Goal: Task Accomplishment & Management: Manage account settings

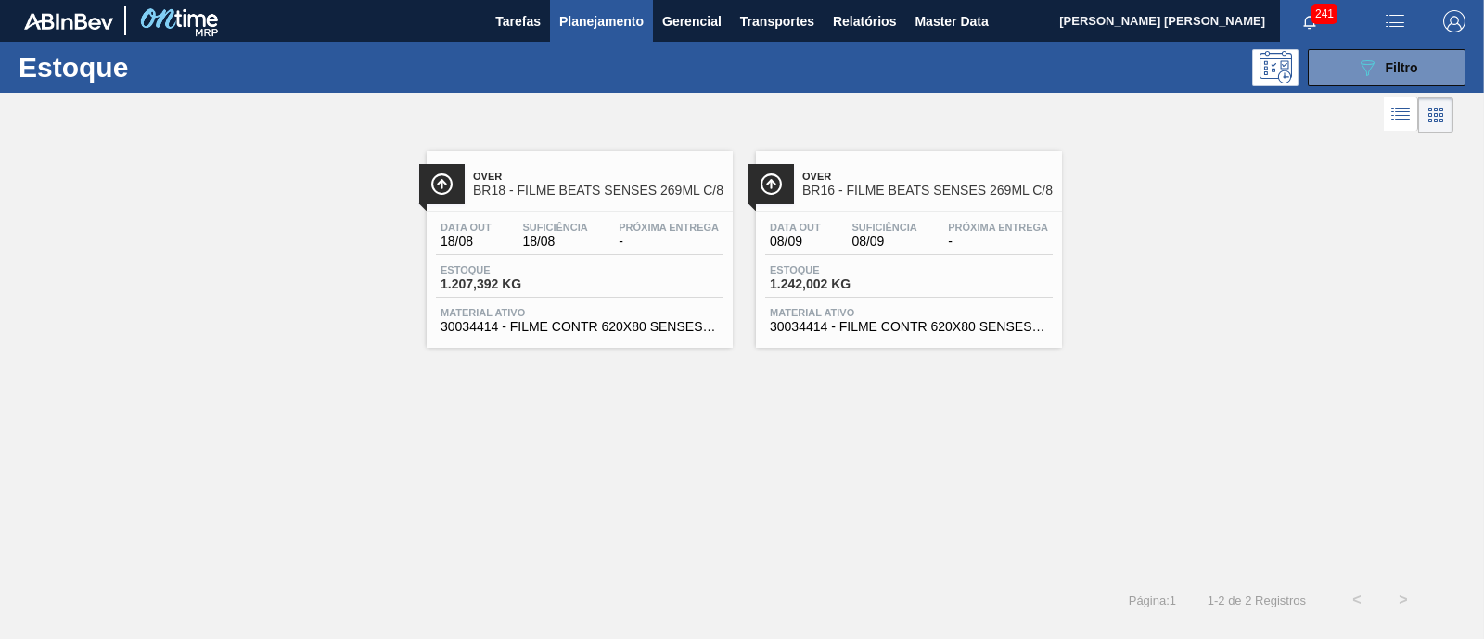
scroll to position [231, 0]
click at [1370, 71] on icon "089F7B8B-B2A5-4AFE-B5C0-19BA573D28AC" at bounding box center [1367, 68] width 22 height 22
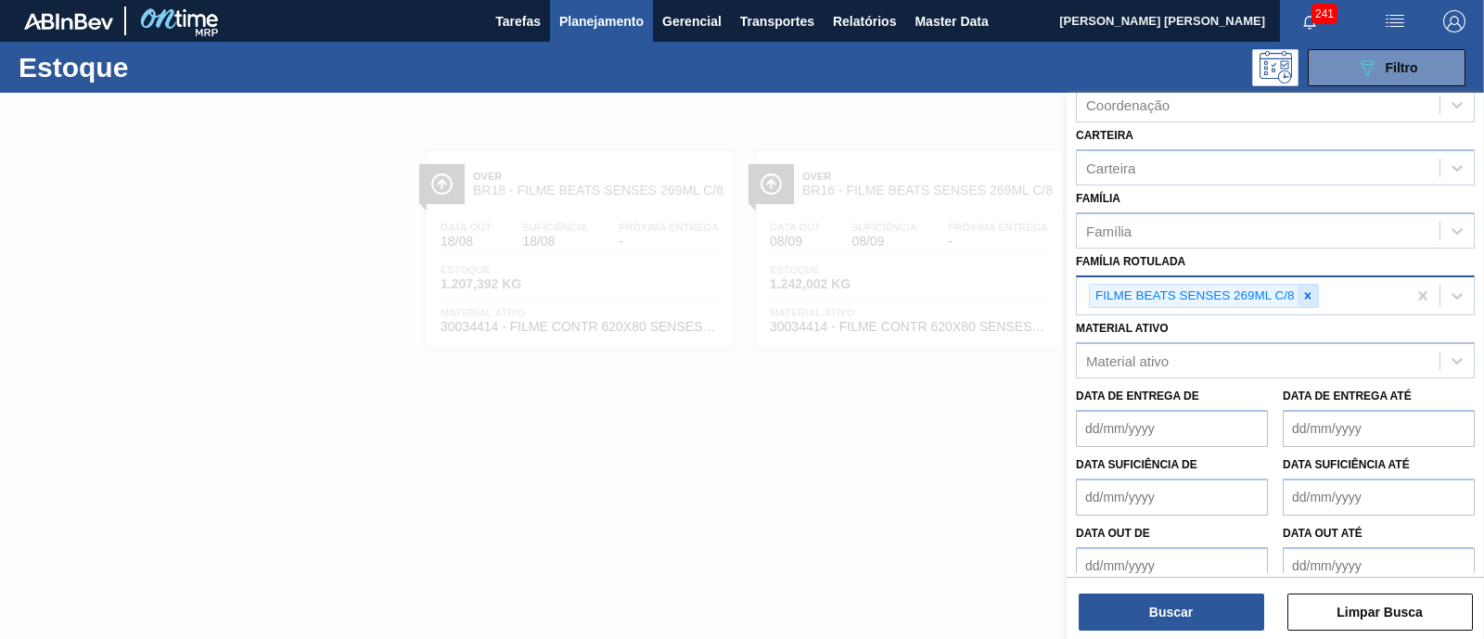
click at [1305, 289] on icon at bounding box center [1308, 295] width 13 height 13
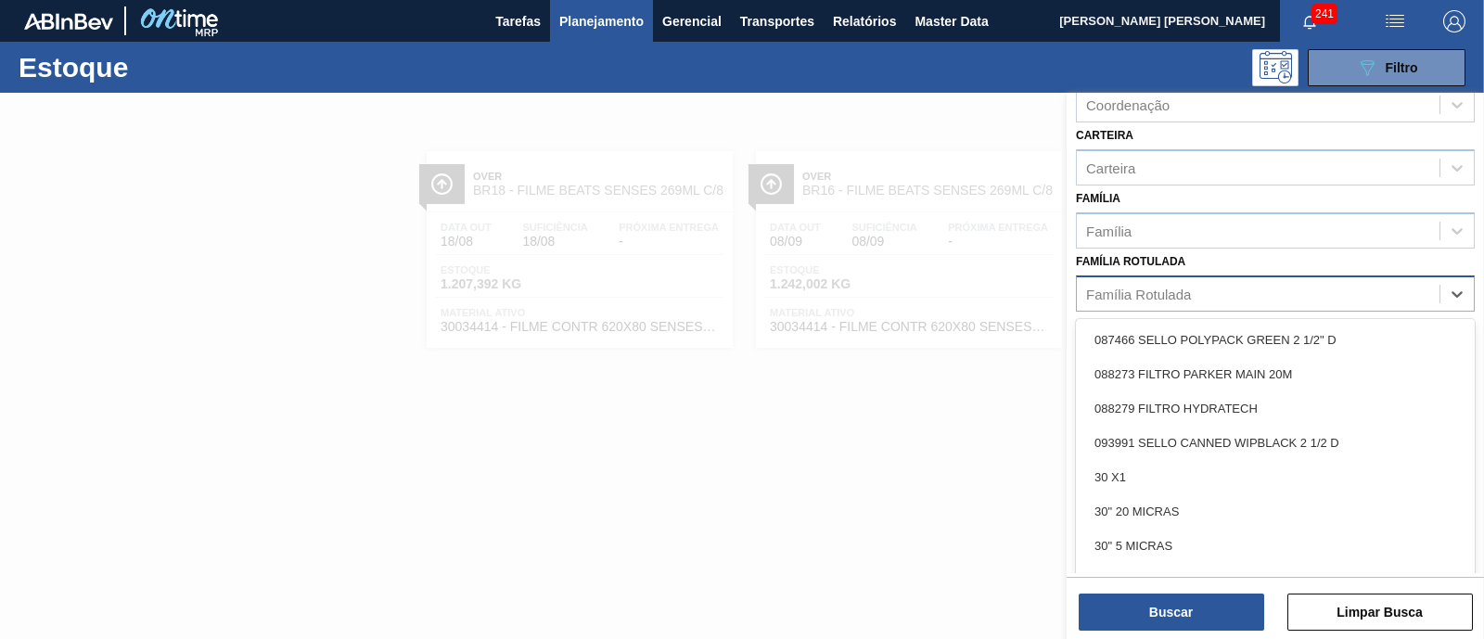
click at [1305, 286] on div "Família Rotulada" at bounding box center [1258, 293] width 363 height 27
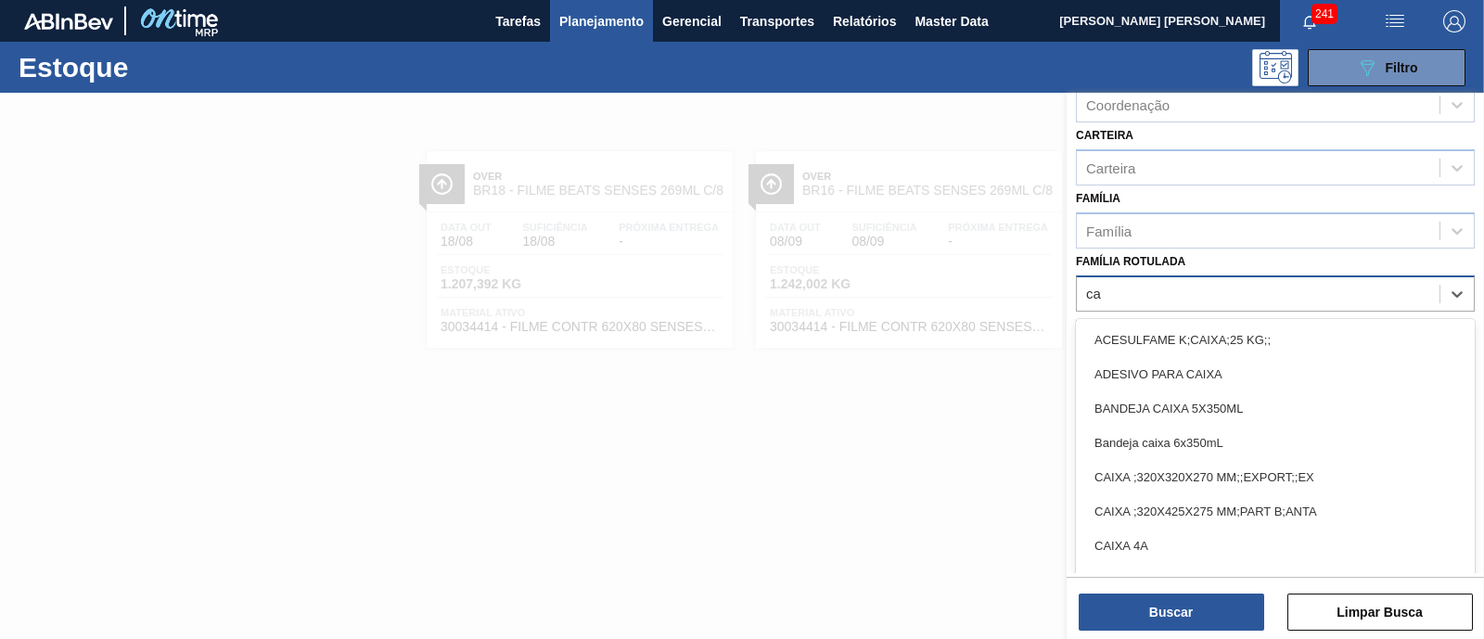
type Rotulada "c"
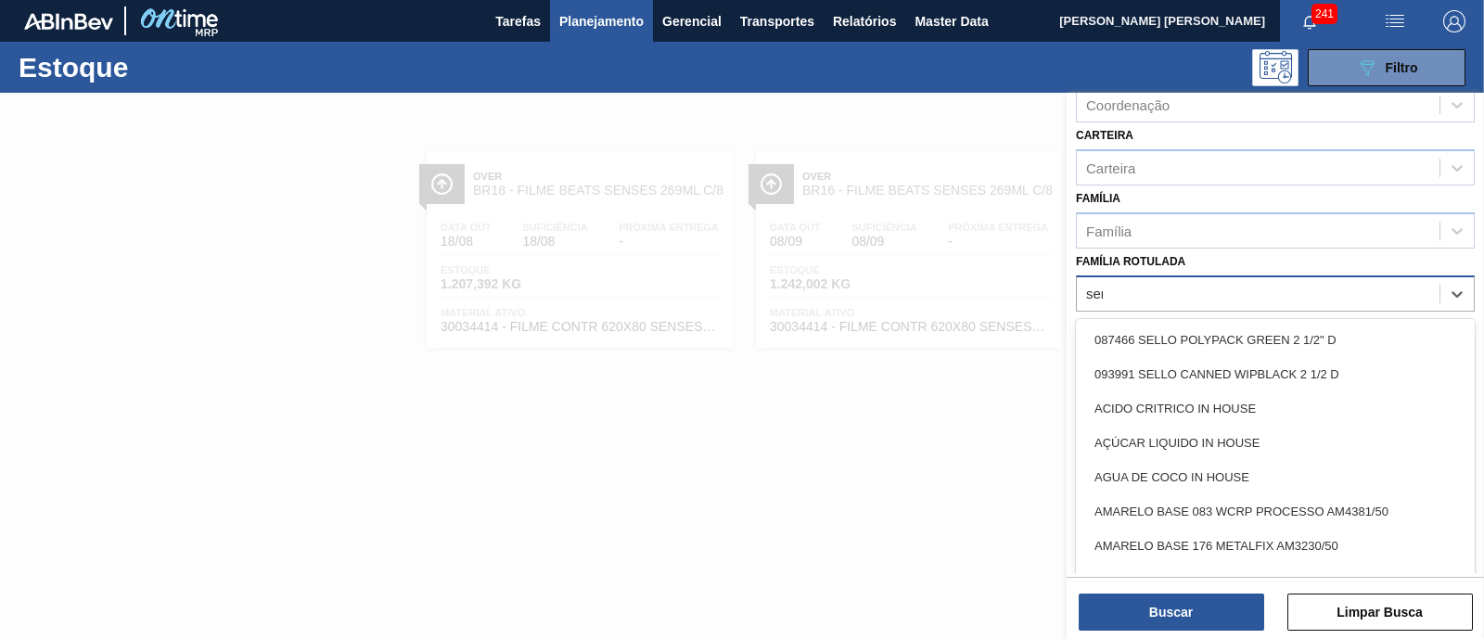
type Rotulada "sens"
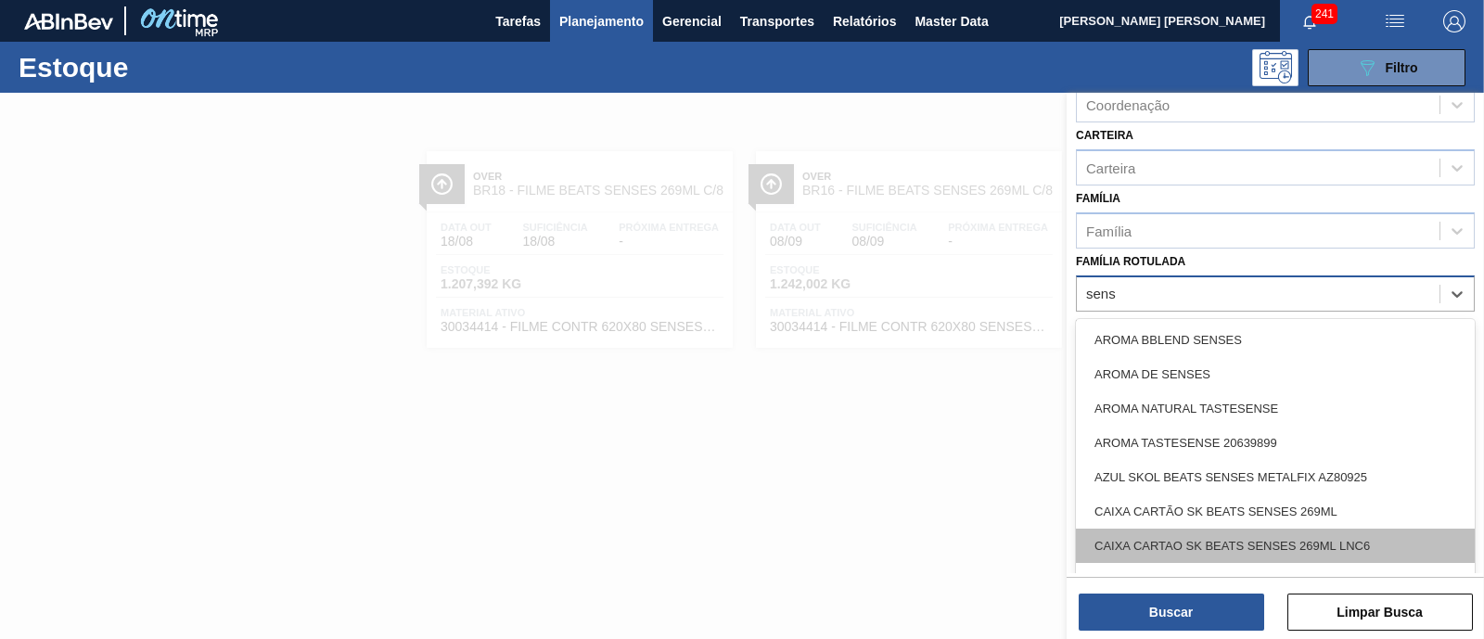
click at [1323, 534] on div "CAIXA CARTAO SK BEATS SENSES 269ML LNC6" at bounding box center [1275, 546] width 399 height 34
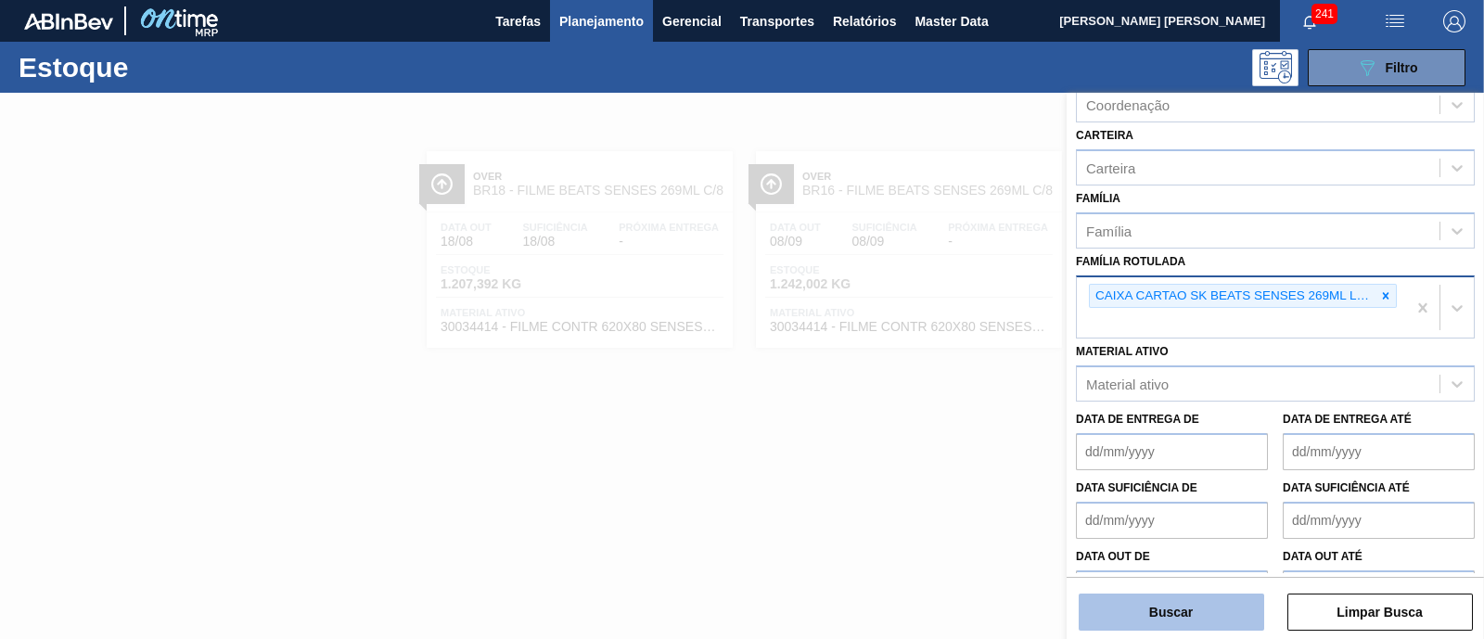
click at [1187, 614] on button "Buscar" at bounding box center [1172, 612] width 186 height 37
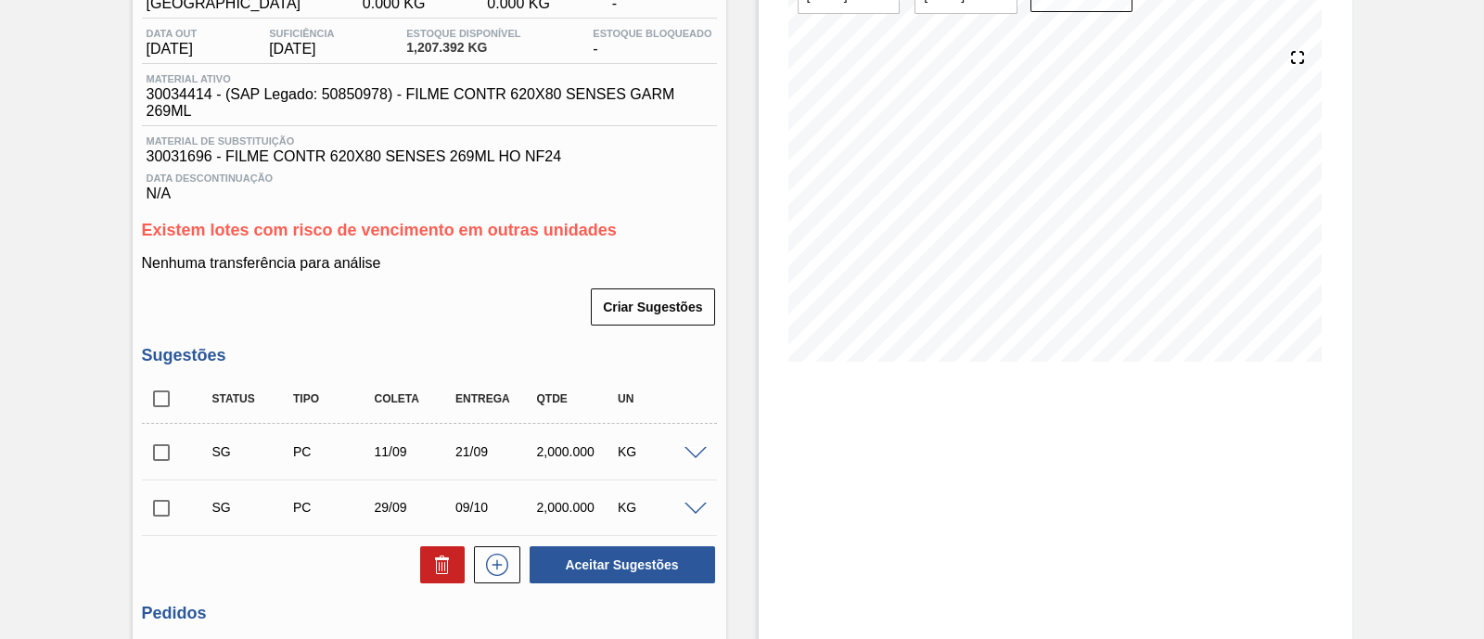
scroll to position [115, 0]
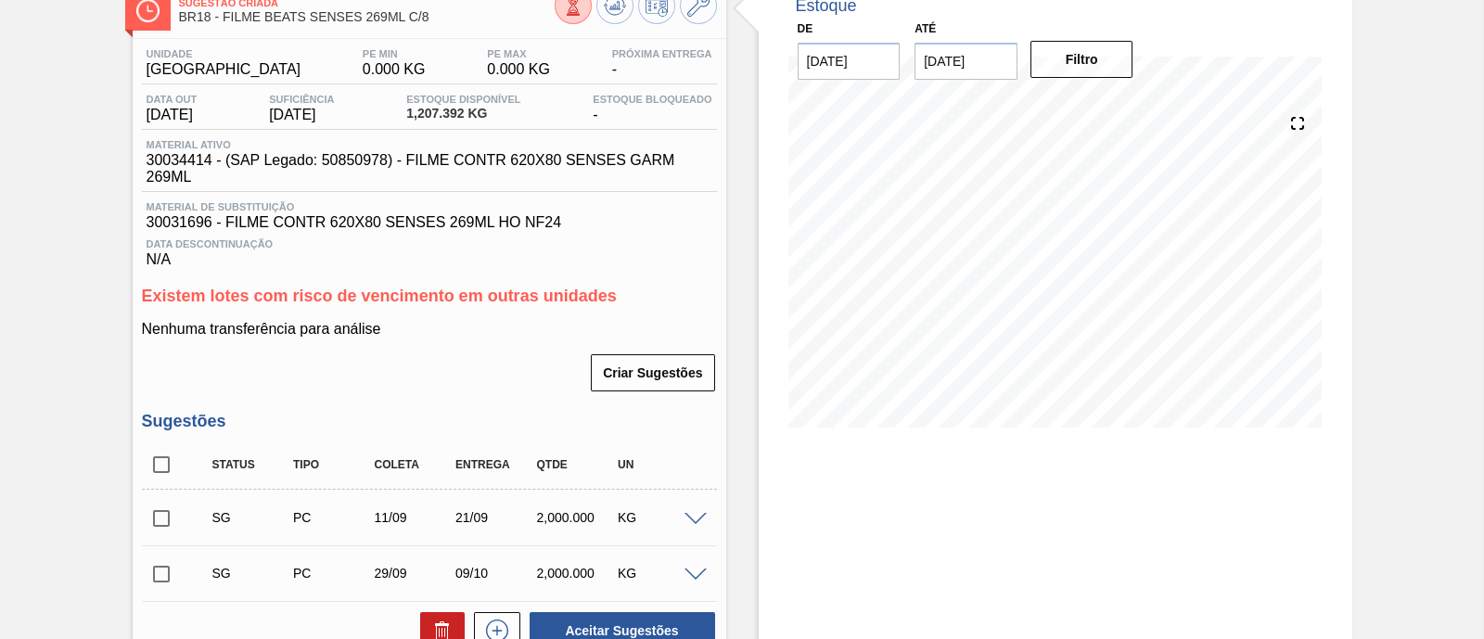
click at [700, 522] on span at bounding box center [696, 520] width 22 height 14
type input "500,000"
type input "0,167"
type input "2.000"
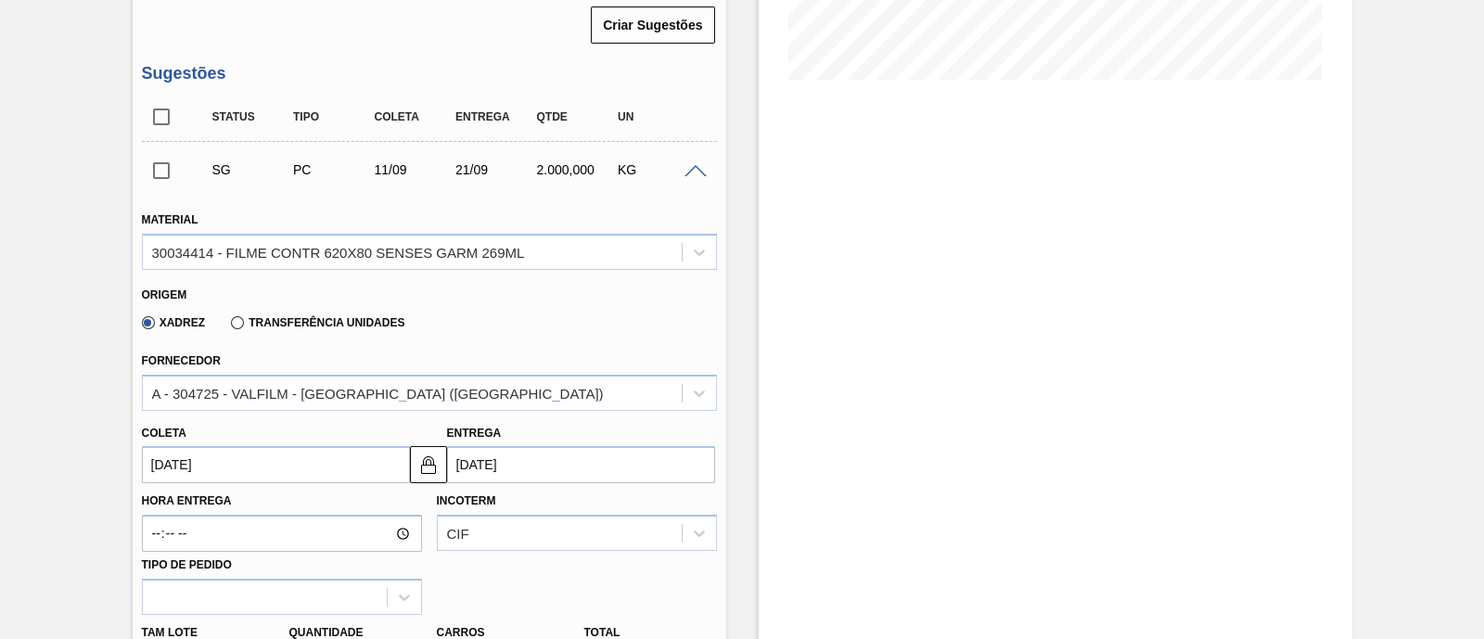
scroll to position [580, 0]
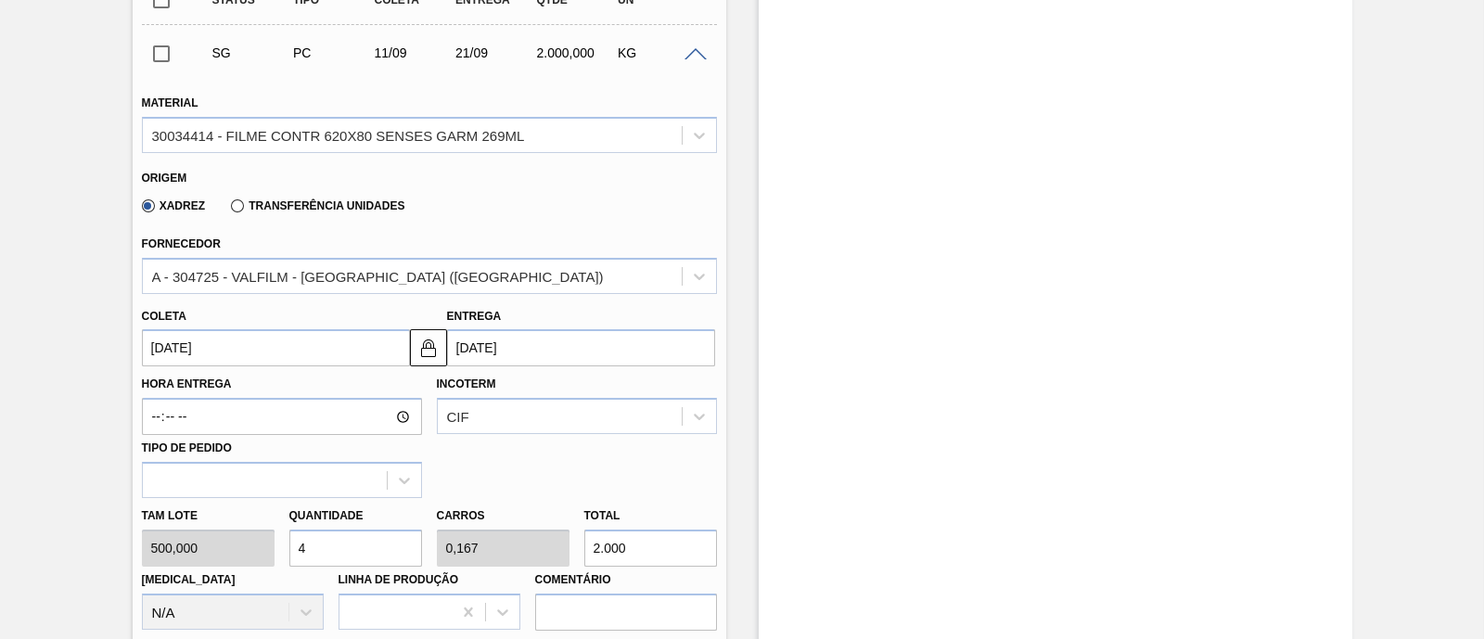
click at [502, 352] on input "[DATE]" at bounding box center [581, 347] width 268 height 37
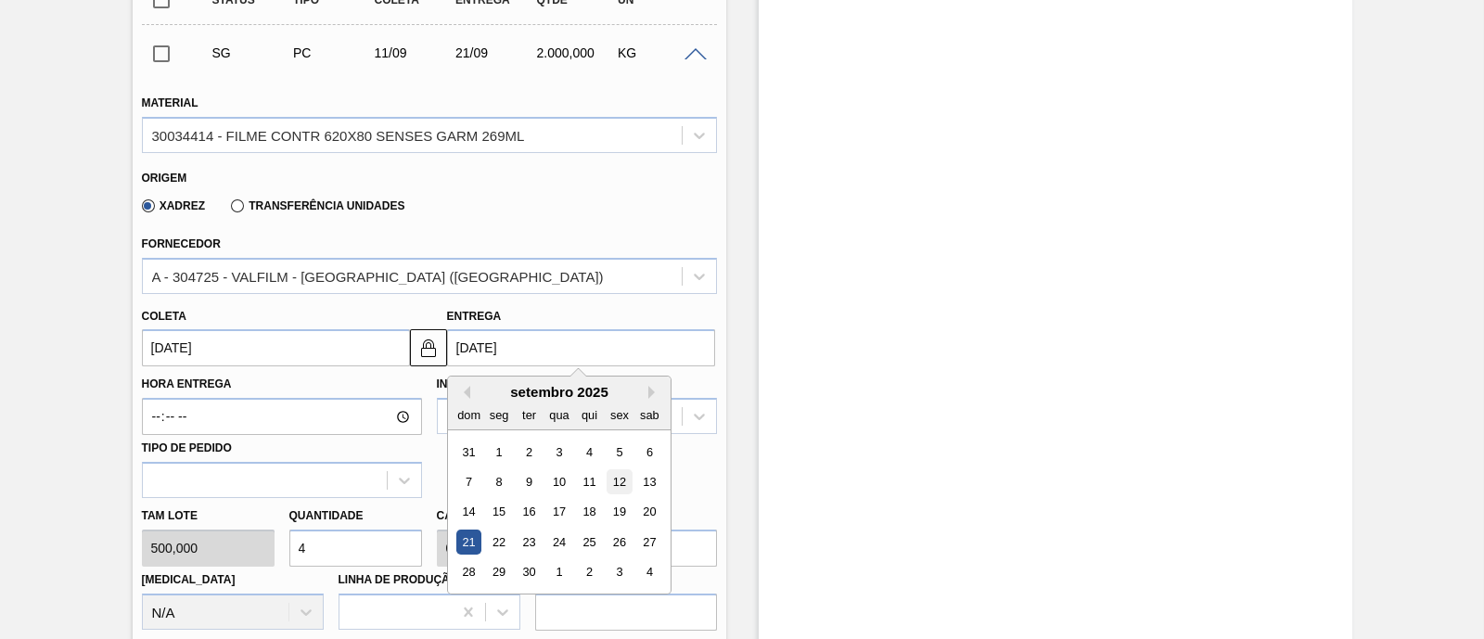
click at [626, 485] on div "12" at bounding box center [619, 481] width 25 height 25
type input "[DATE]"
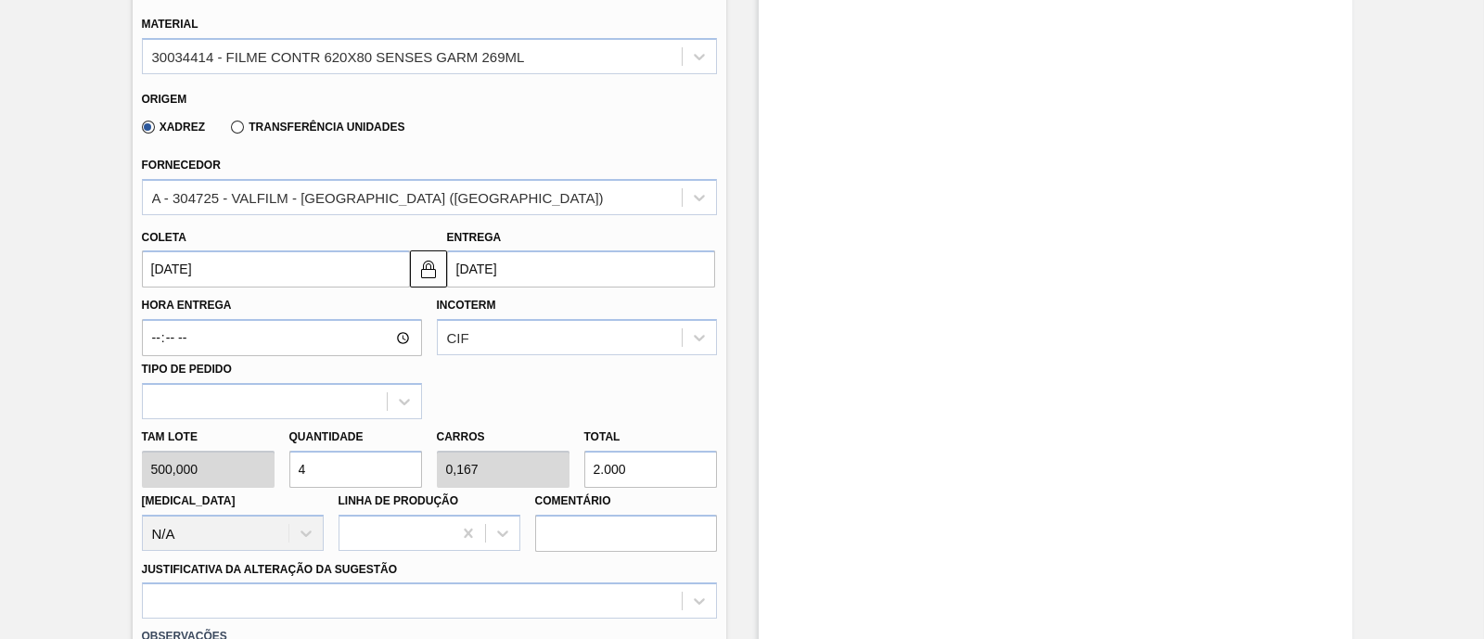
scroll to position [811, 0]
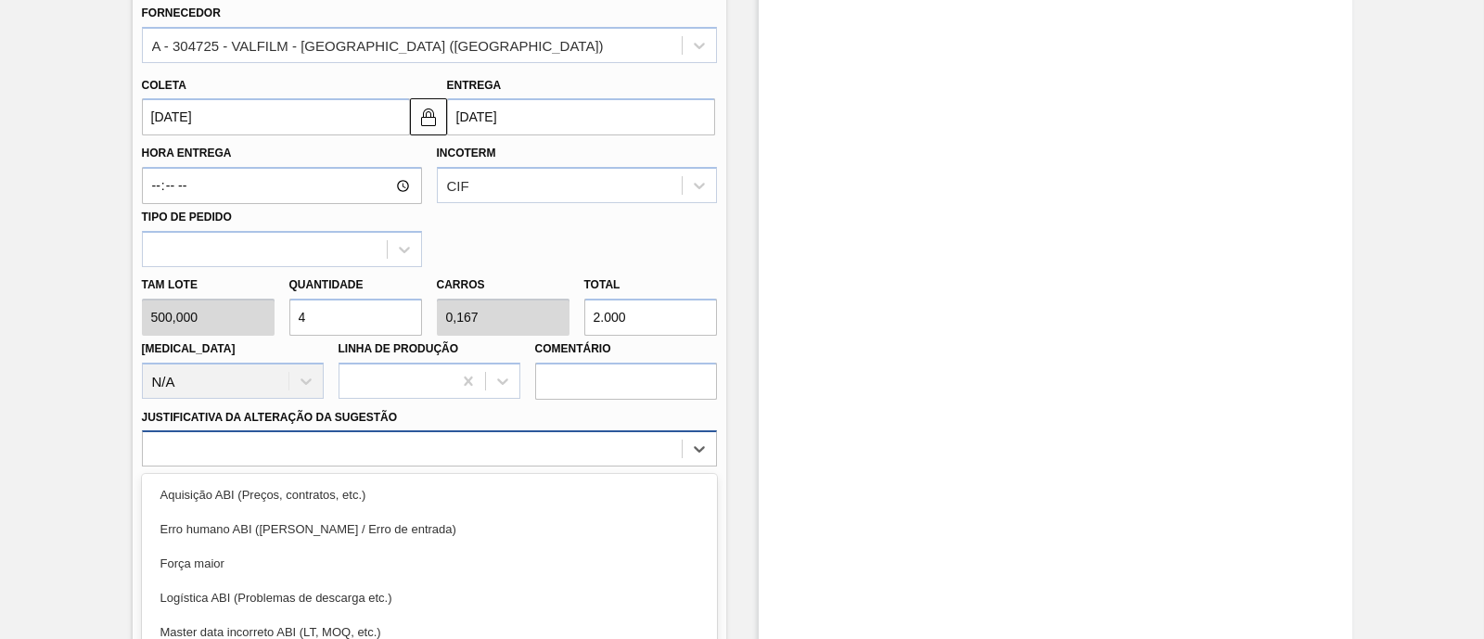
click at [446, 440] on div "option Força maior focused, 3 of 18. 18 results available. Use Up and Down to c…" at bounding box center [429, 448] width 575 height 36
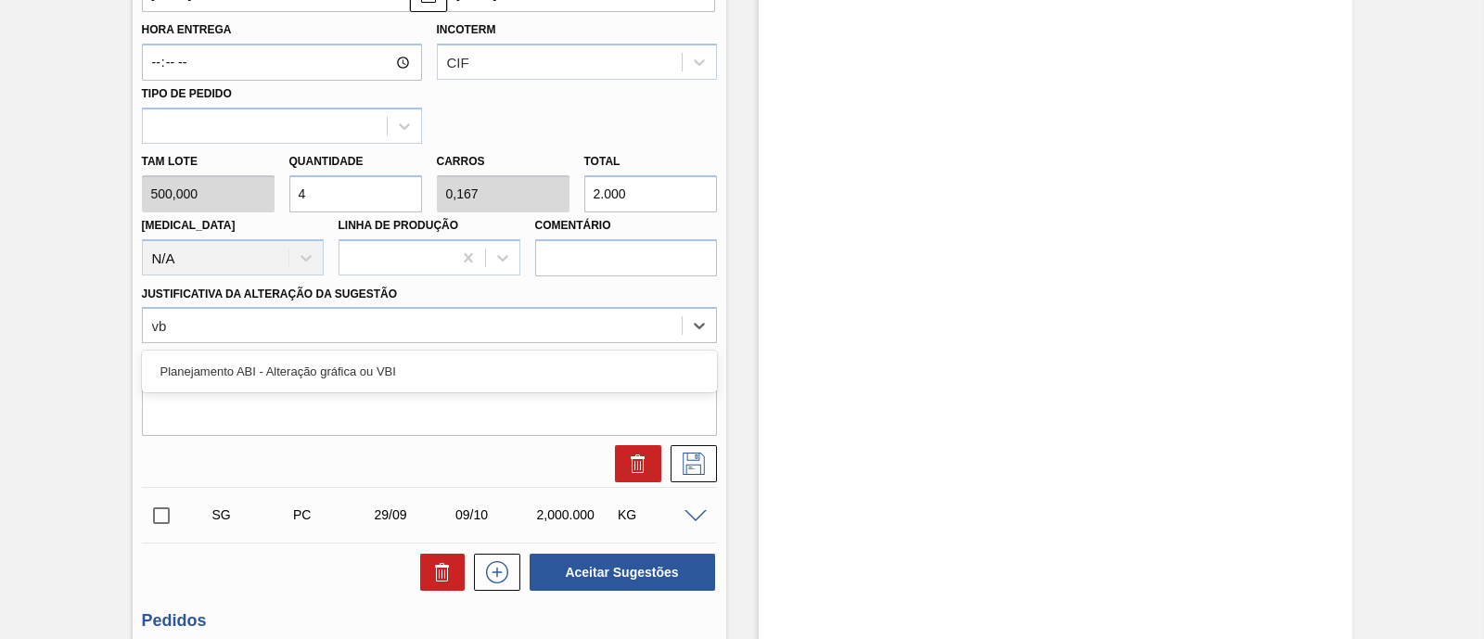
type Sugestão "vbi"
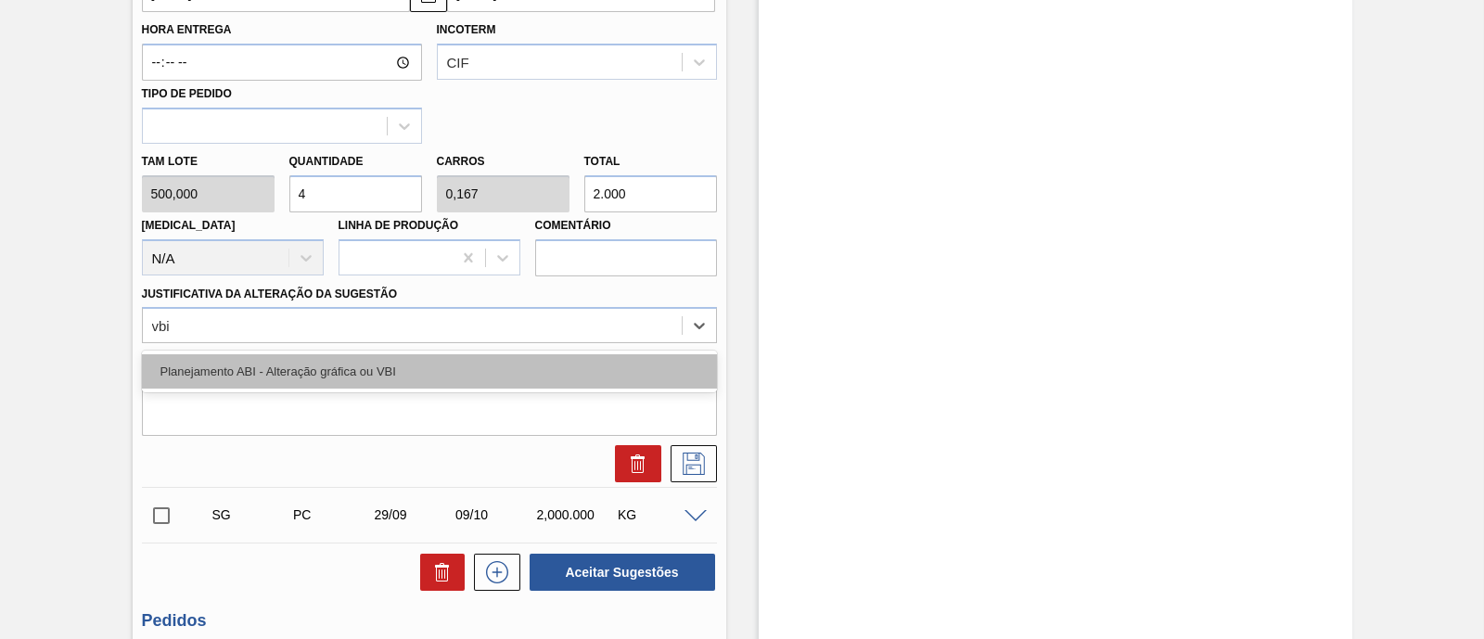
click at [484, 364] on div "Planejamento ABI - Alteração gráfica ou VBI" at bounding box center [429, 371] width 575 height 34
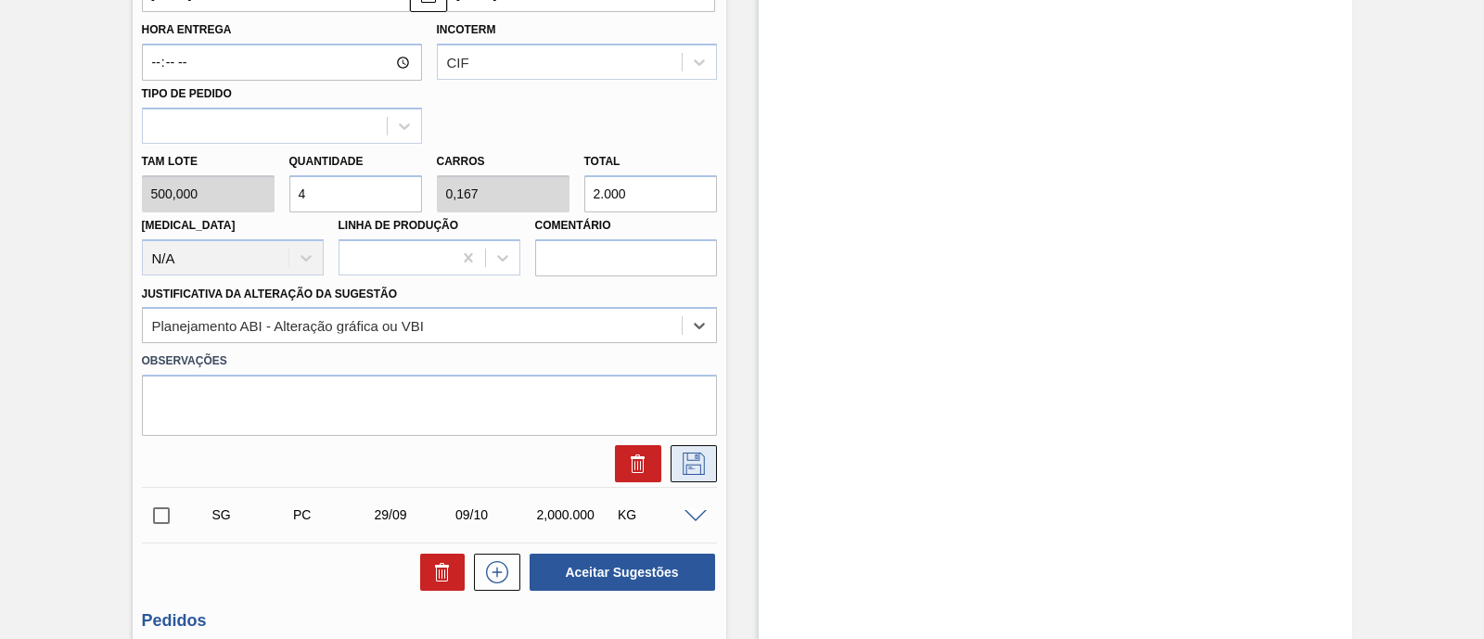
click at [681, 461] on icon at bounding box center [694, 464] width 30 height 22
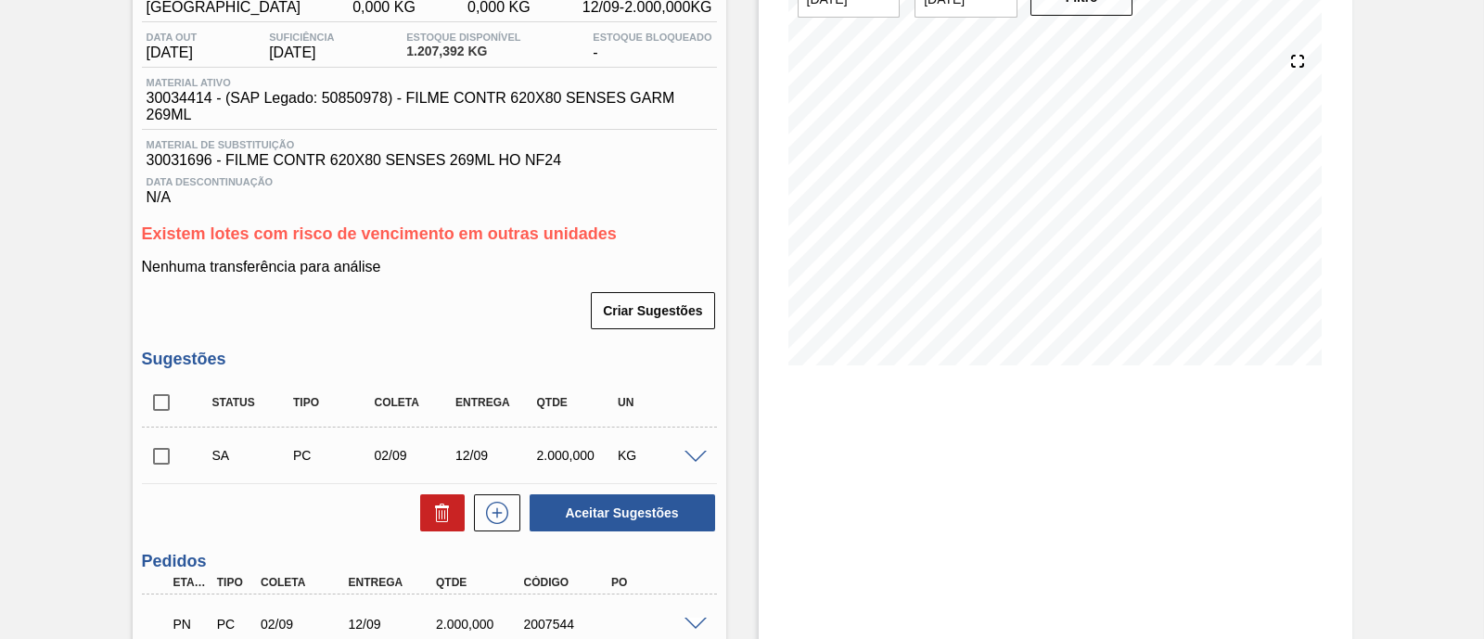
scroll to position [0, 0]
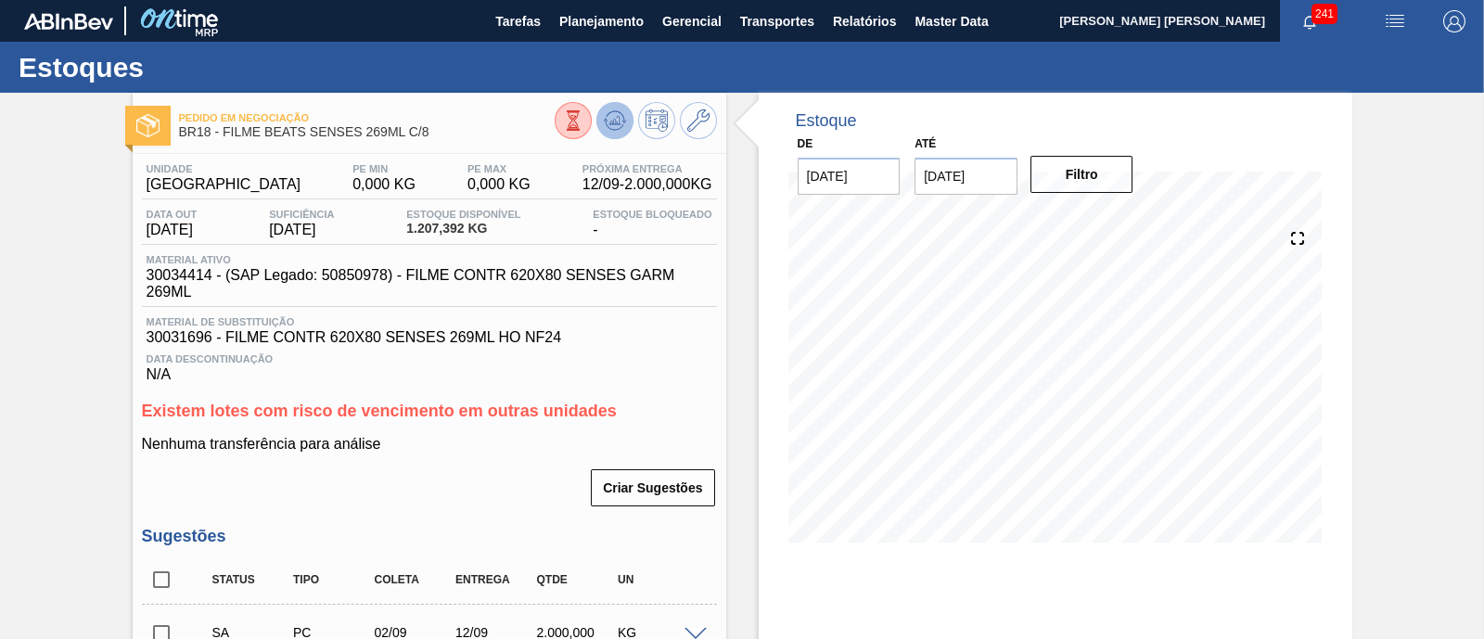
click at [584, 127] on icon at bounding box center [573, 120] width 20 height 20
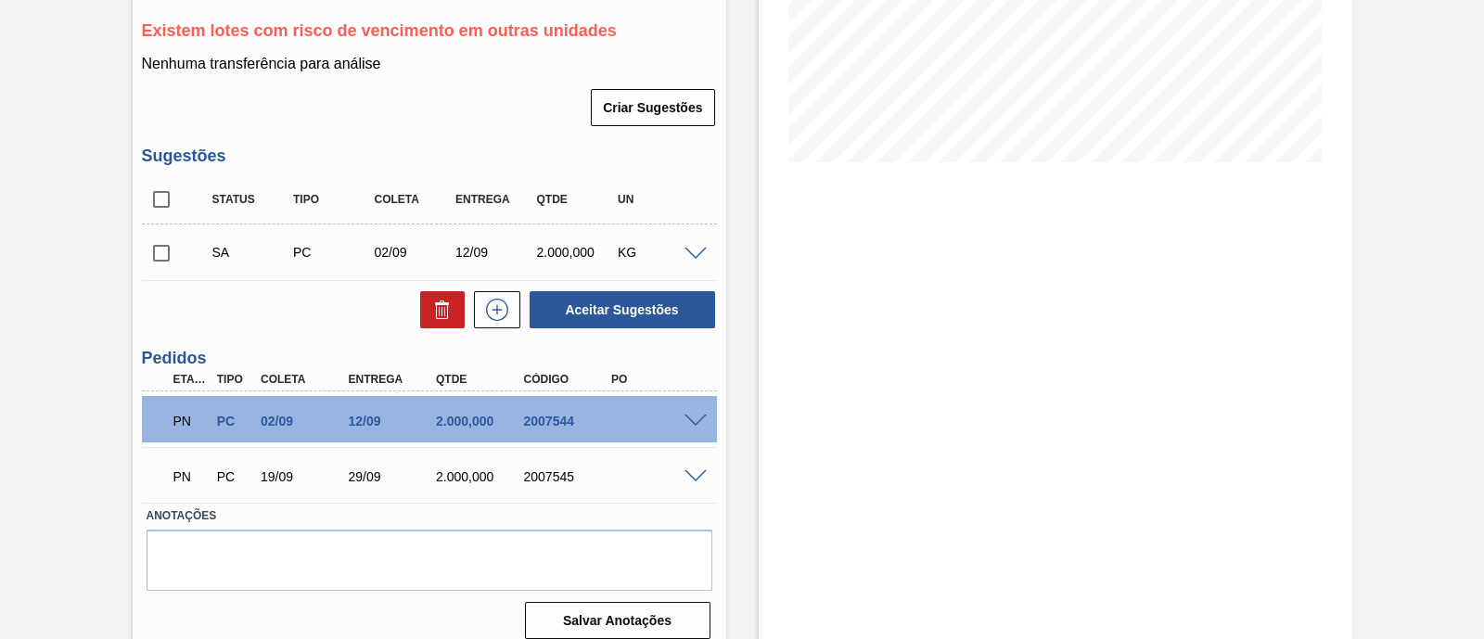
scroll to position [400, 0]
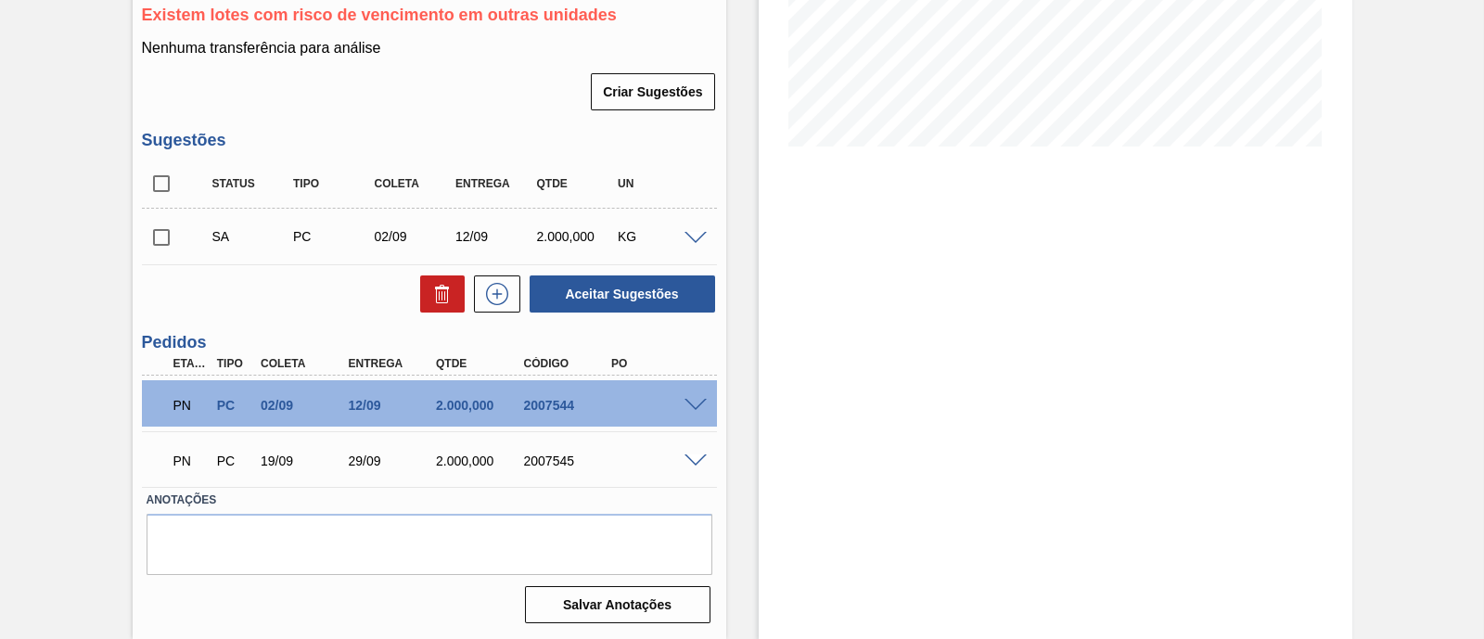
click at [151, 179] on input "checkbox" at bounding box center [161, 183] width 39 height 39
checkbox input "true"
click at [445, 295] on icon at bounding box center [442, 294] width 22 height 22
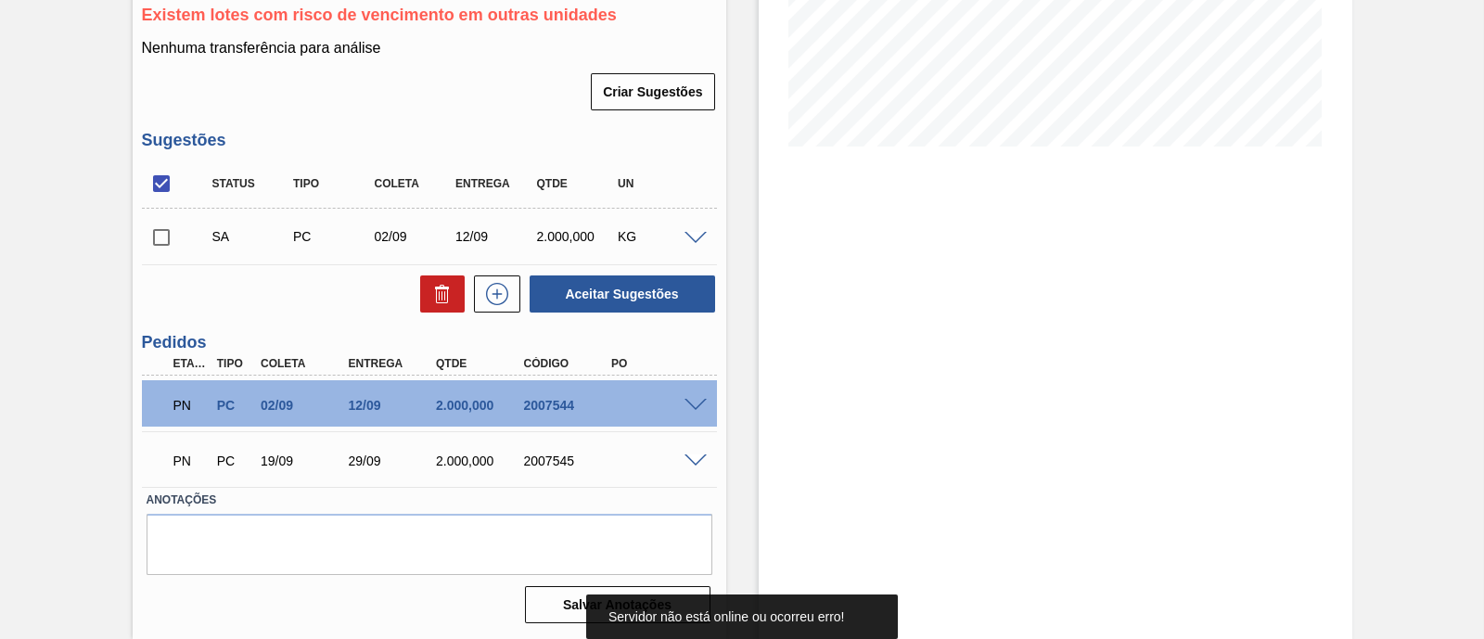
scroll to position [0, 0]
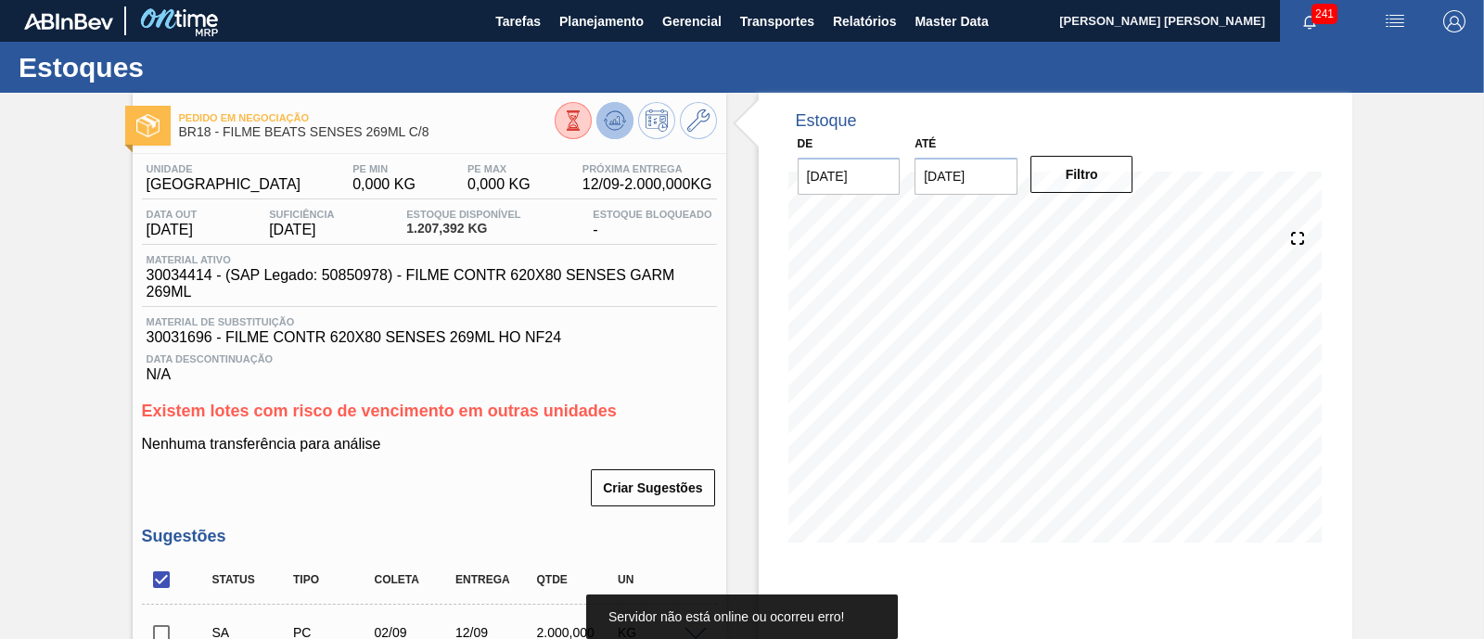
click at [584, 131] on icon at bounding box center [573, 120] width 20 height 20
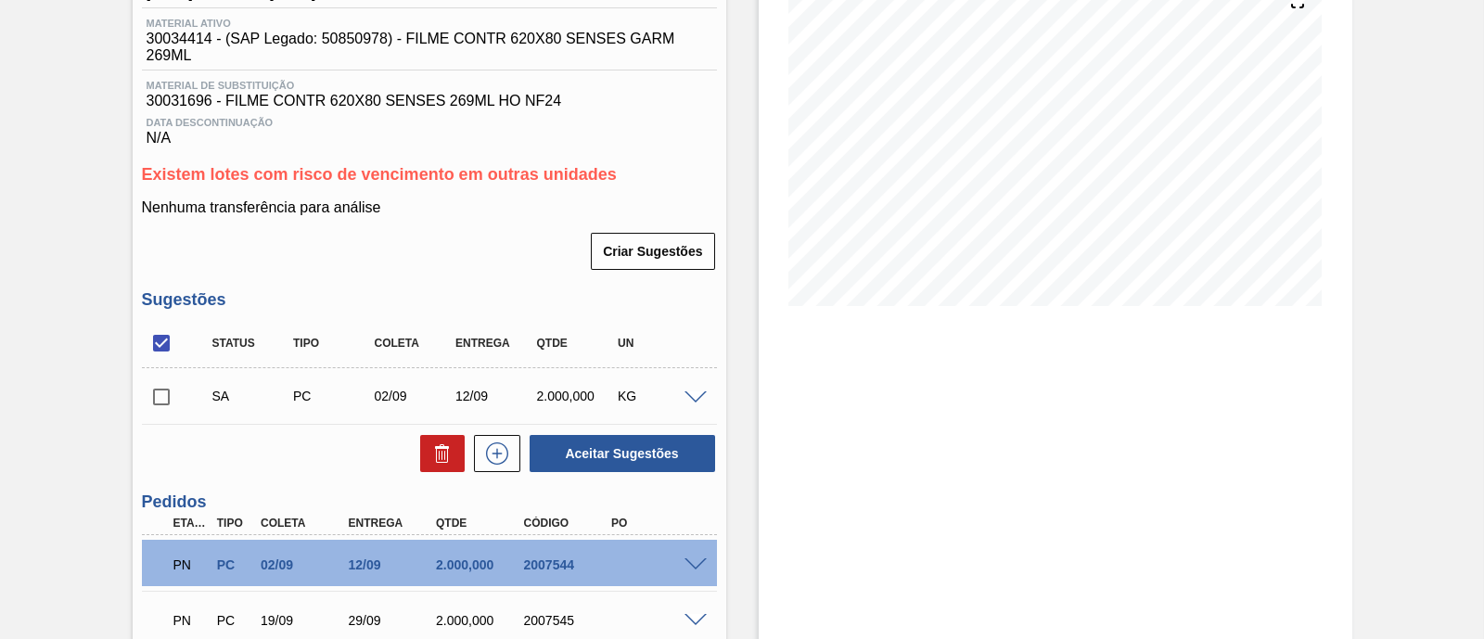
scroll to position [400, 0]
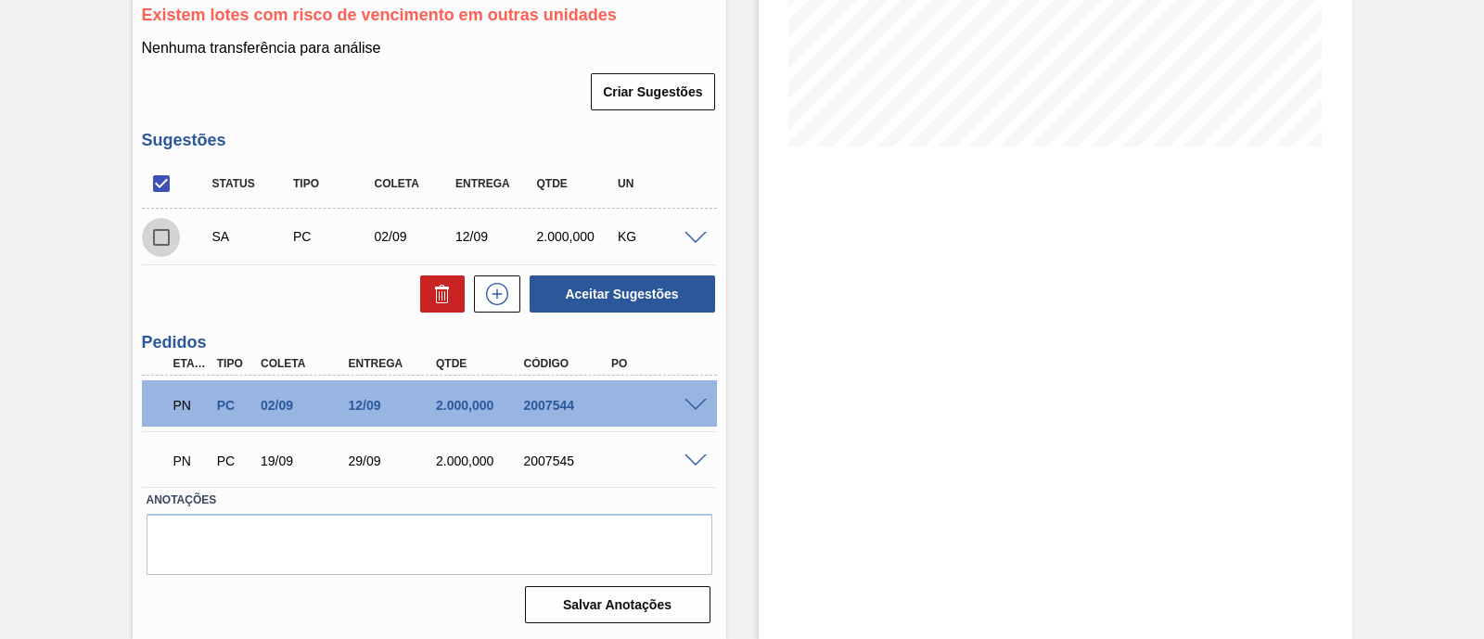
click at [167, 243] on input "checkbox" at bounding box center [161, 237] width 39 height 39
checkbox input "true"
click at [431, 295] on icon at bounding box center [442, 294] width 22 height 22
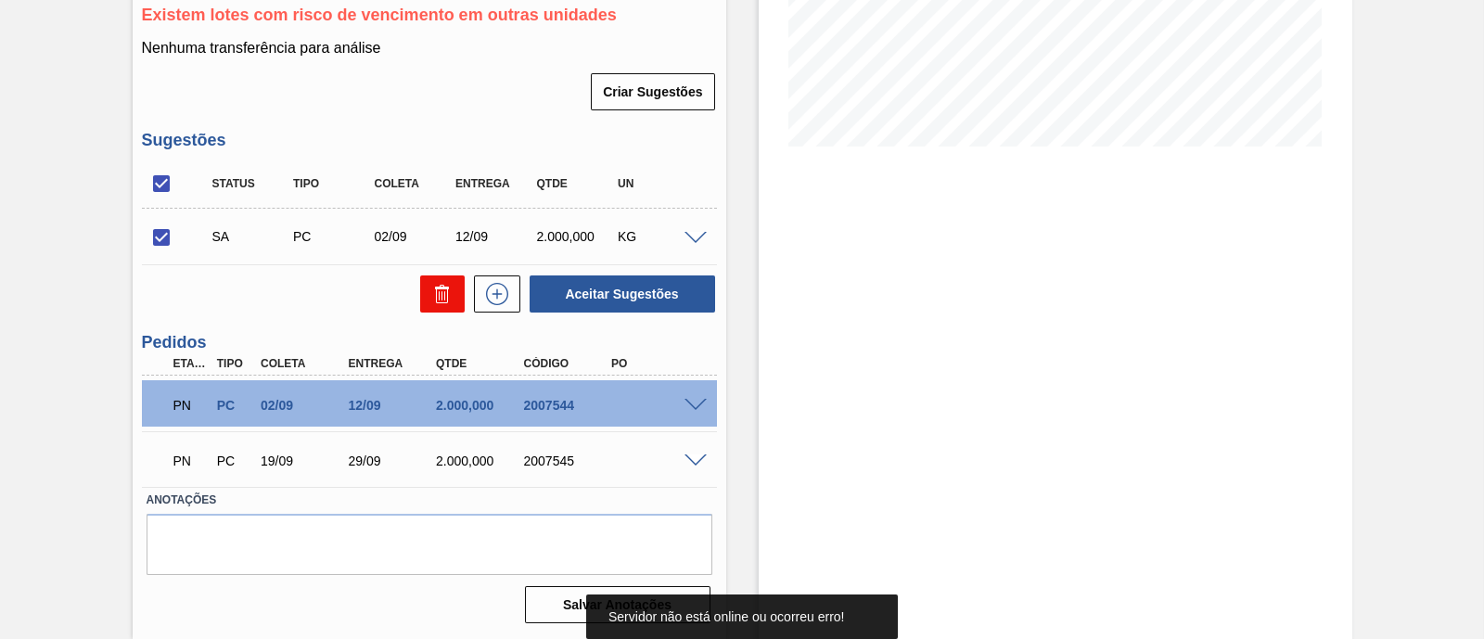
click at [431, 295] on icon at bounding box center [442, 294] width 22 height 22
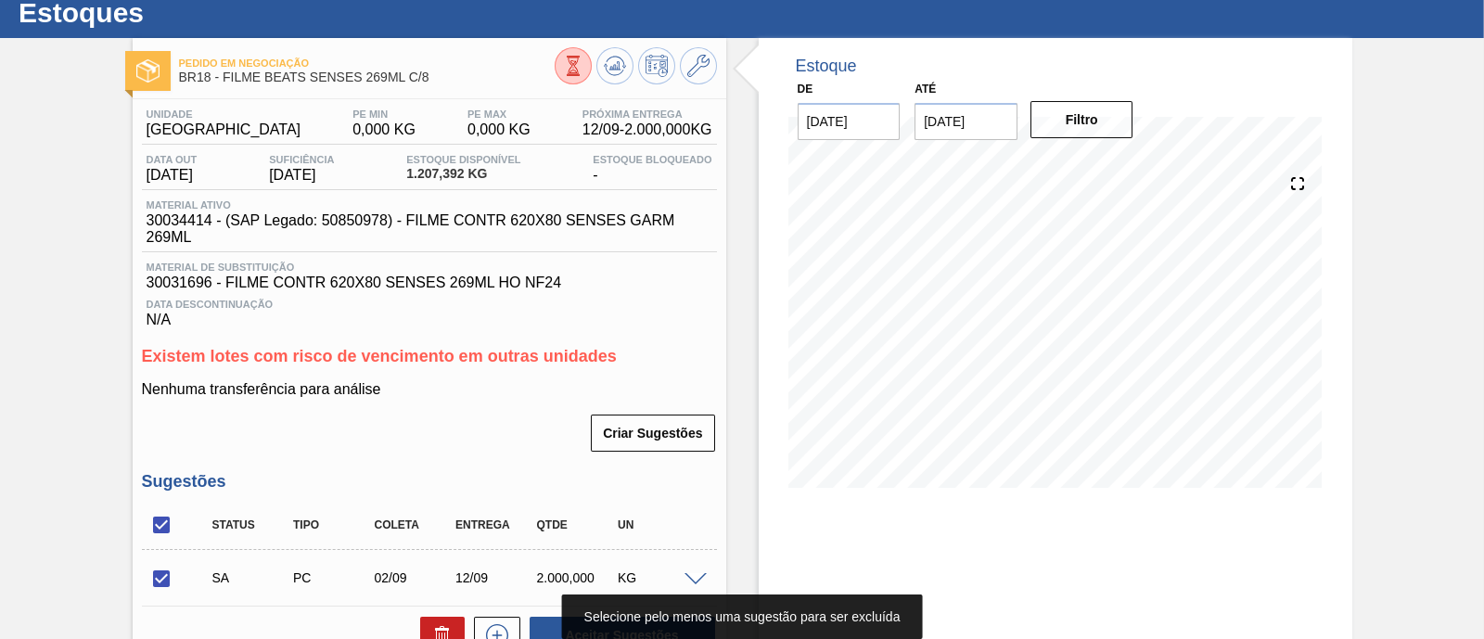
scroll to position [0, 0]
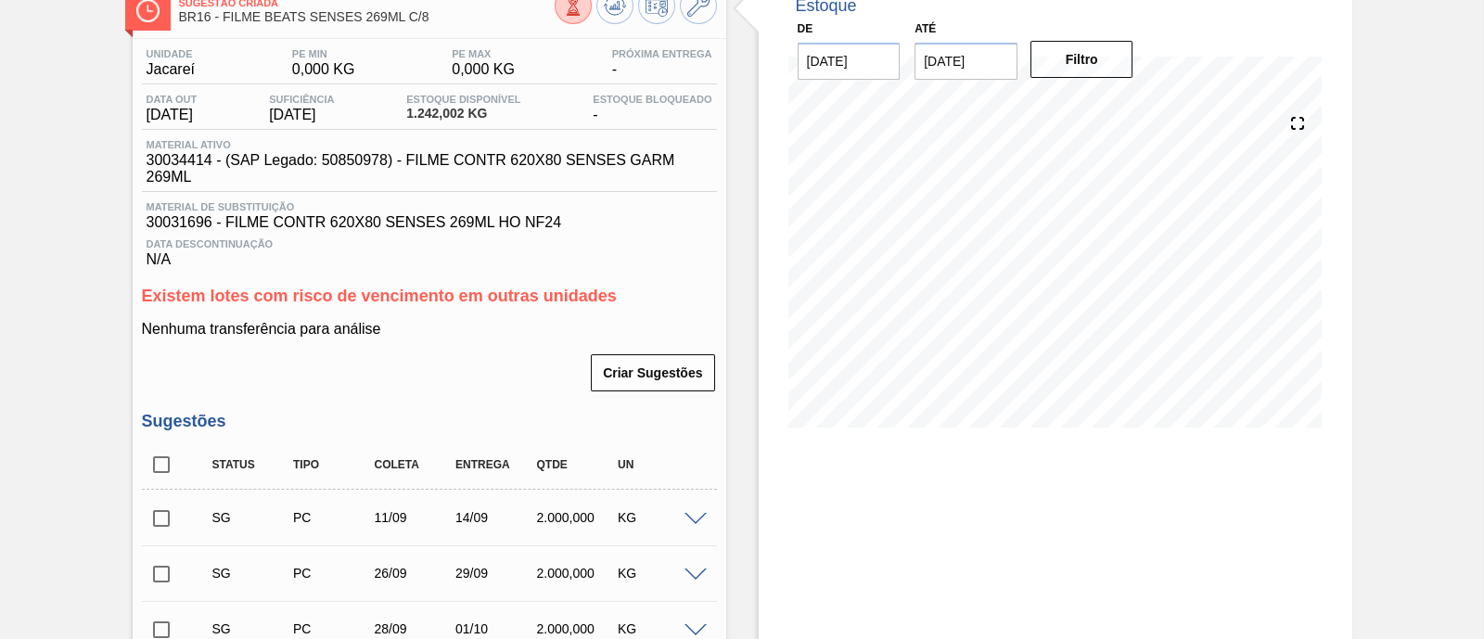
scroll to position [231, 0]
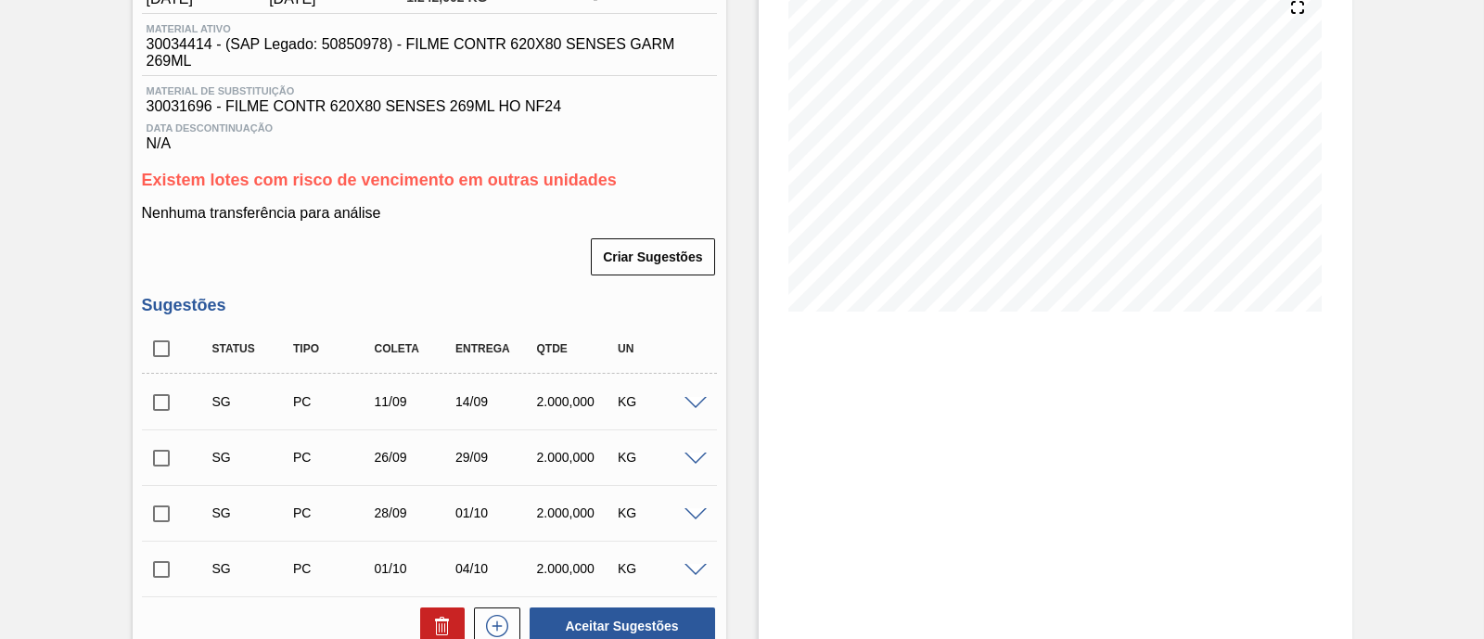
click at [698, 408] on span at bounding box center [696, 404] width 22 height 14
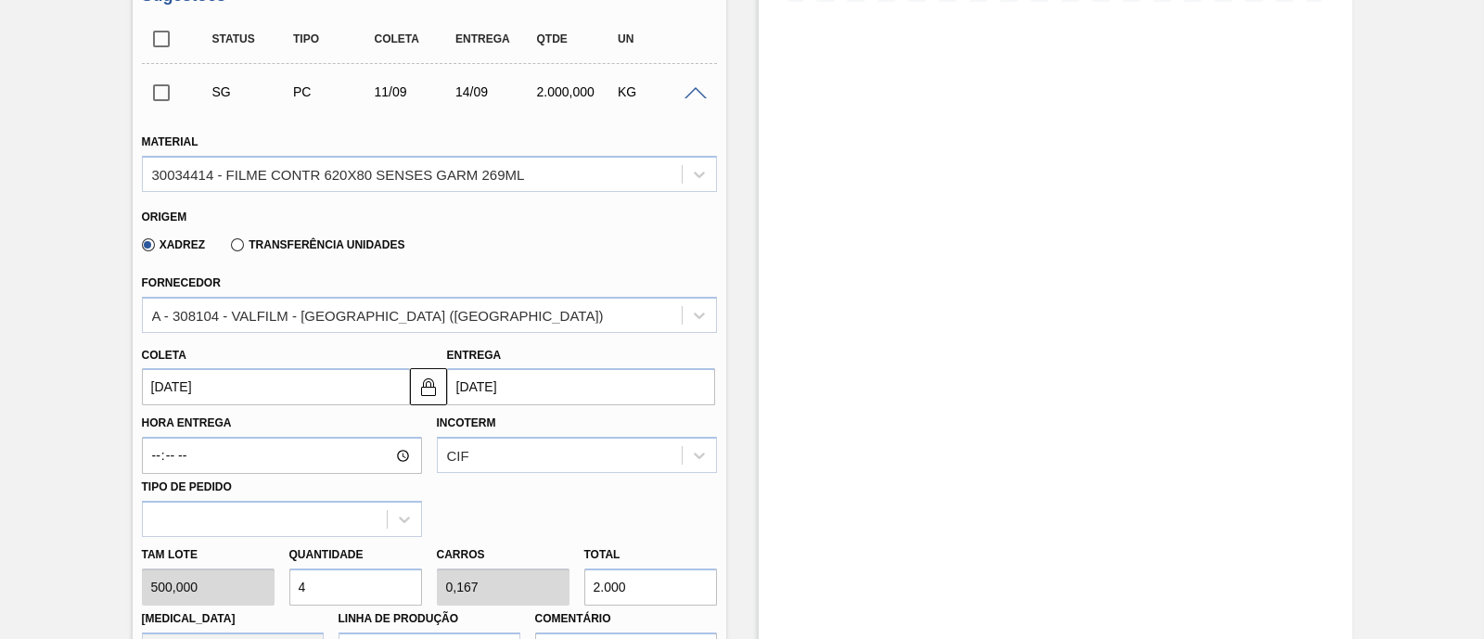
scroll to position [580, 0]
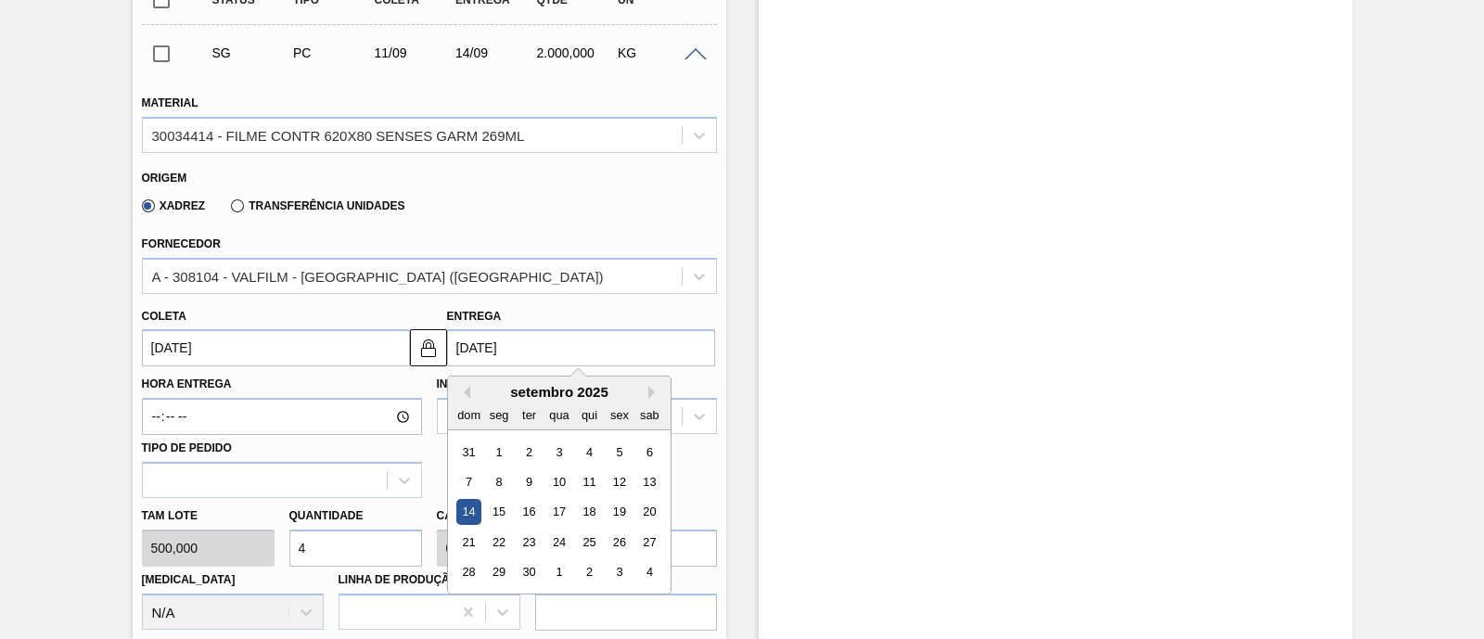
click at [491, 347] on input "14/09/2025" at bounding box center [581, 347] width 268 height 37
click at [617, 482] on div "12" at bounding box center [619, 481] width 25 height 25
type input "09/09/2025"
type input "12/09/2025"
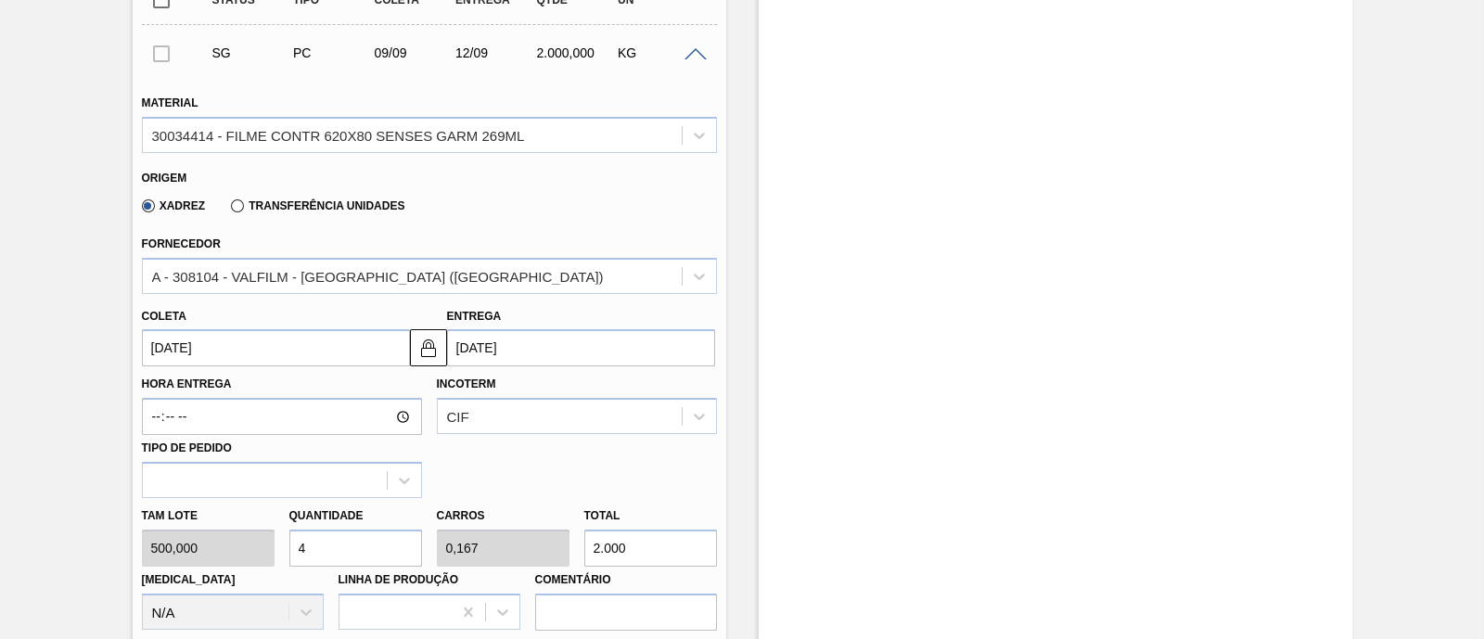
click at [557, 551] on div "Tam lote 500,000 Quantidade 4 Carros 0,167 Total 2.000 Doca N/A Linha de Produç…" at bounding box center [430, 564] width 590 height 133
type input "0,012"
type input "0,001"
type input "6"
type input "0,12"
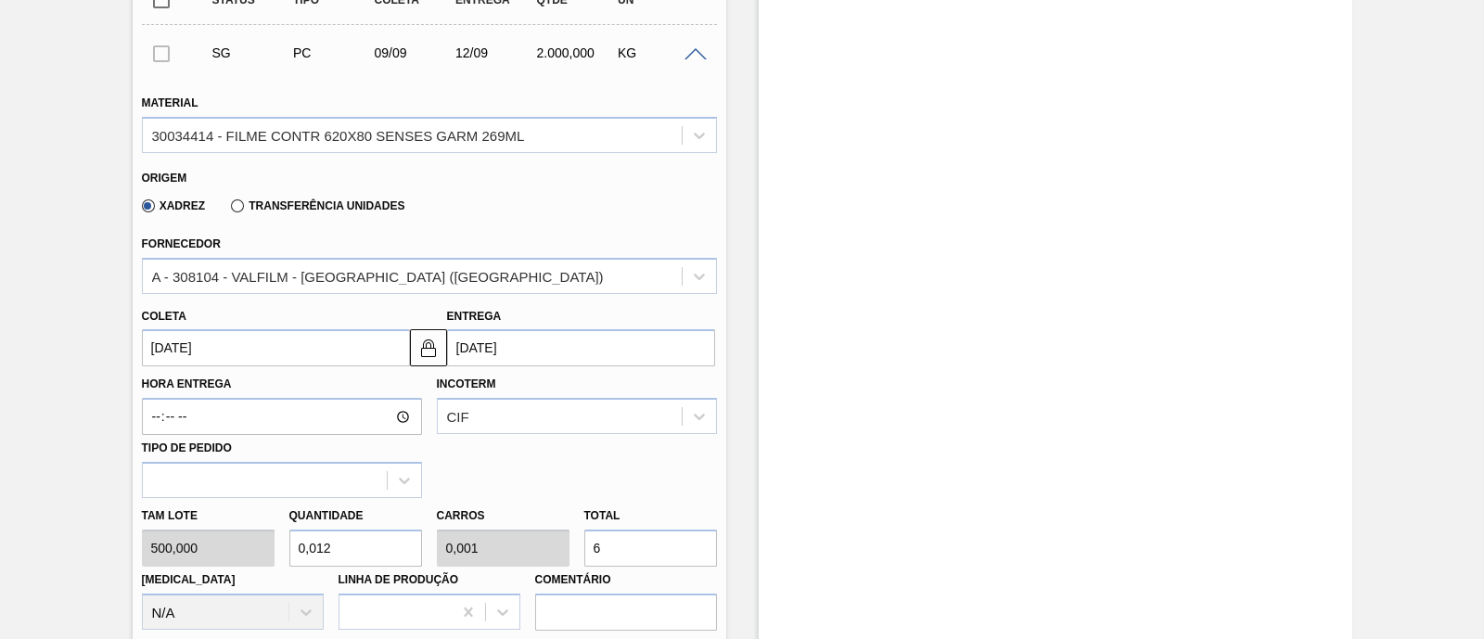
type input "0,005"
type input "60"
type input "1,2"
type input "0,05"
type input "600"
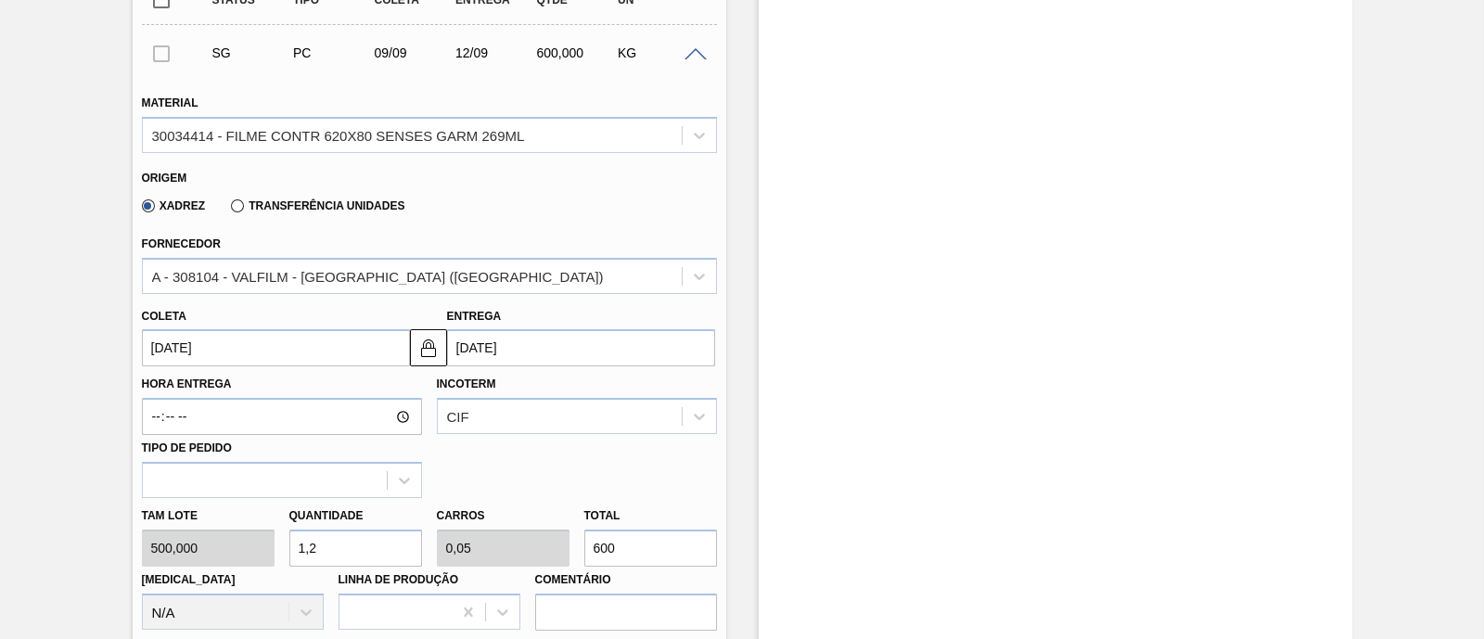
type input "12"
type input "0,5"
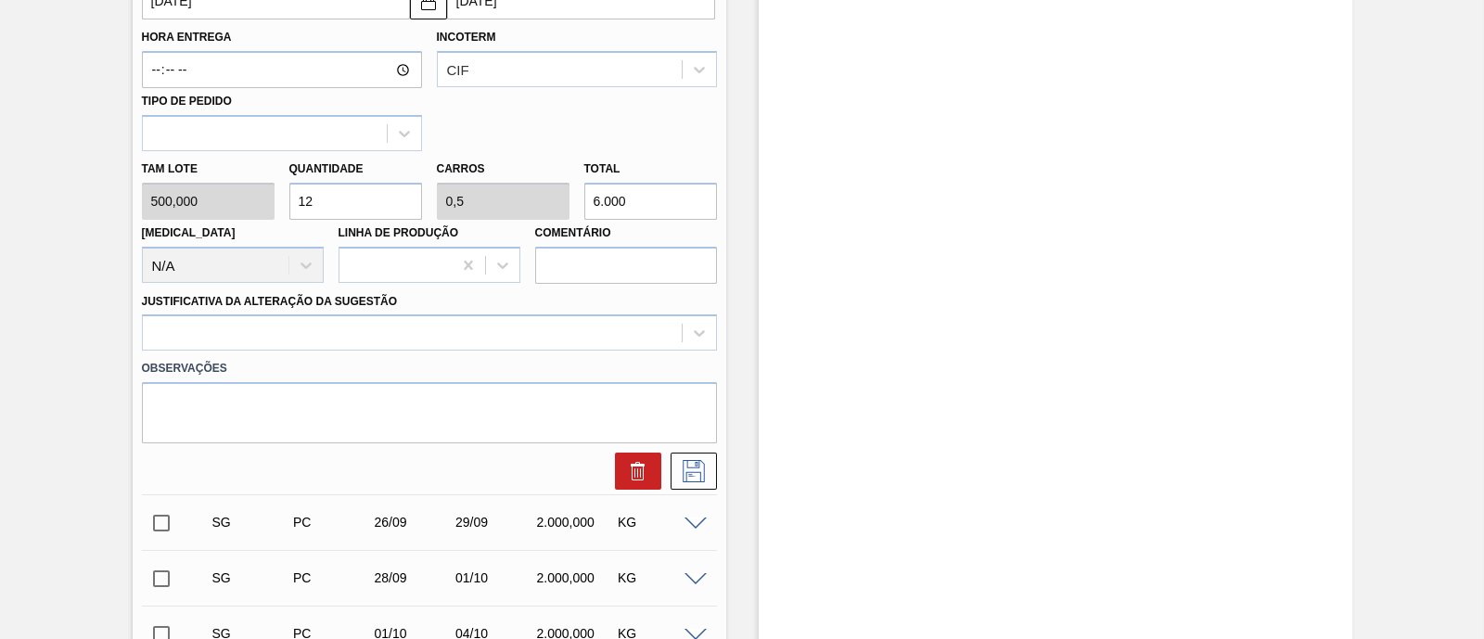
scroll to position [1044, 0]
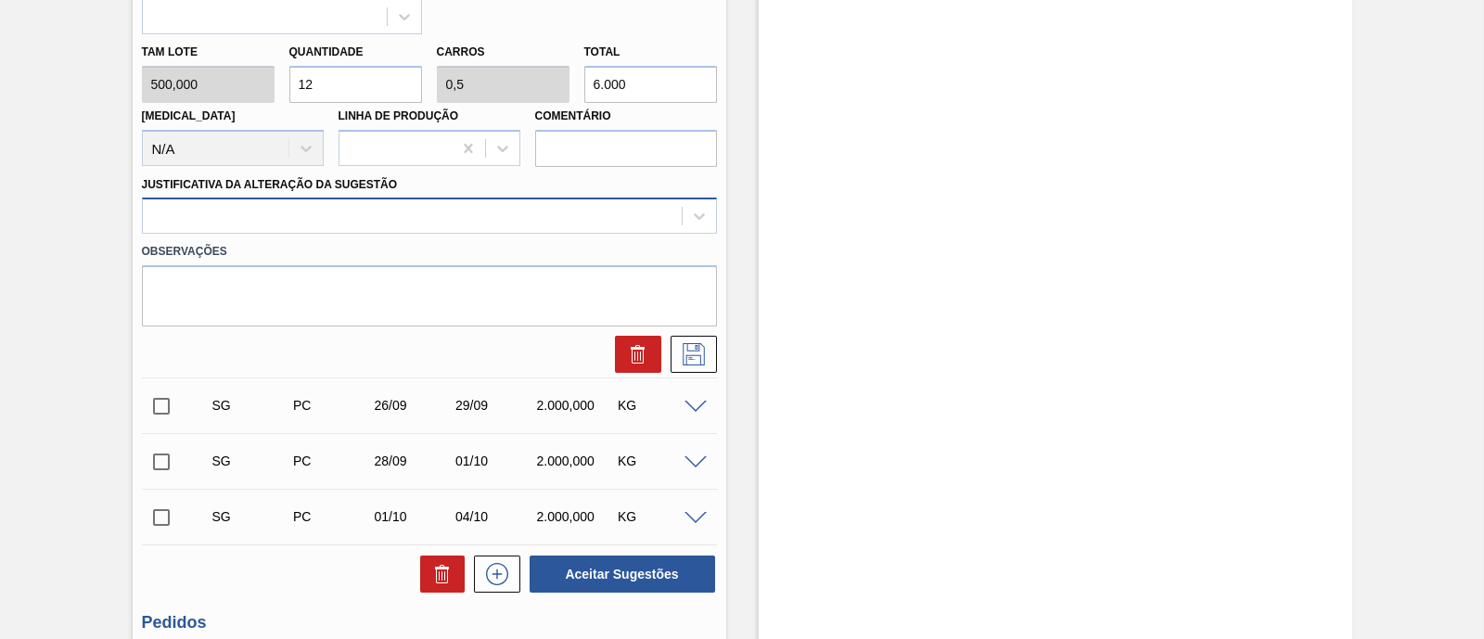
type input "6.000"
click at [283, 220] on div at bounding box center [412, 216] width 539 height 27
type Sugestão "vbi"
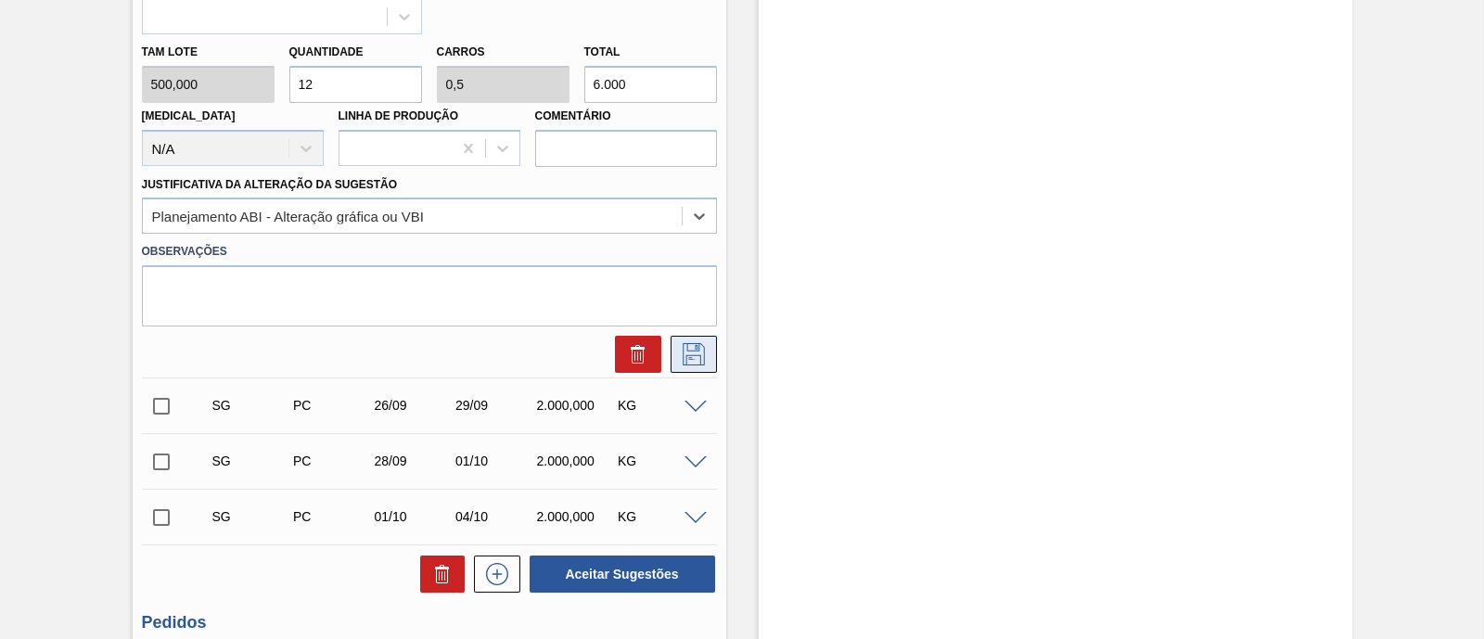
click at [712, 342] on button at bounding box center [694, 354] width 46 height 37
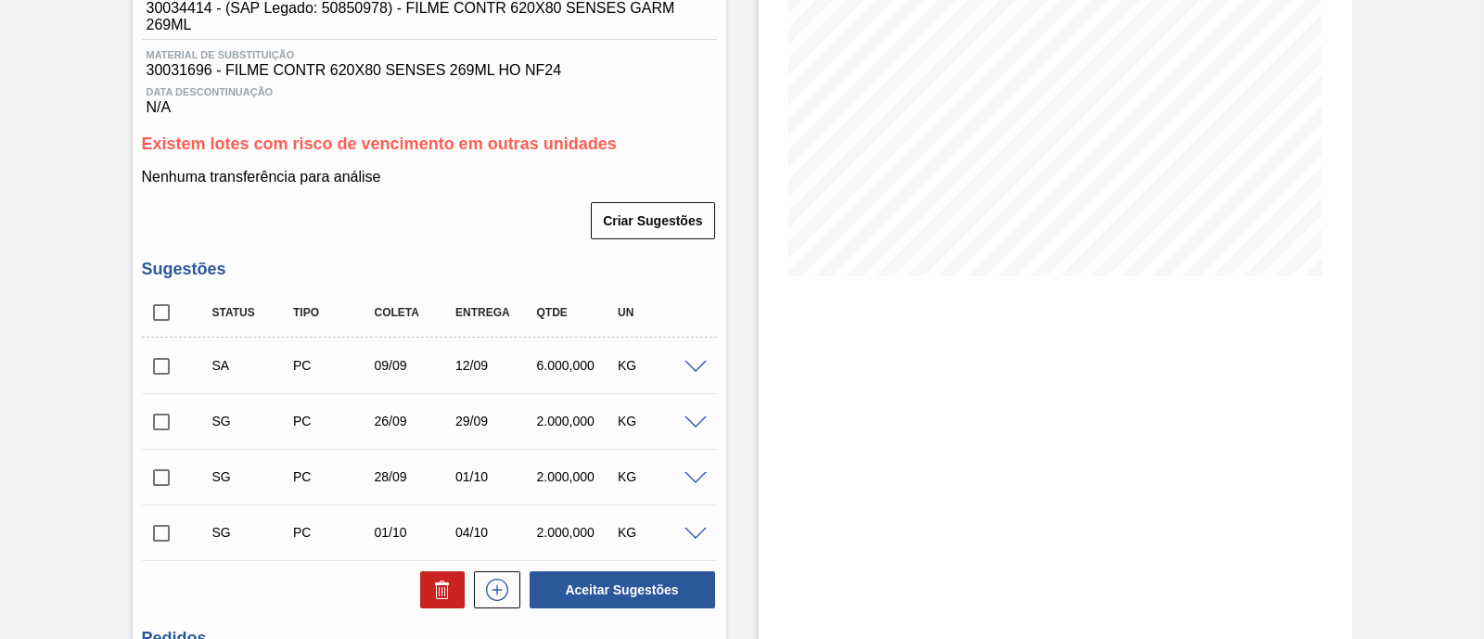
scroll to position [365, 0]
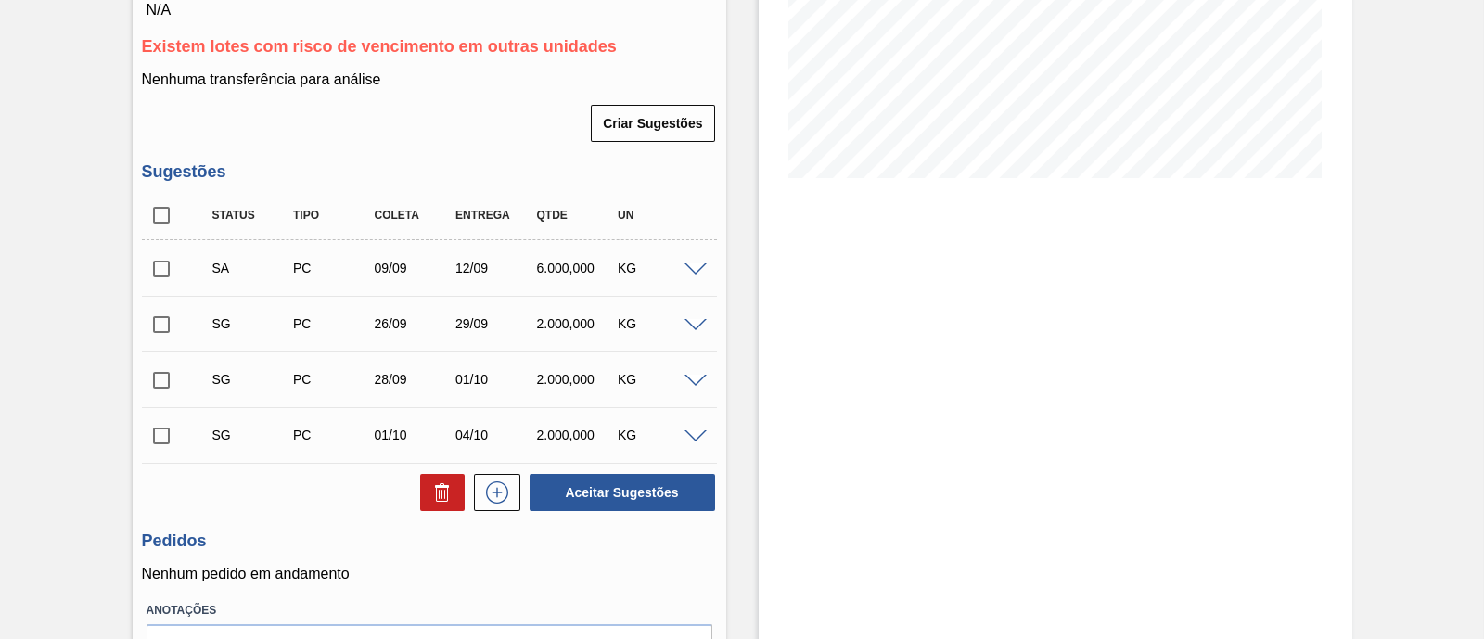
click at [700, 276] on span at bounding box center [696, 270] width 22 height 14
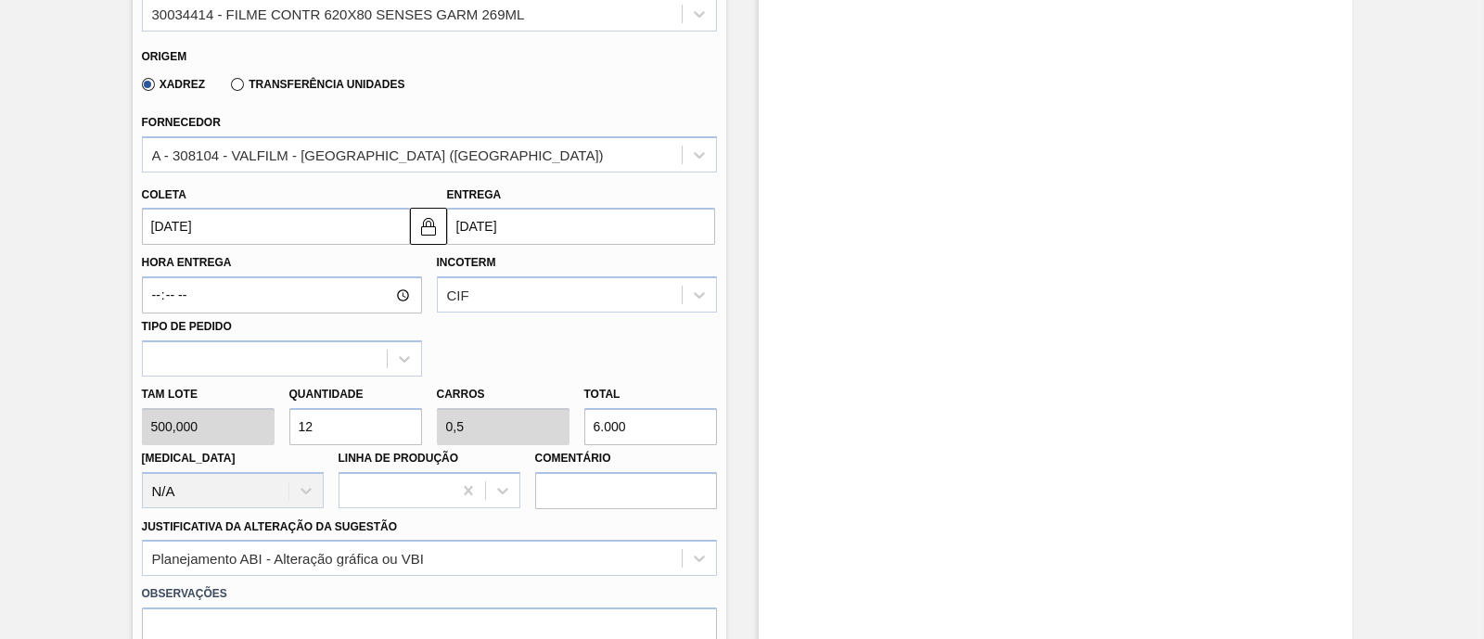
scroll to position [713, 0]
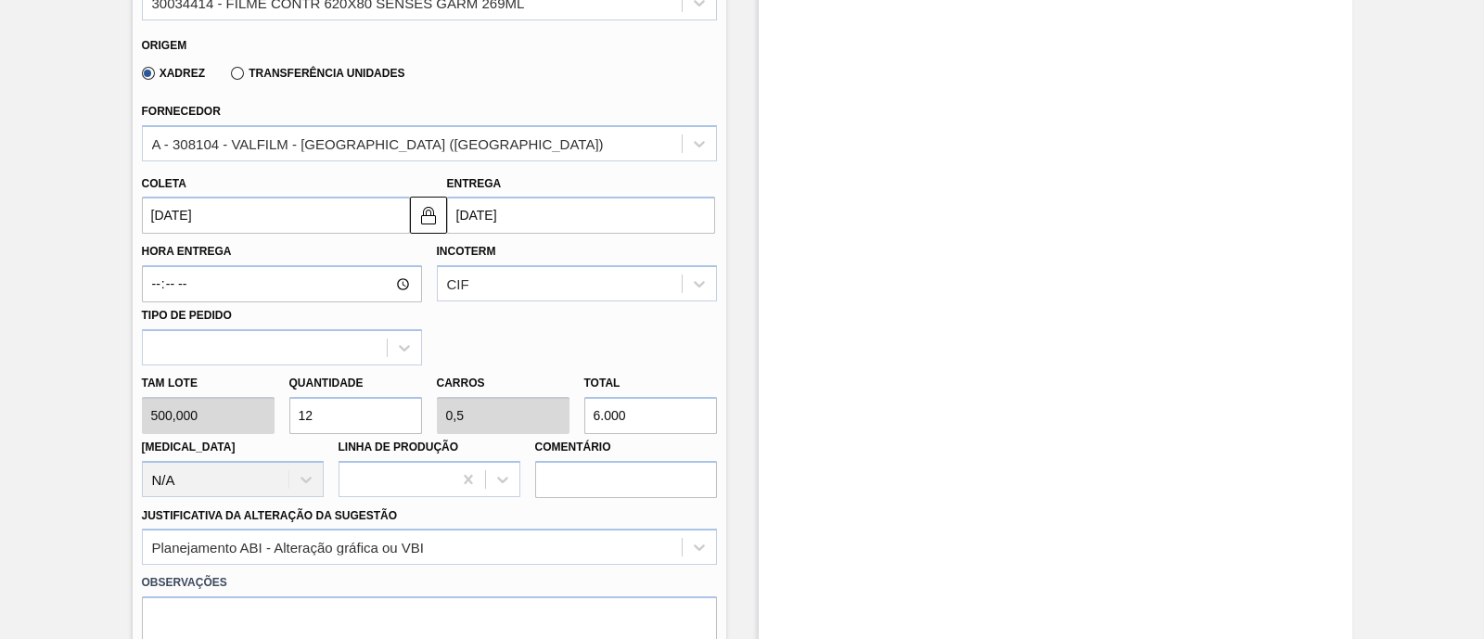
click at [508, 227] on input "12/09/2025" at bounding box center [581, 215] width 268 height 37
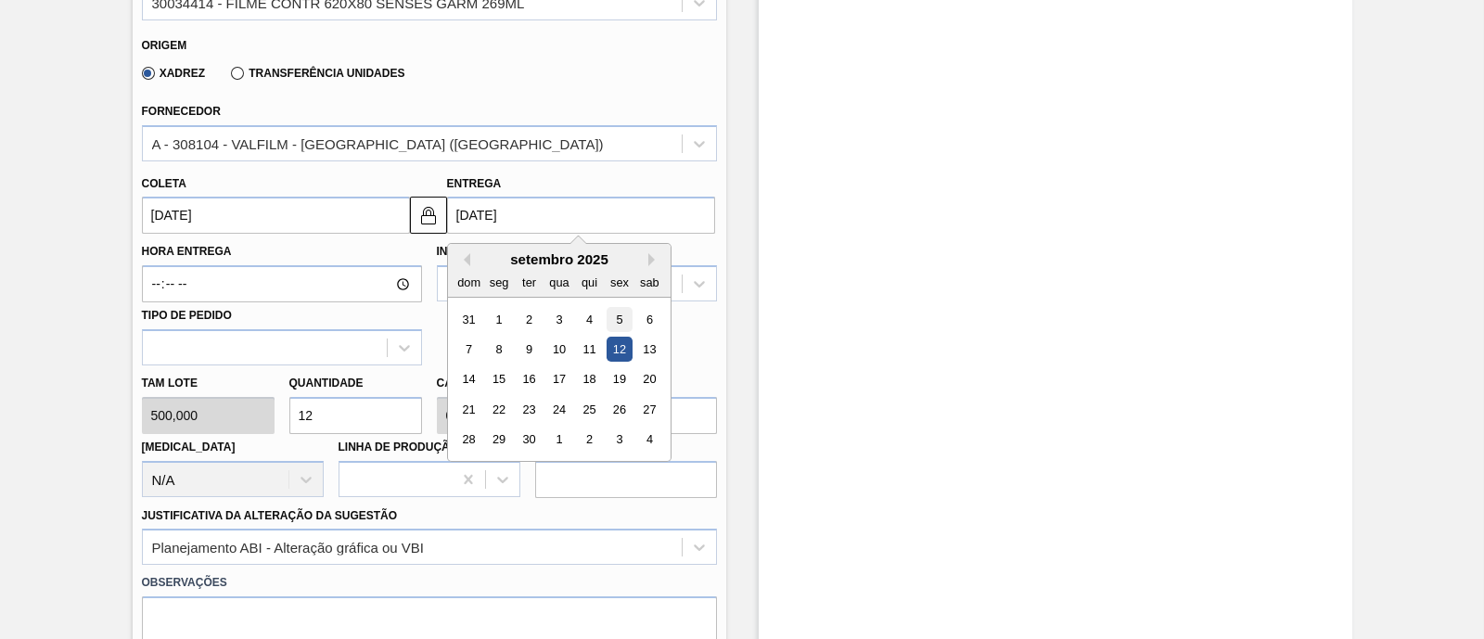
click at [626, 317] on div "5" at bounding box center [619, 319] width 25 height 25
type input "02/09/2025"
type input "05/09/2025"
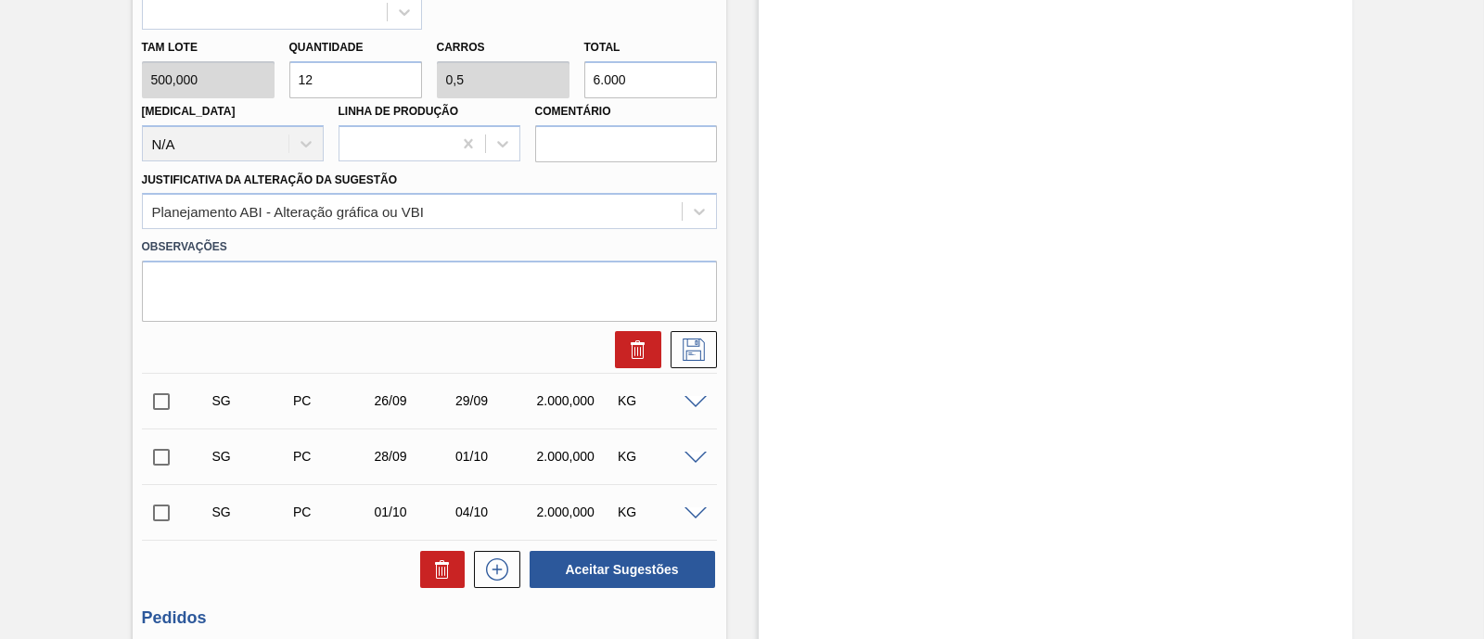
scroll to position [1060, 0]
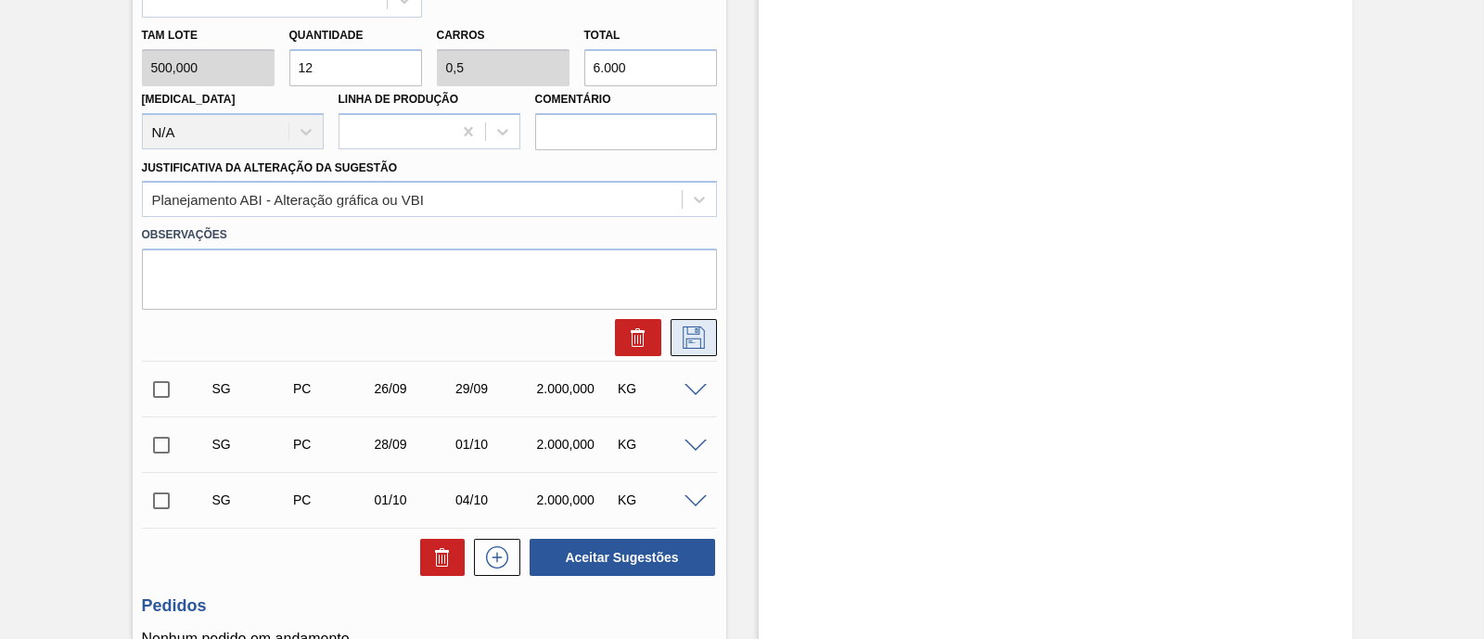
click at [701, 339] on icon at bounding box center [694, 338] width 30 height 22
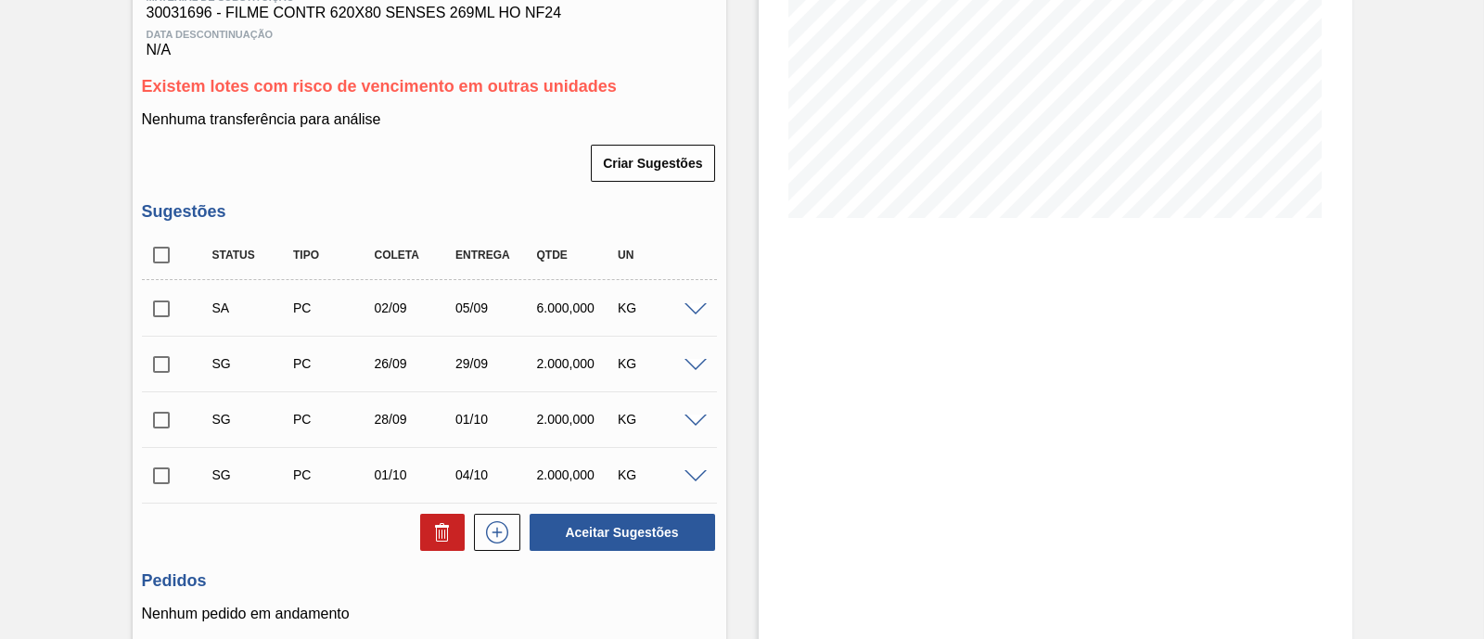
scroll to position [463, 0]
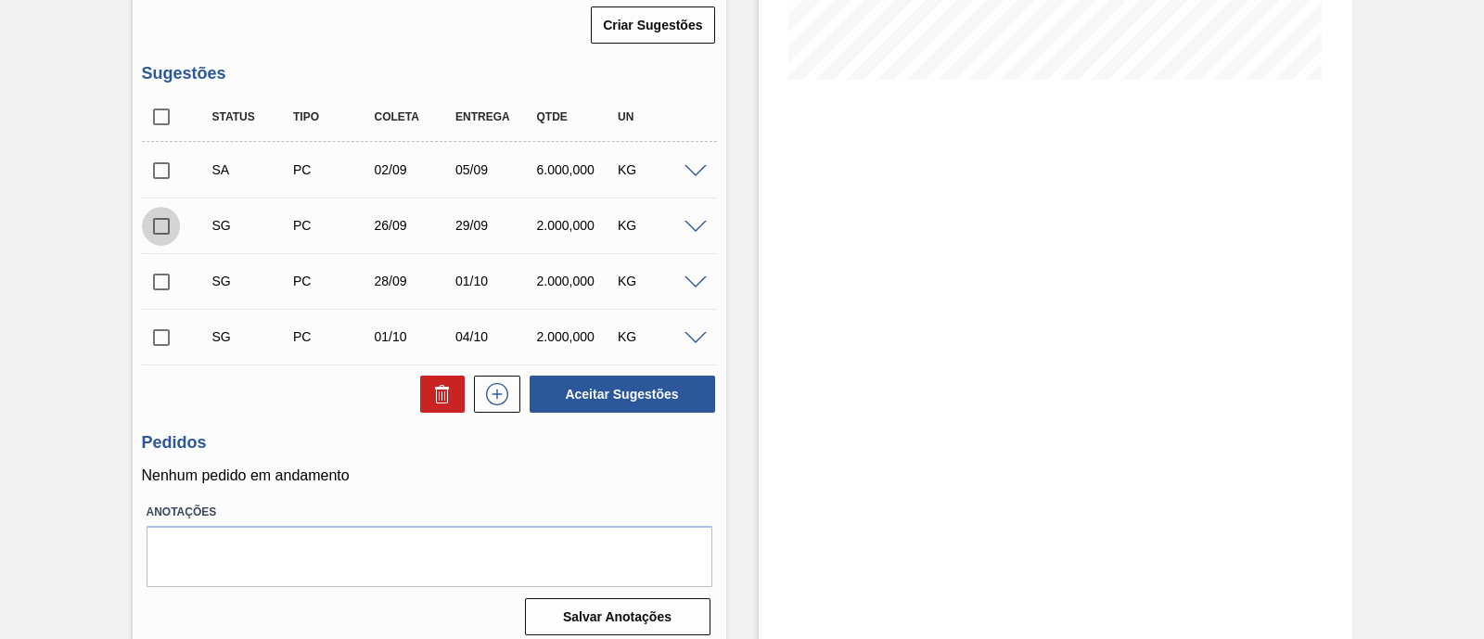
click at [159, 223] on input "checkbox" at bounding box center [161, 226] width 39 height 39
checkbox input "true"
click at [158, 283] on input "checkbox" at bounding box center [161, 282] width 39 height 39
checkbox input "true"
click at [167, 331] on input "checkbox" at bounding box center [161, 337] width 39 height 39
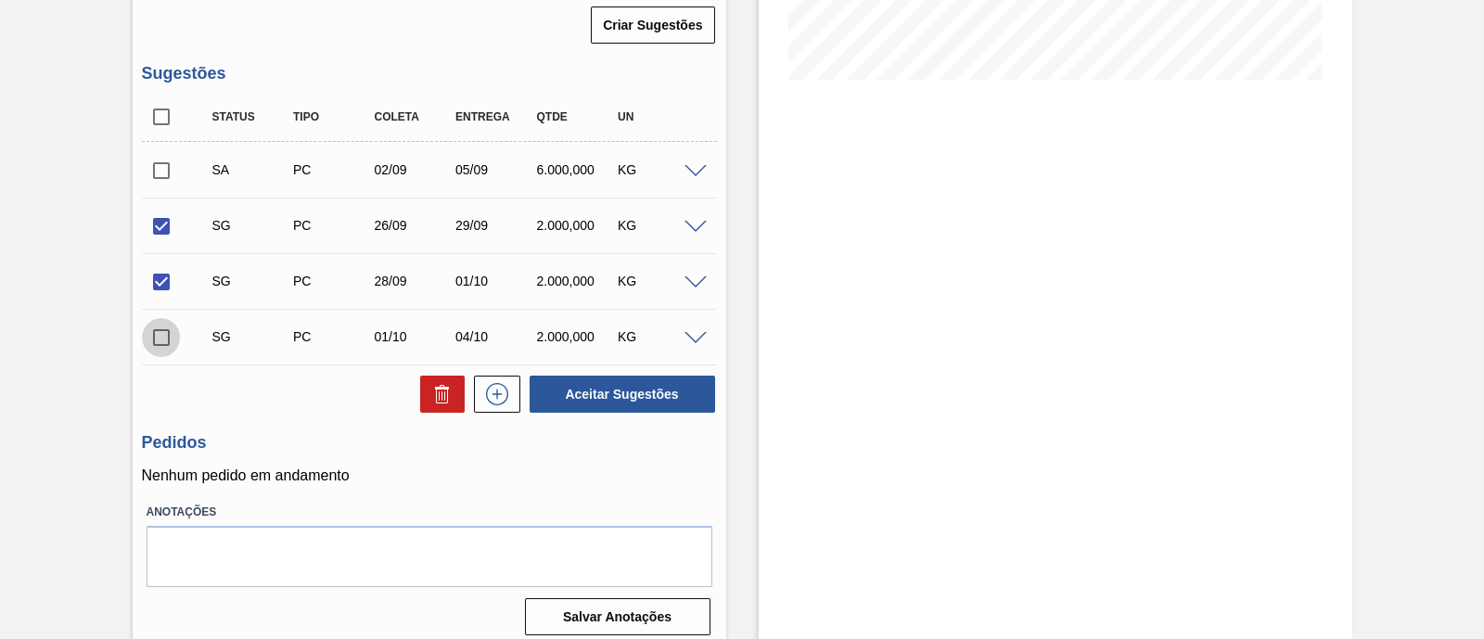
checkbox input "true"
click at [0, 0] on icon at bounding box center [0, 0] width 0 height 0
checkbox input "false"
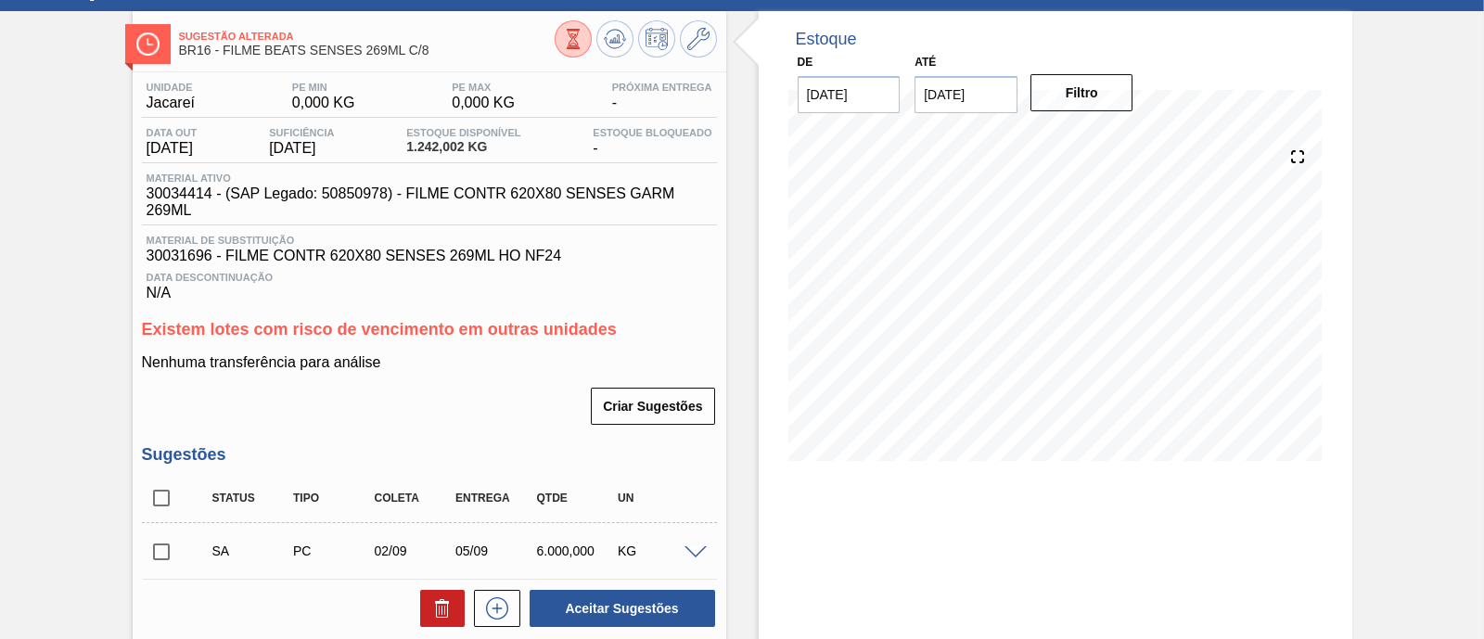
scroll to position [198, 0]
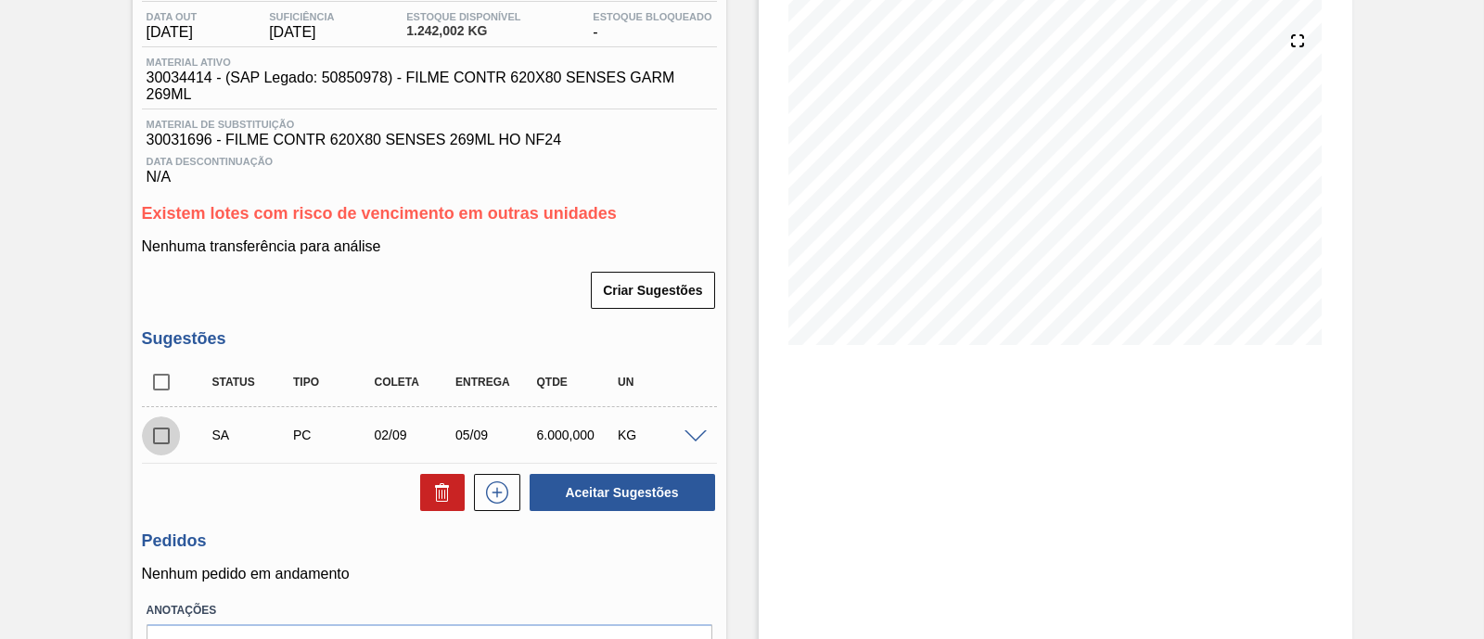
click at [162, 434] on input "checkbox" at bounding box center [161, 436] width 39 height 39
checkbox input "true"
click at [549, 484] on button "Aceitar Sugestões" at bounding box center [623, 492] width 186 height 37
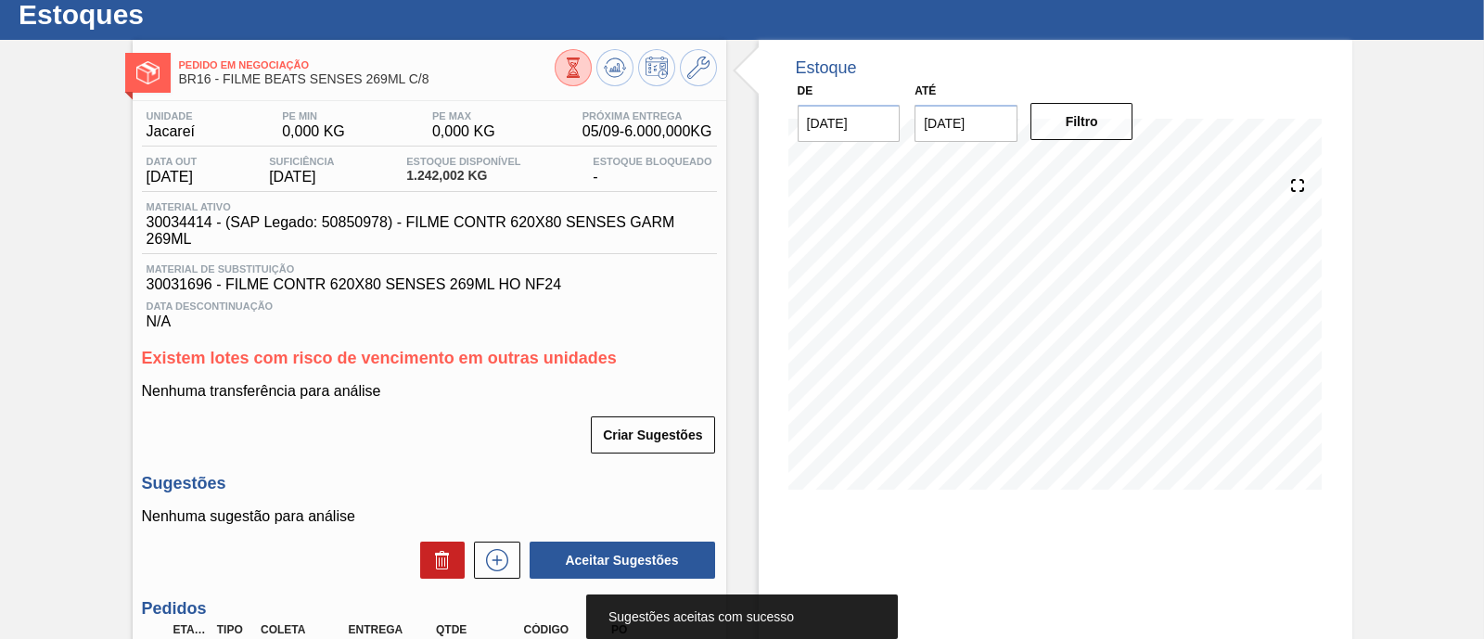
scroll to position [0, 0]
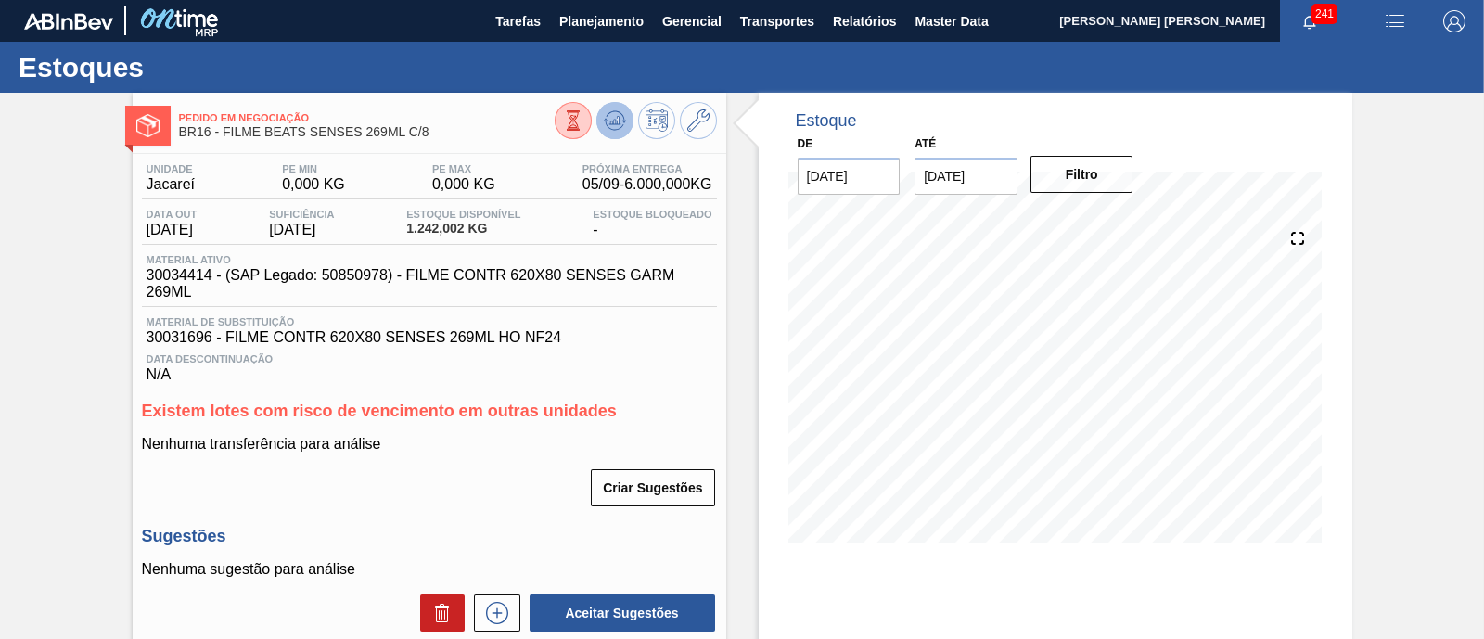
click at [609, 128] on icon at bounding box center [614, 125] width 19 height 9
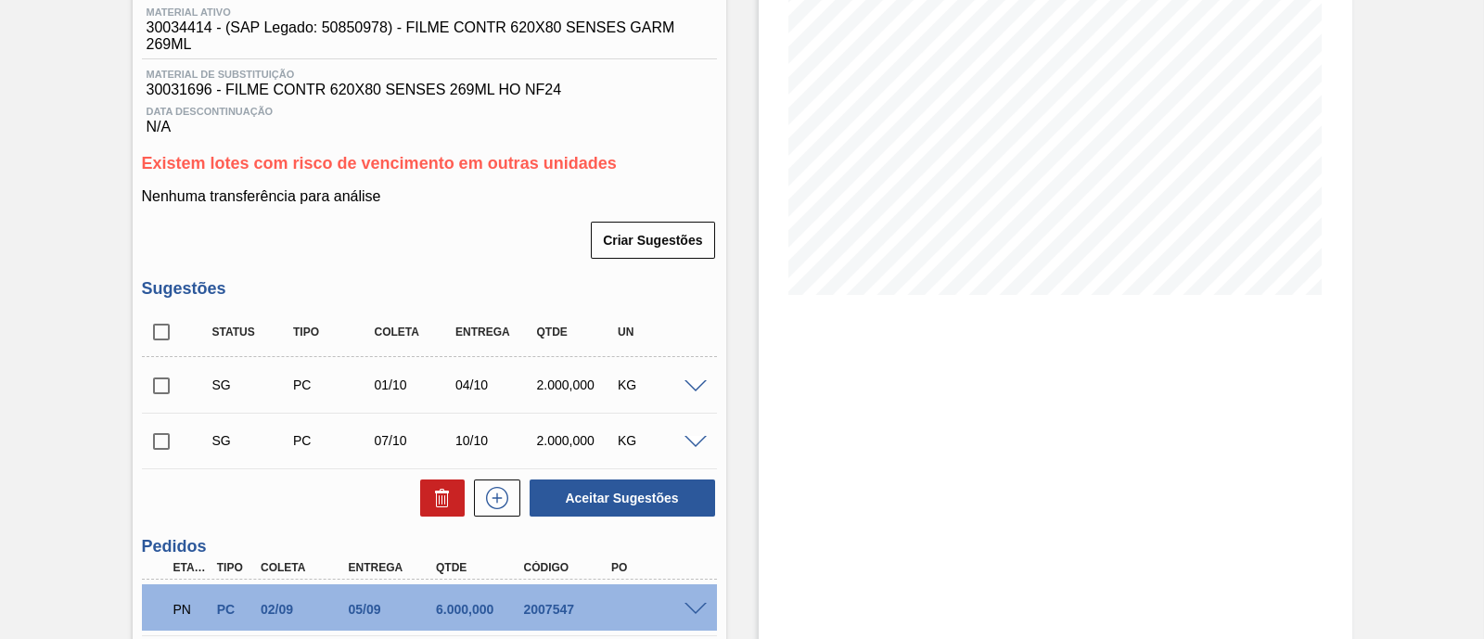
scroll to position [284, 0]
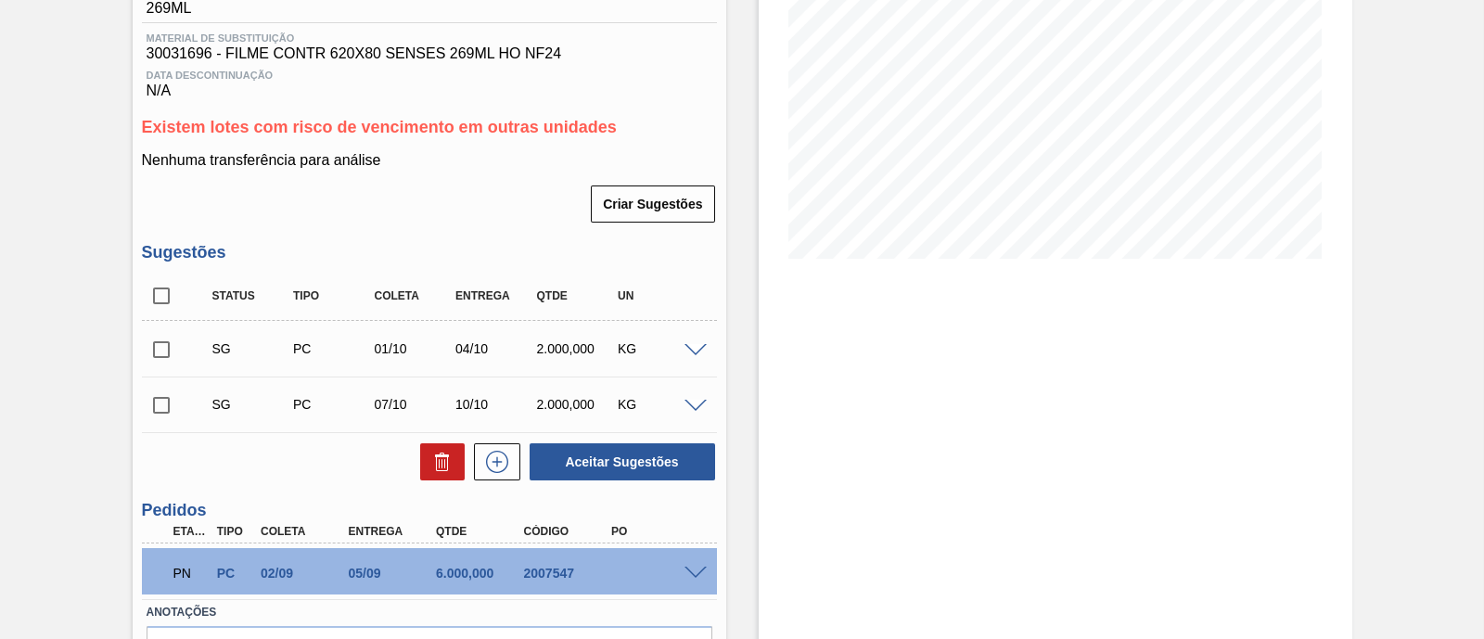
click at [700, 354] on span at bounding box center [696, 351] width 22 height 14
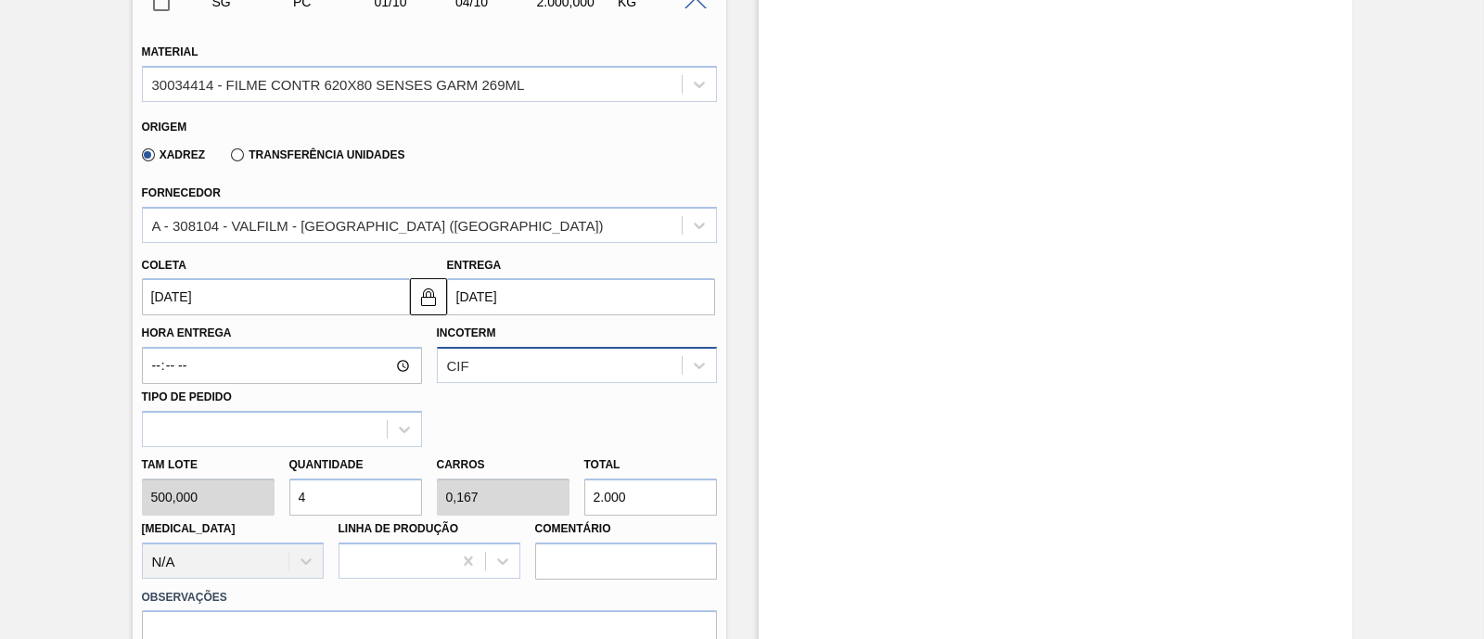
scroll to position [748, 0]
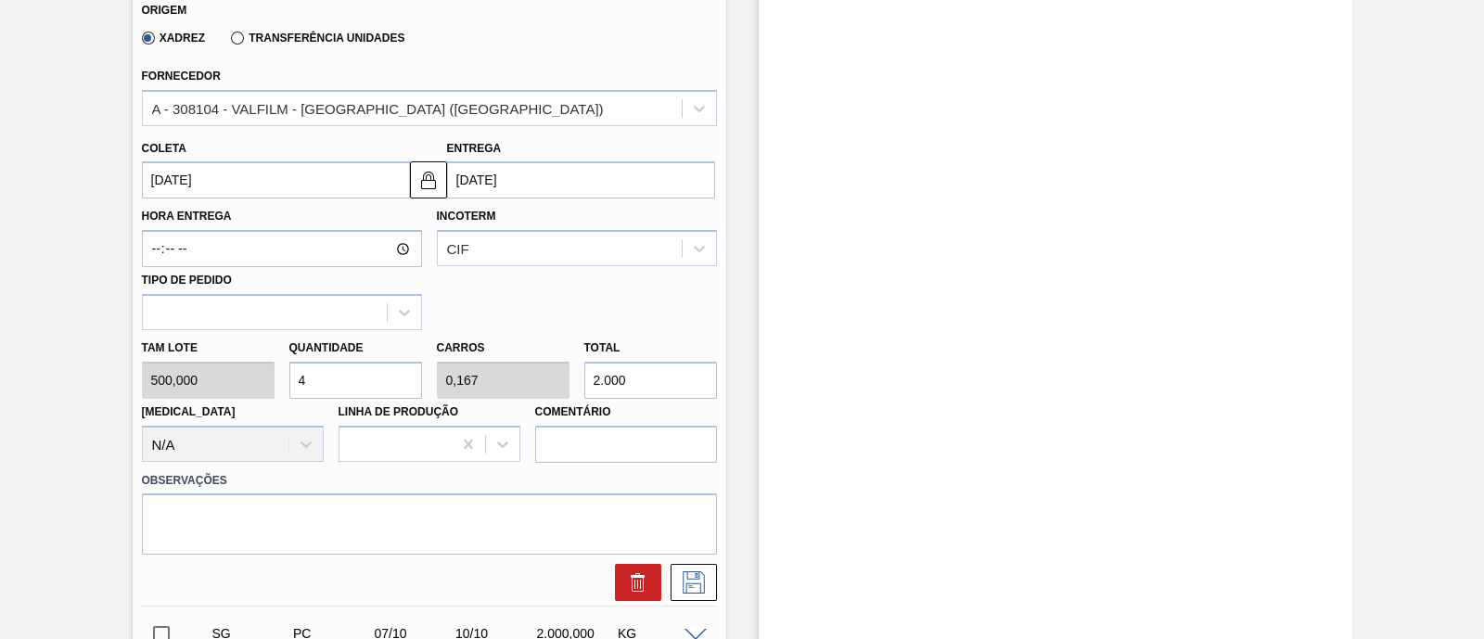
click at [473, 185] on input "04/10/2025" at bounding box center [581, 179] width 268 height 37
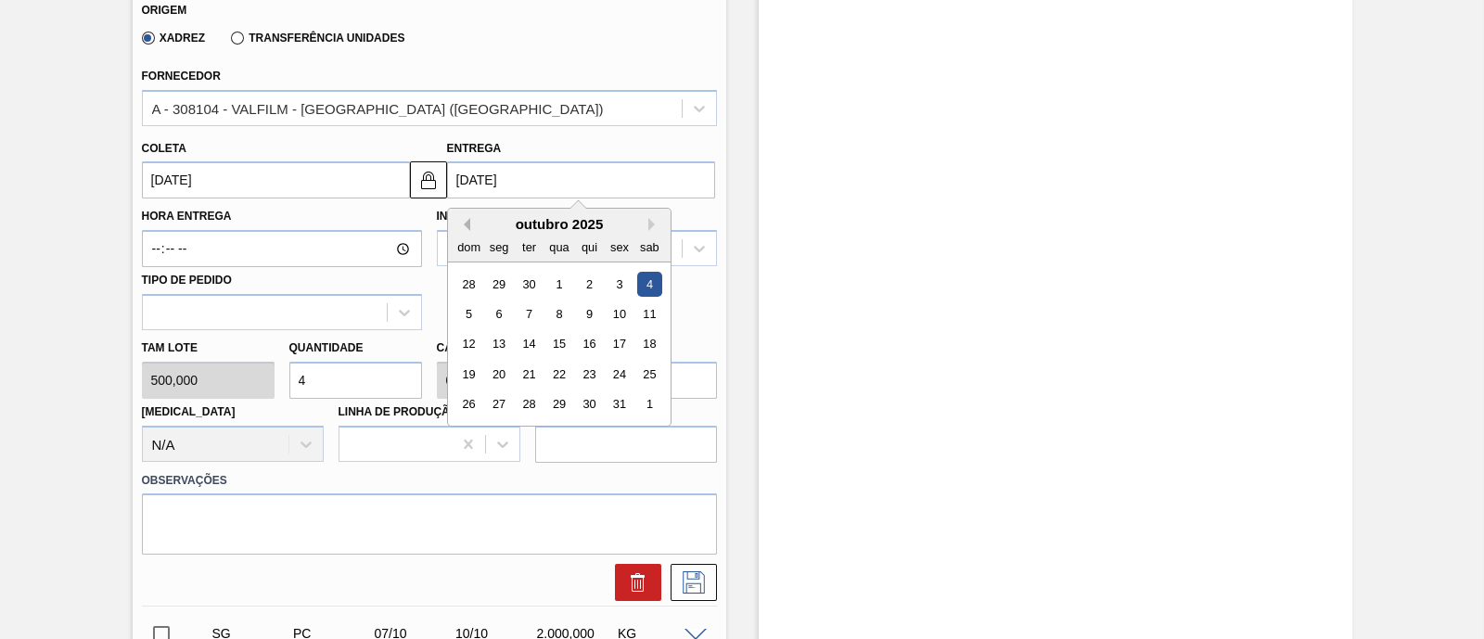
click at [467, 225] on button "Previous Month" at bounding box center [463, 224] width 13 height 13
click at [612, 377] on div "26" at bounding box center [619, 374] width 25 height 25
type input "23/09/2025"
type input "26/09/2025"
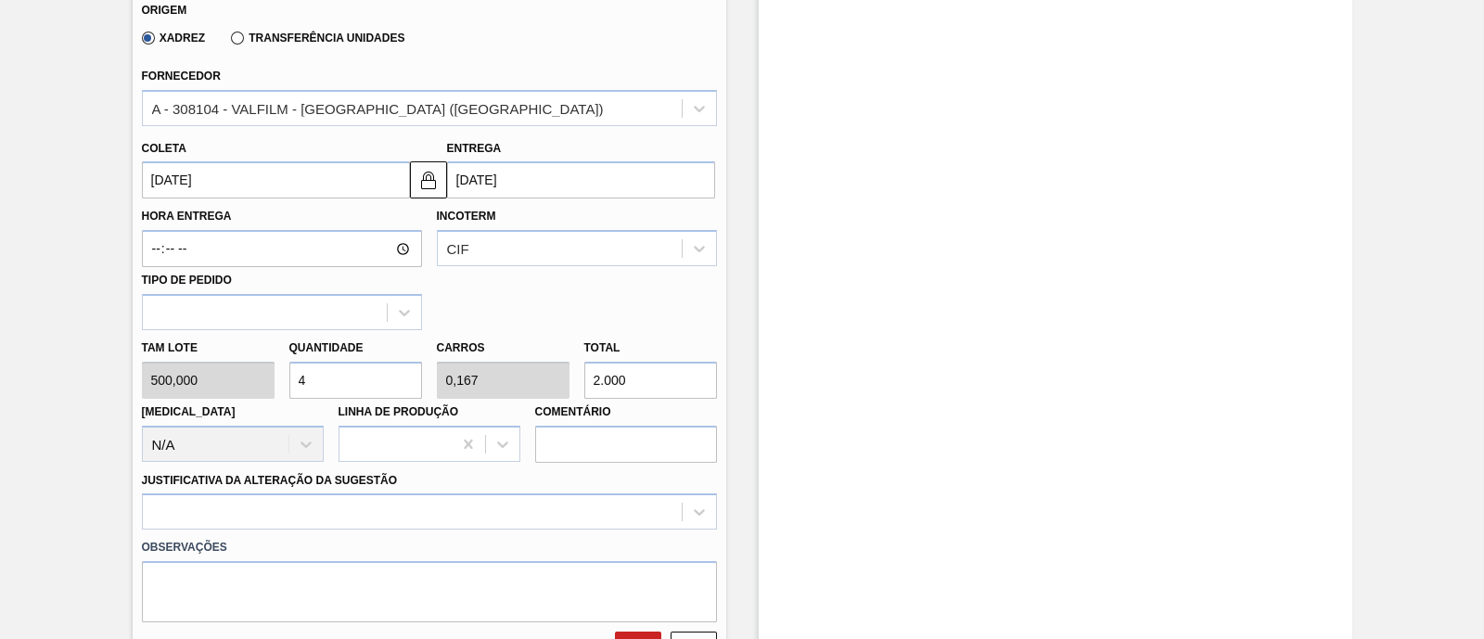
drag, startPoint x: 566, startPoint y: 400, endPoint x: 555, endPoint y: 403, distance: 11.5
click at [555, 403] on div "Tam lote 500,000 Quantidade 4 Carros 0,167 Total 2.000 Doca N/A Linha de Produç…" at bounding box center [430, 396] width 590 height 133
type input "0,008"
type input "0"
type input "4"
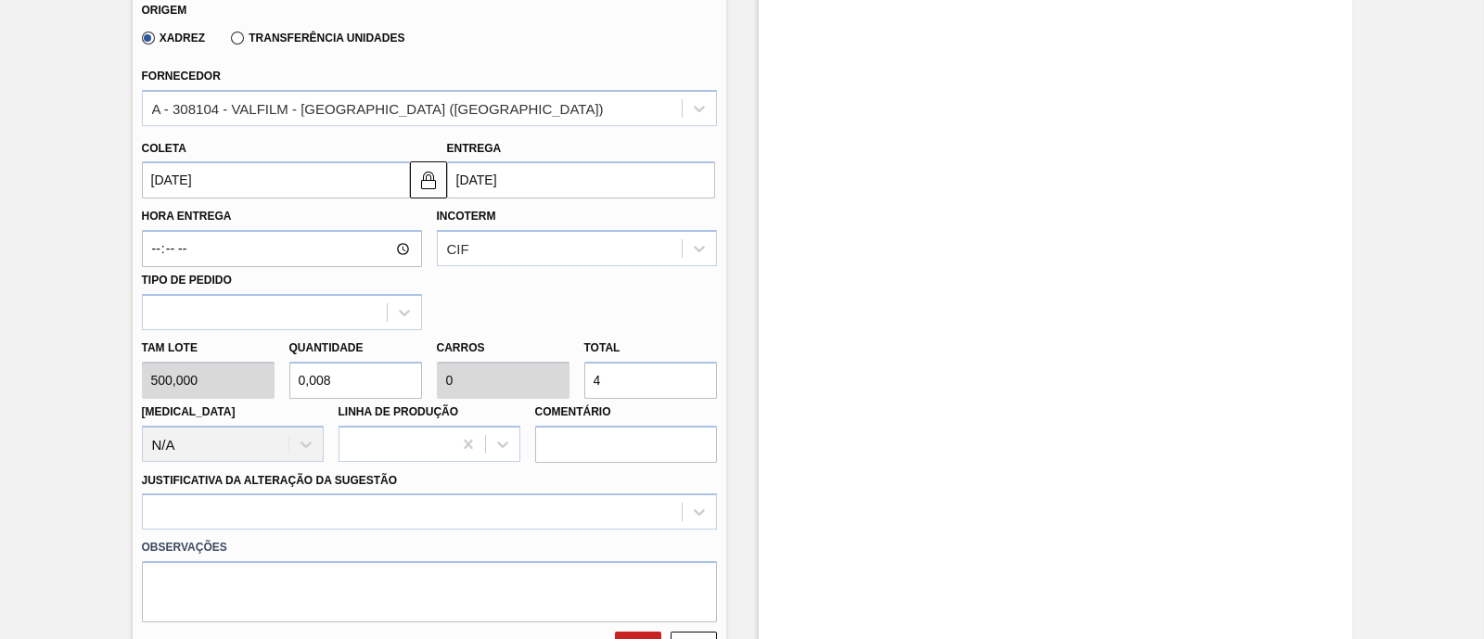
type input "0,08"
type input "0,003"
type input "40"
type input "0,8"
type input "0,033"
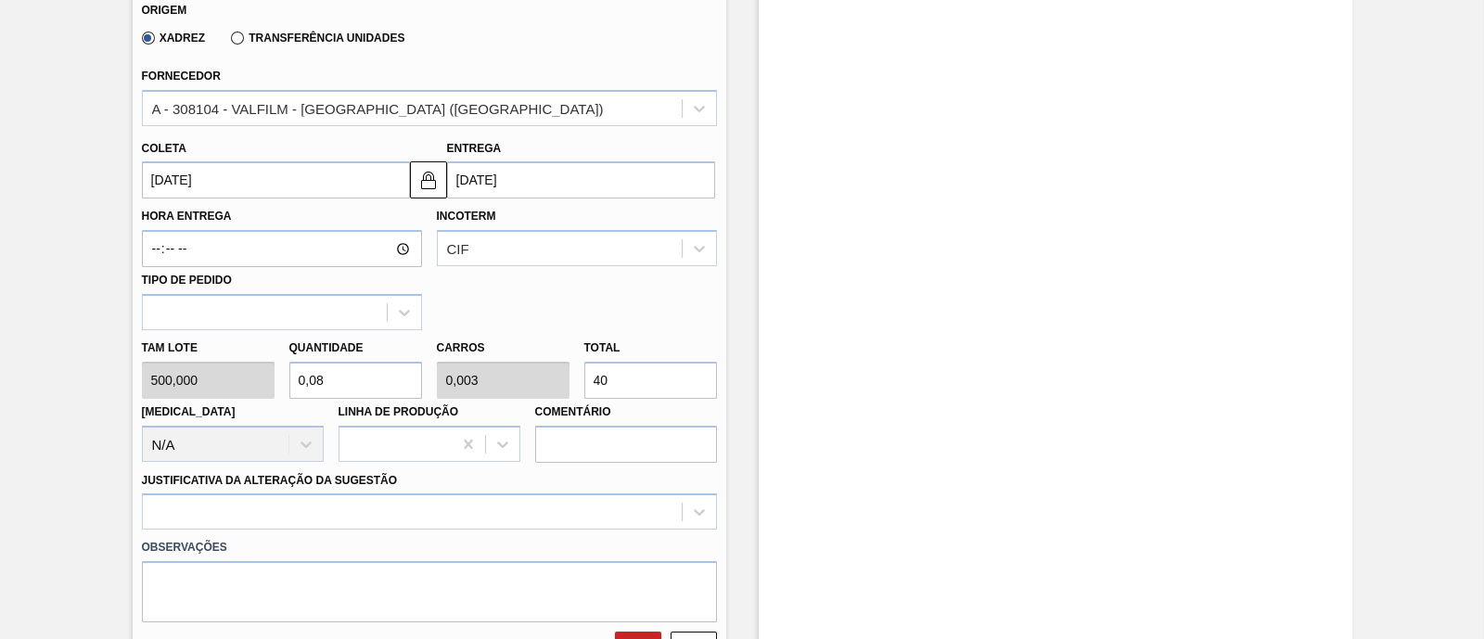
type input "400"
type input "8"
type input "0,333"
type input "4.000"
click at [498, 516] on div at bounding box center [429, 512] width 575 height 36
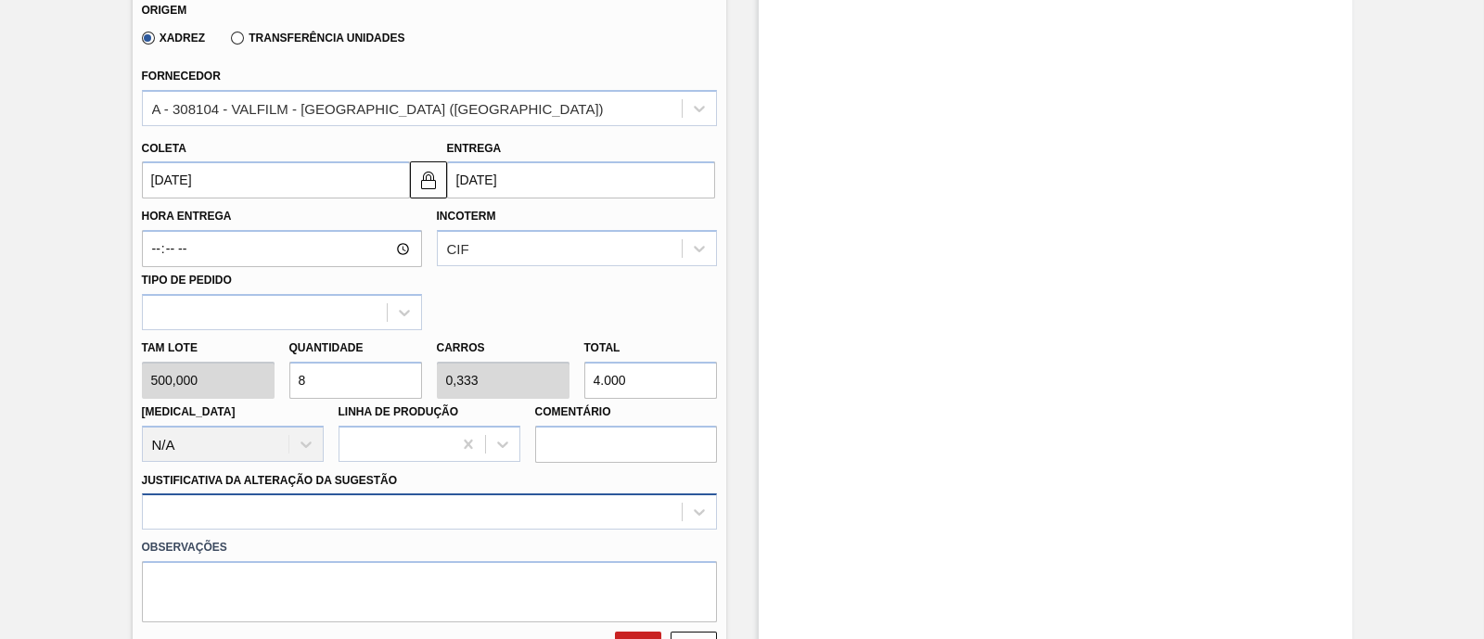
scroll to position [934, 0]
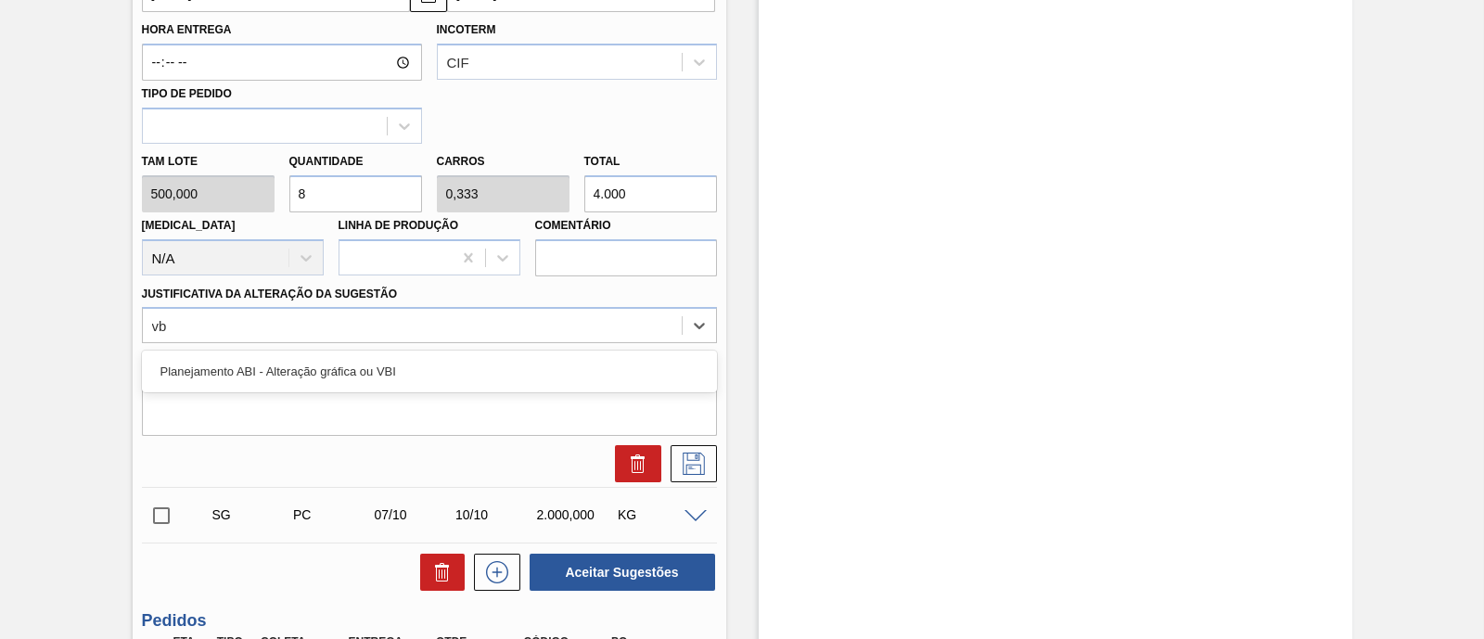
type Sugestão "vbi"
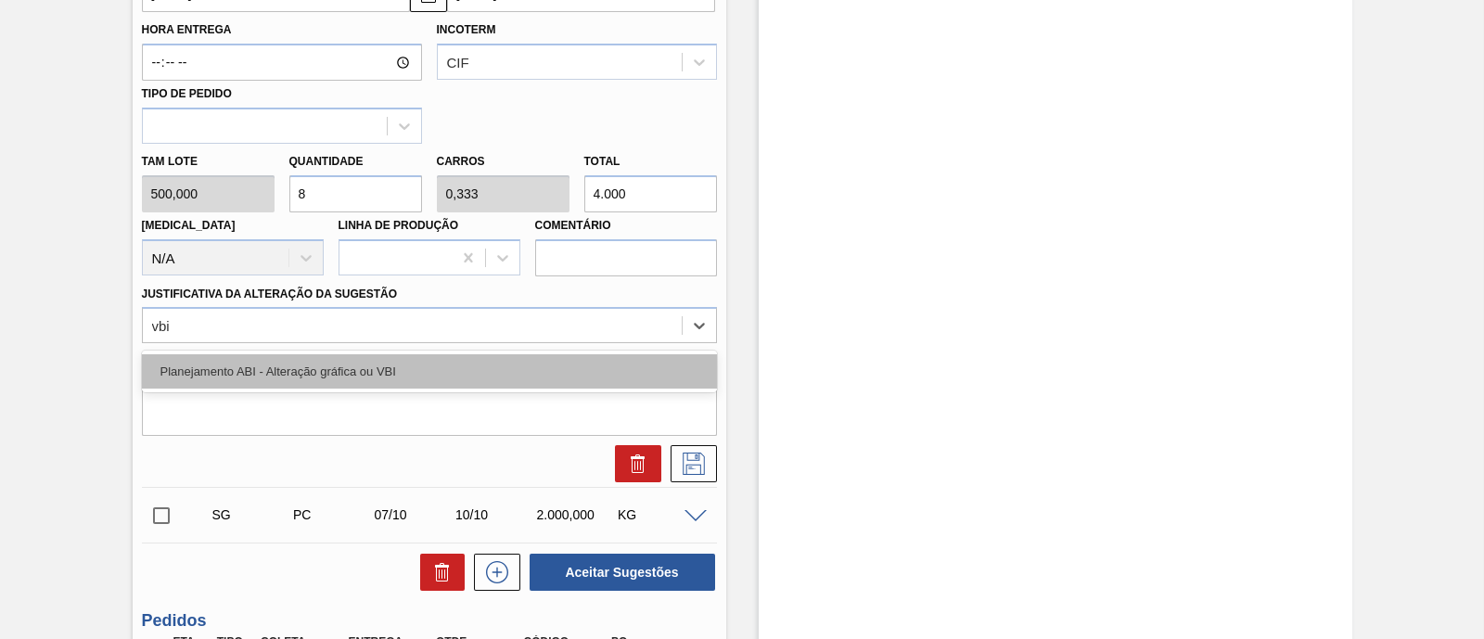
click at [280, 367] on div "Planejamento ABI - Alteração gráfica ou VBI" at bounding box center [429, 371] width 575 height 34
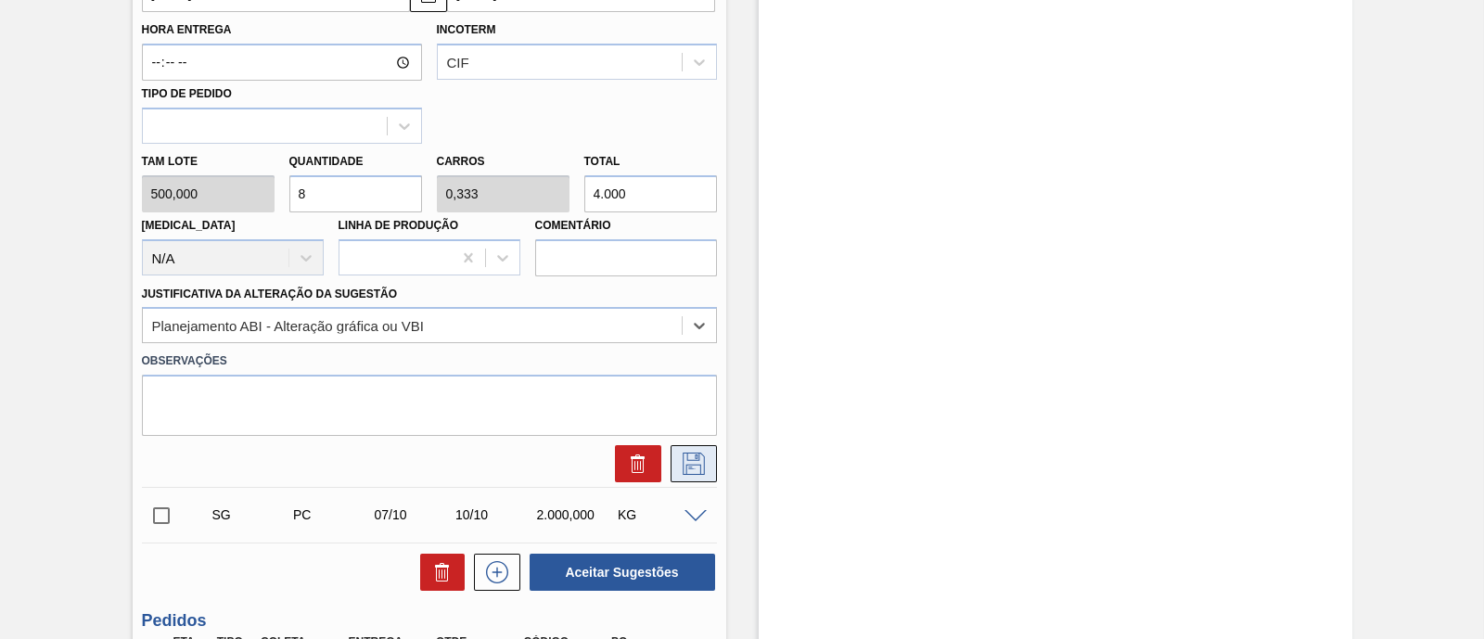
click at [710, 466] on button at bounding box center [694, 463] width 46 height 37
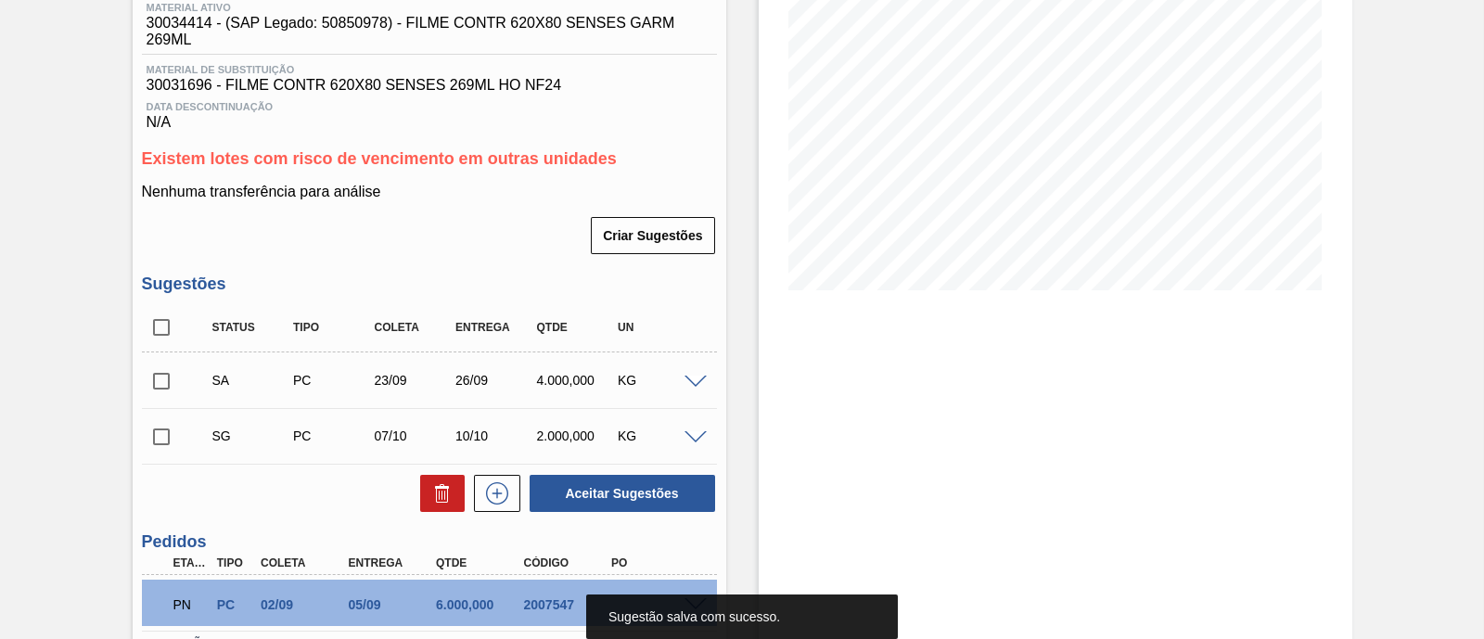
scroll to position [284, 0]
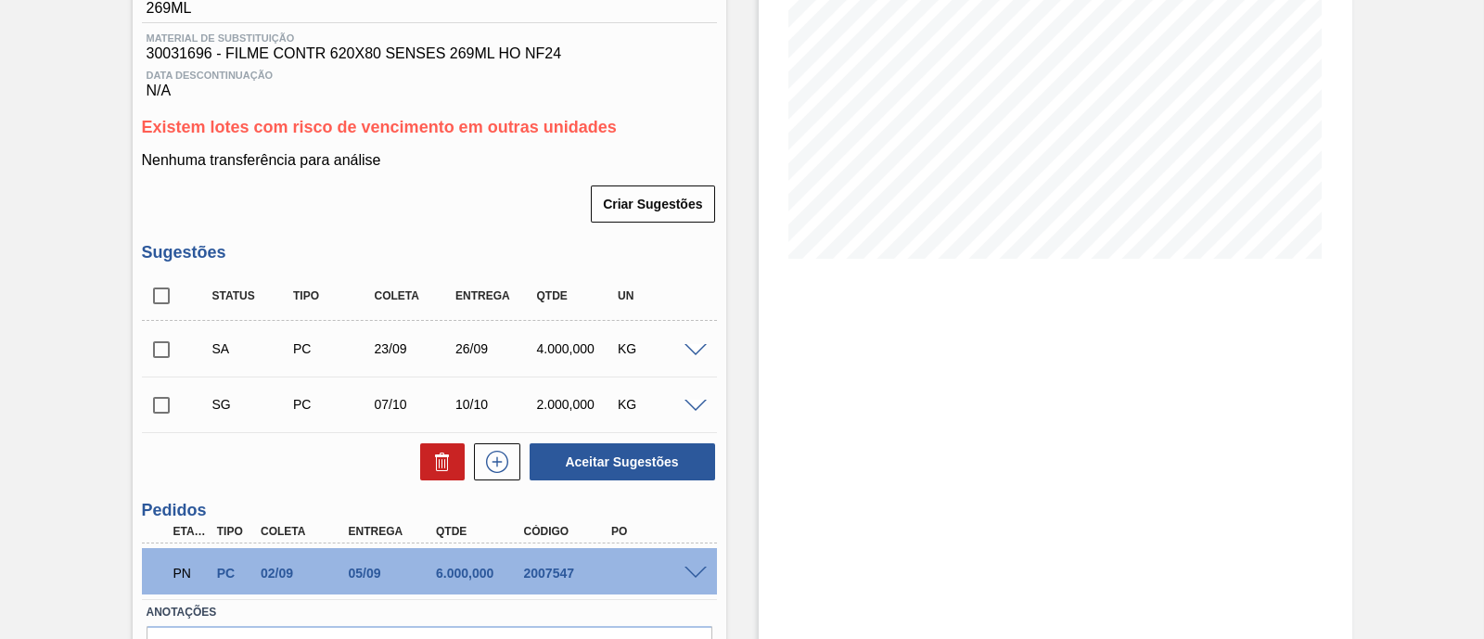
click at [158, 353] on input "checkbox" at bounding box center [161, 349] width 39 height 39
click at [628, 461] on button "Aceitar Sugestões" at bounding box center [623, 461] width 186 height 37
checkbox input "false"
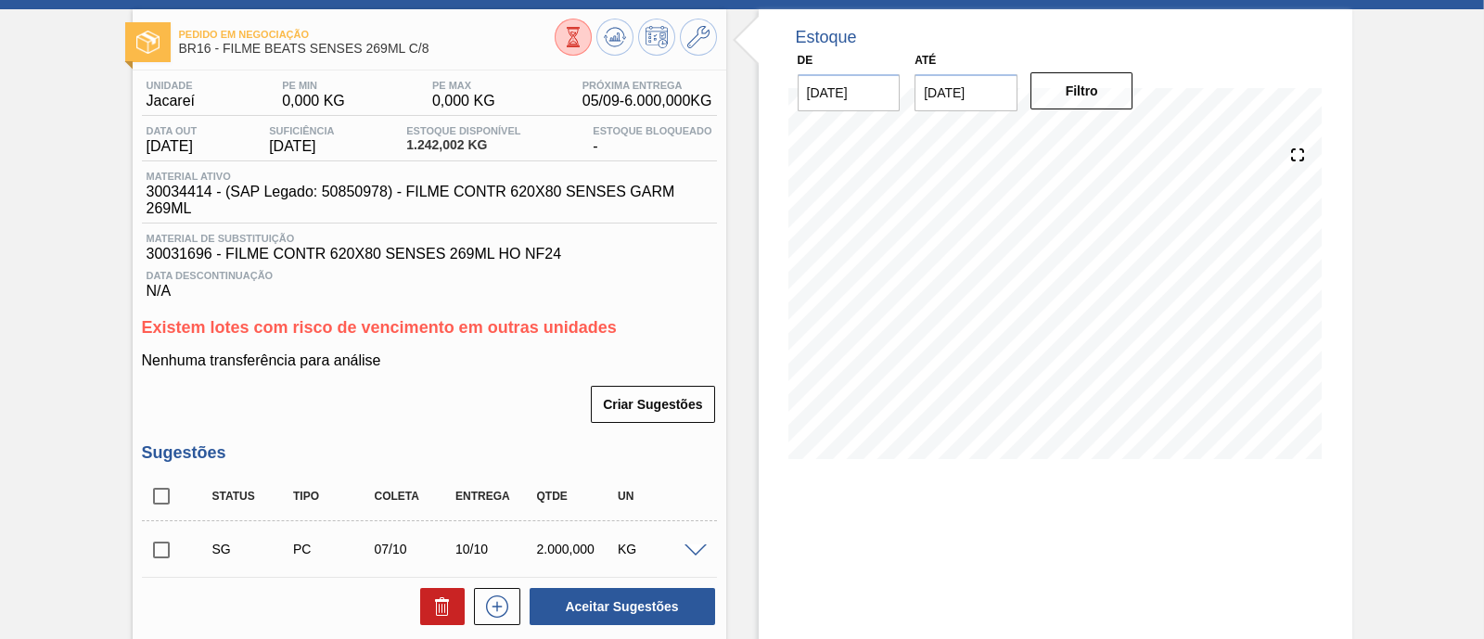
scroll to position [231, 0]
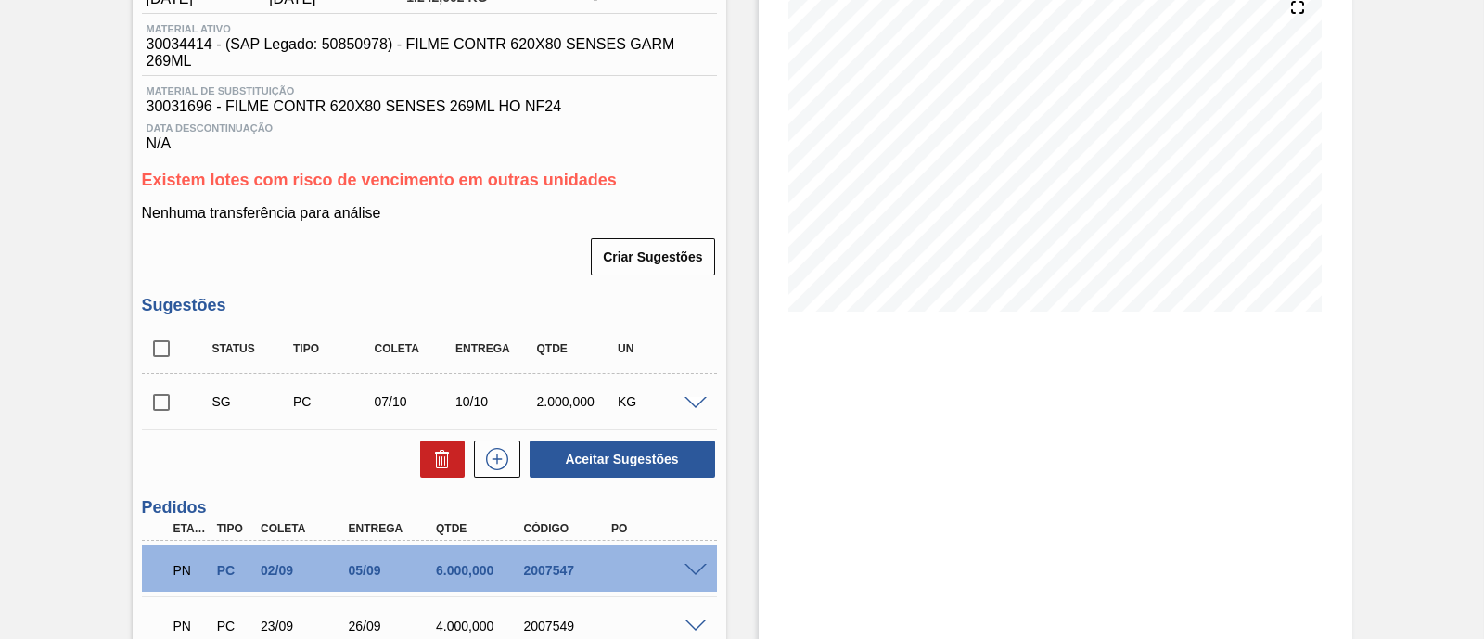
click at [700, 573] on span at bounding box center [696, 571] width 22 height 14
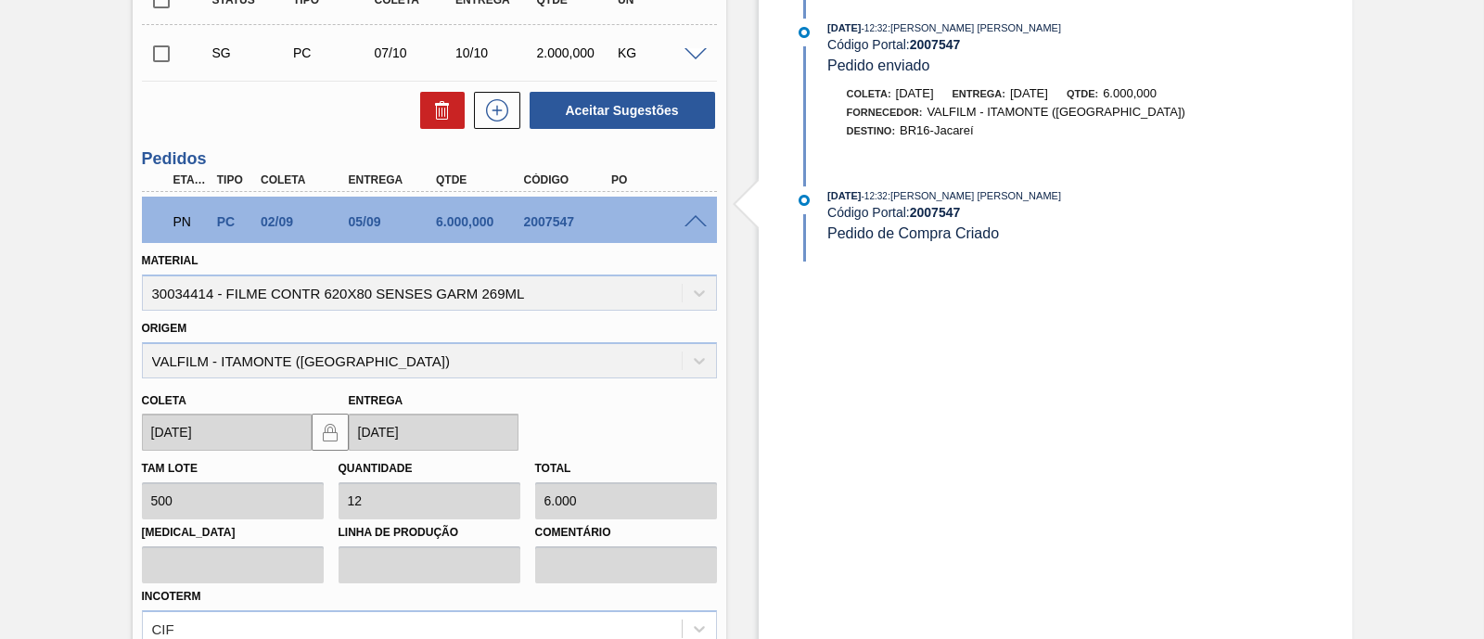
scroll to position [0, 0]
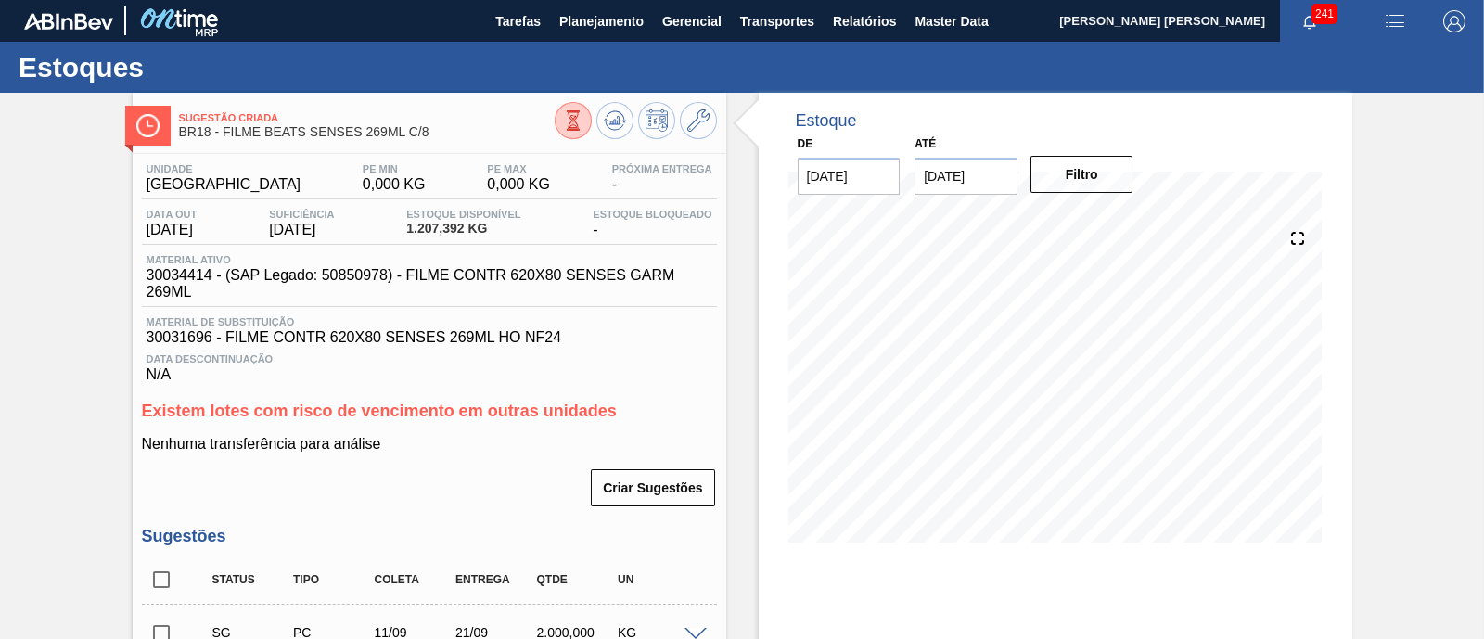
scroll to position [231, 0]
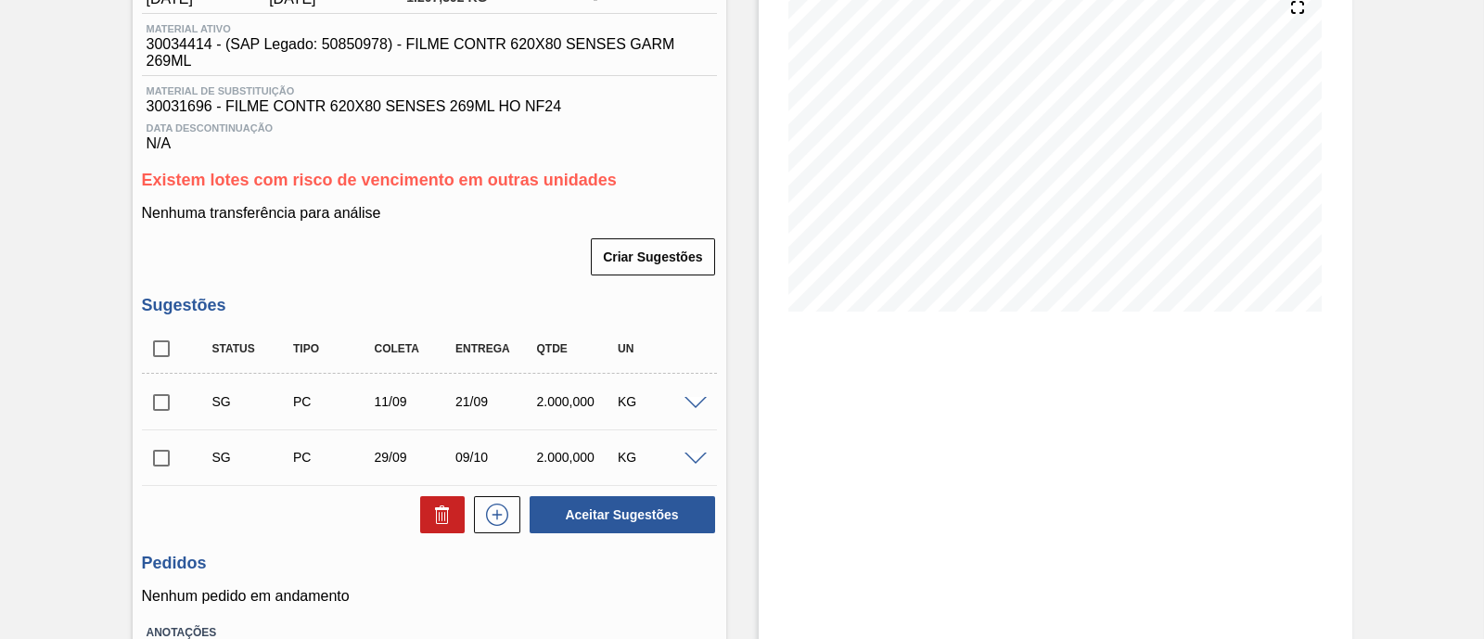
click at [687, 401] on span at bounding box center [696, 404] width 22 height 14
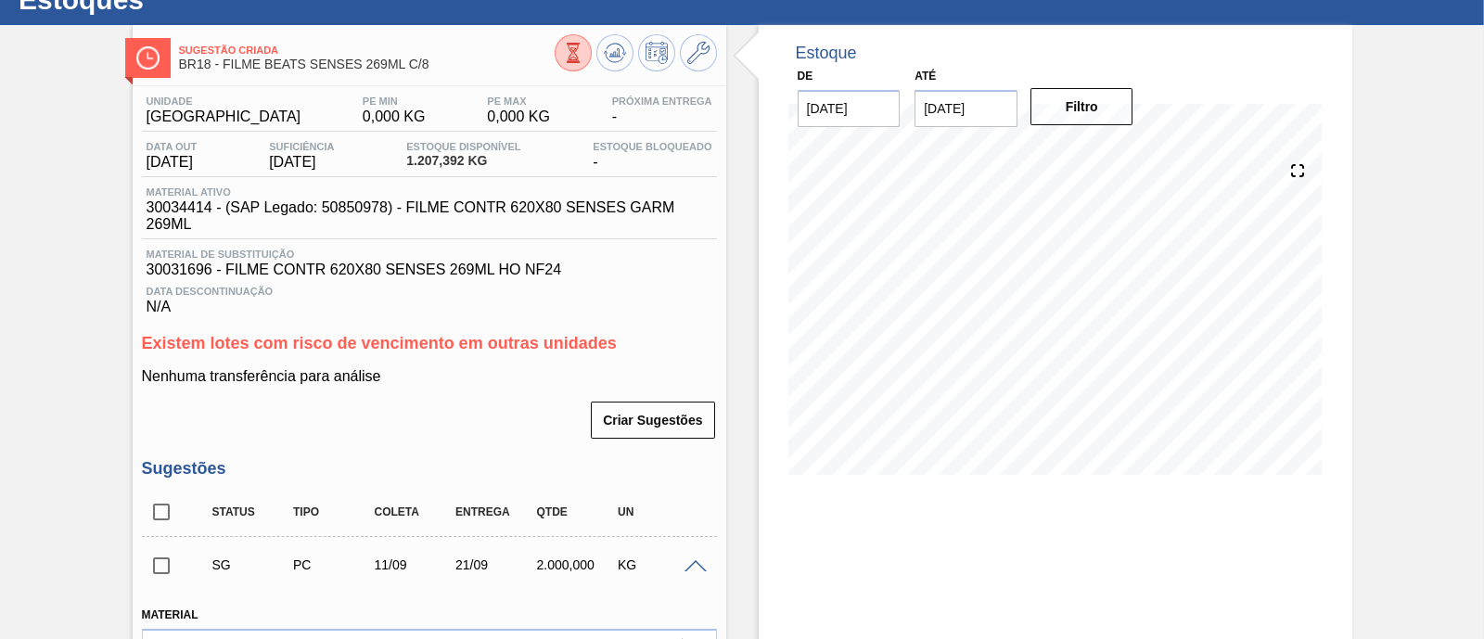
scroll to position [115, 0]
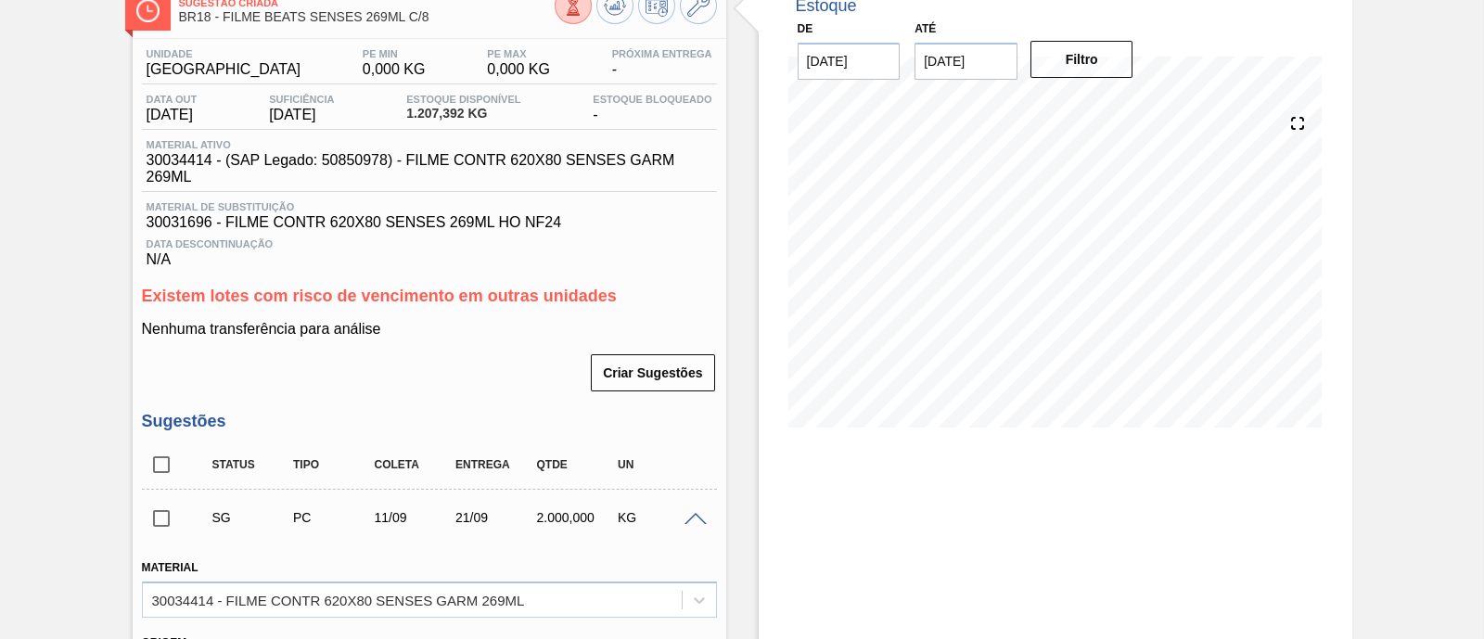
click at [700, 520] on span at bounding box center [696, 520] width 22 height 14
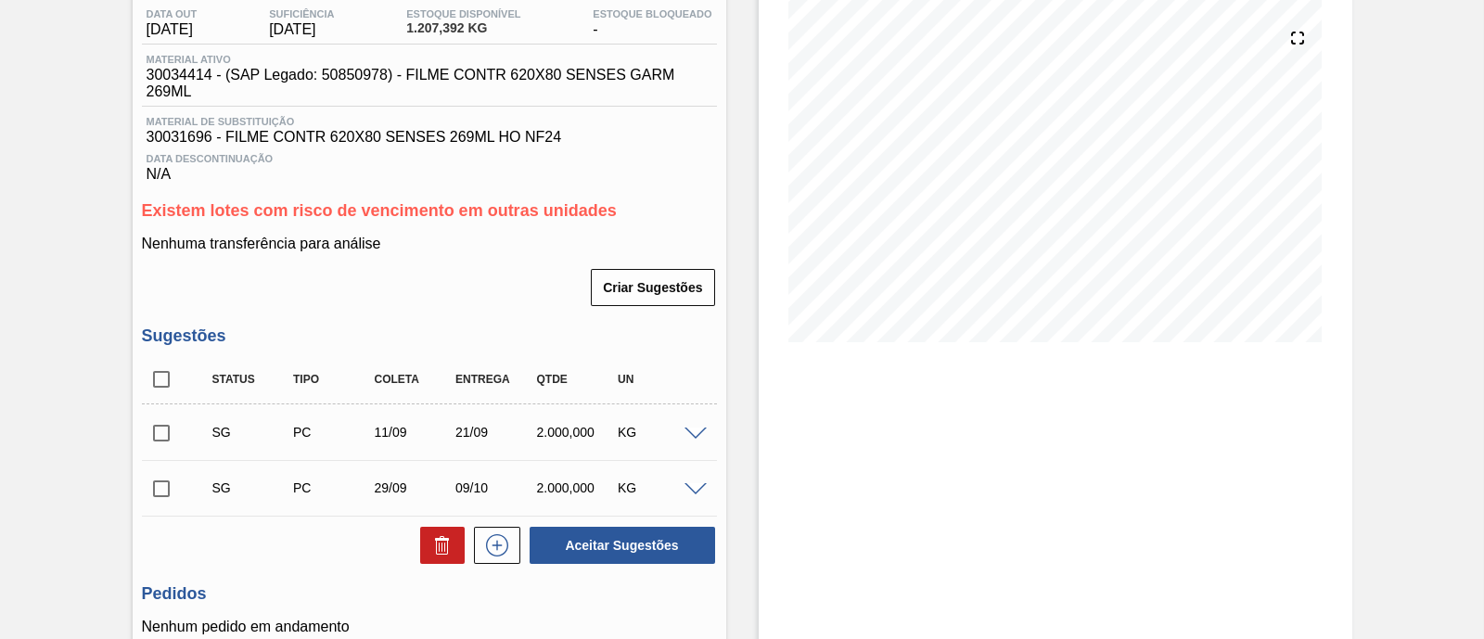
scroll to position [231, 0]
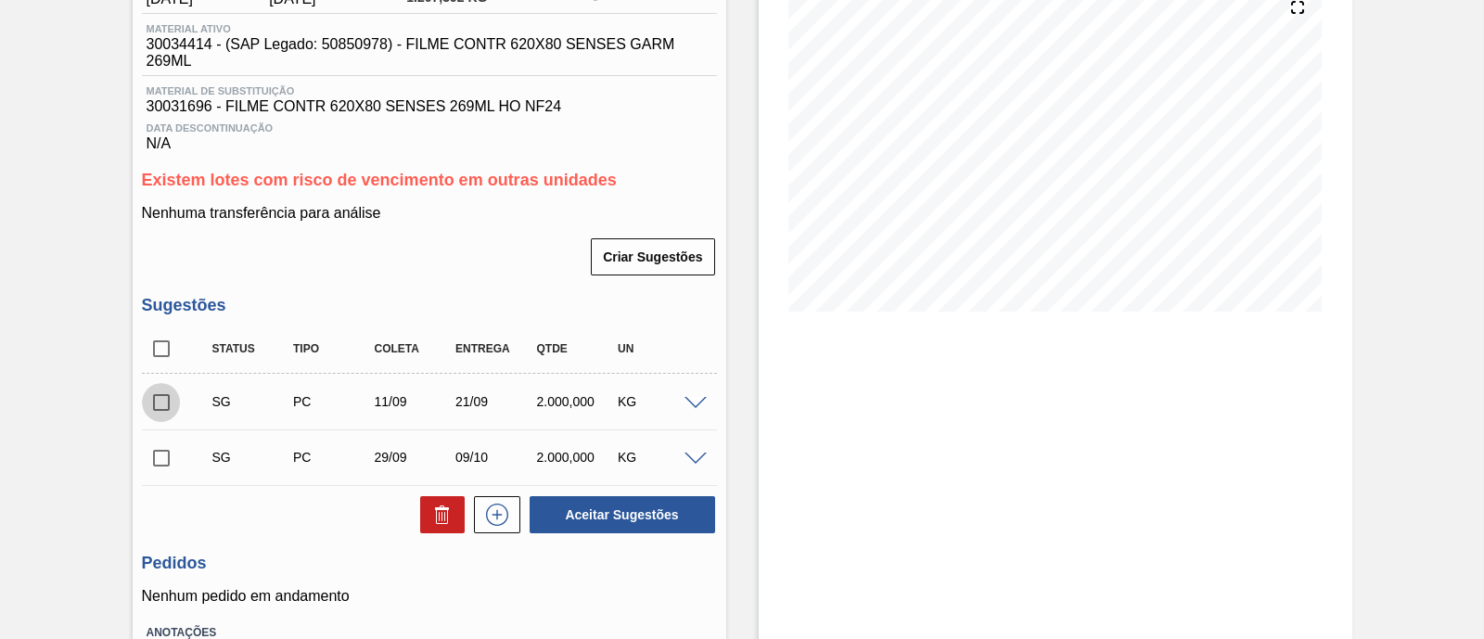
click at [167, 416] on input "checkbox" at bounding box center [161, 402] width 39 height 39
click at [685, 409] on span at bounding box center [696, 404] width 22 height 14
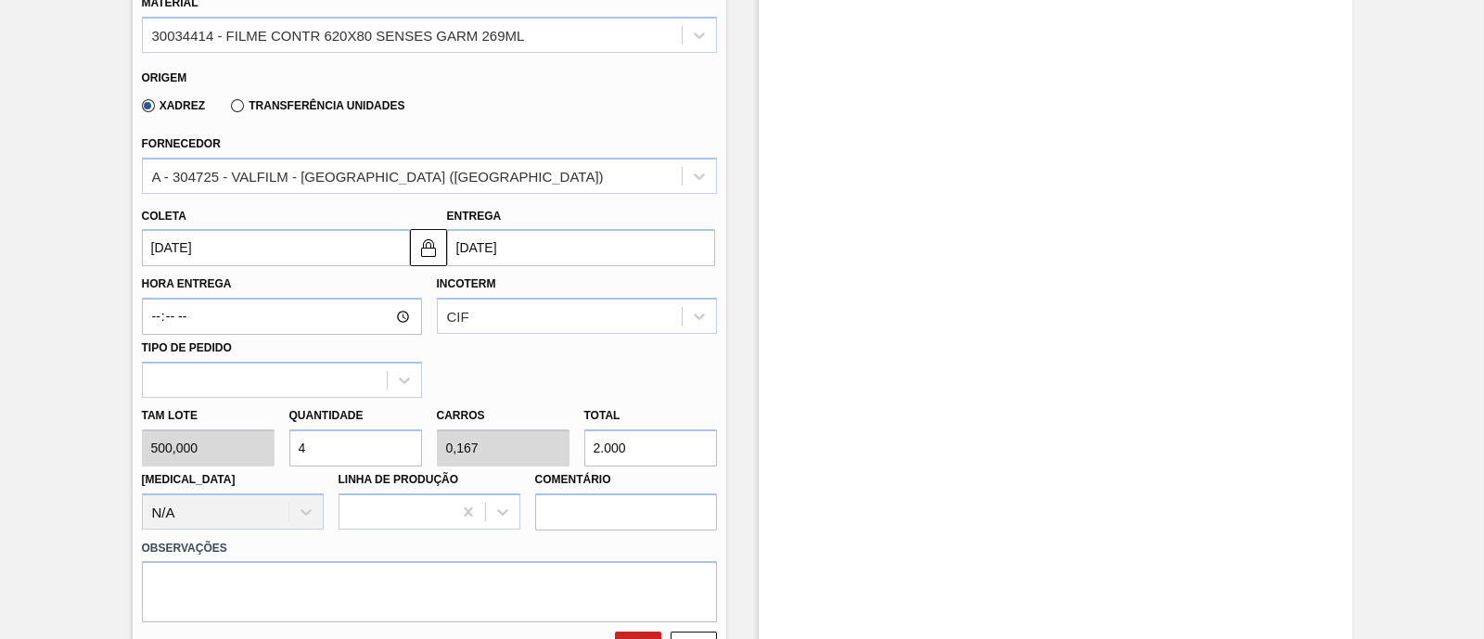
scroll to position [696, 0]
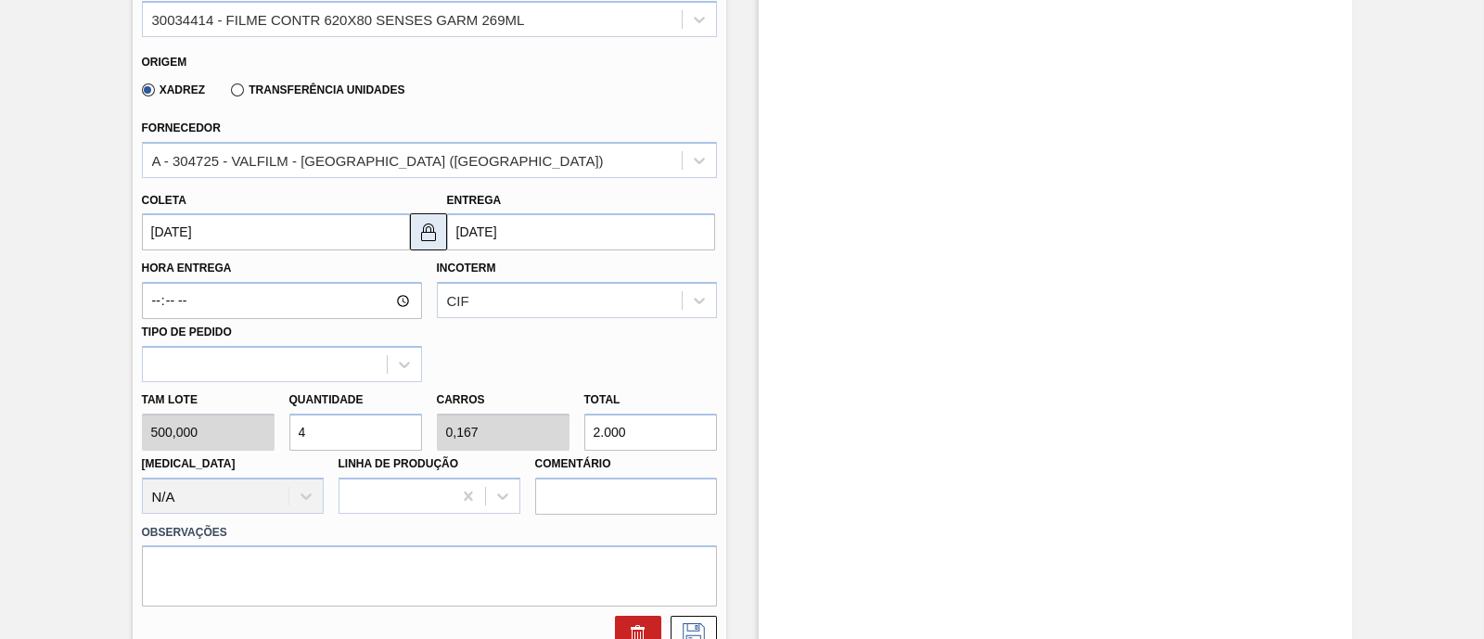
click at [430, 243] on img at bounding box center [428, 232] width 22 height 22
click at [506, 242] on input "21/09/2025" at bounding box center [581, 231] width 268 height 37
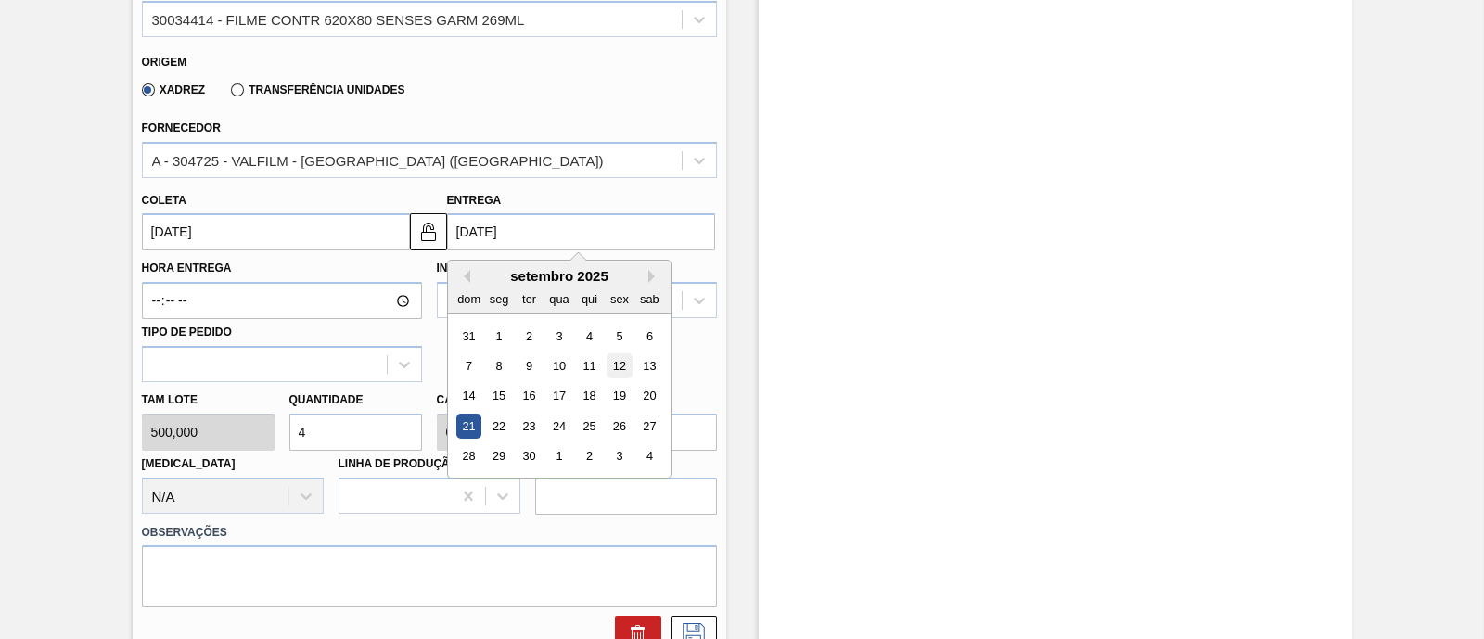
click at [616, 366] on div "12" at bounding box center [619, 365] width 25 height 25
checkbox input "false"
type input "[DATE]"
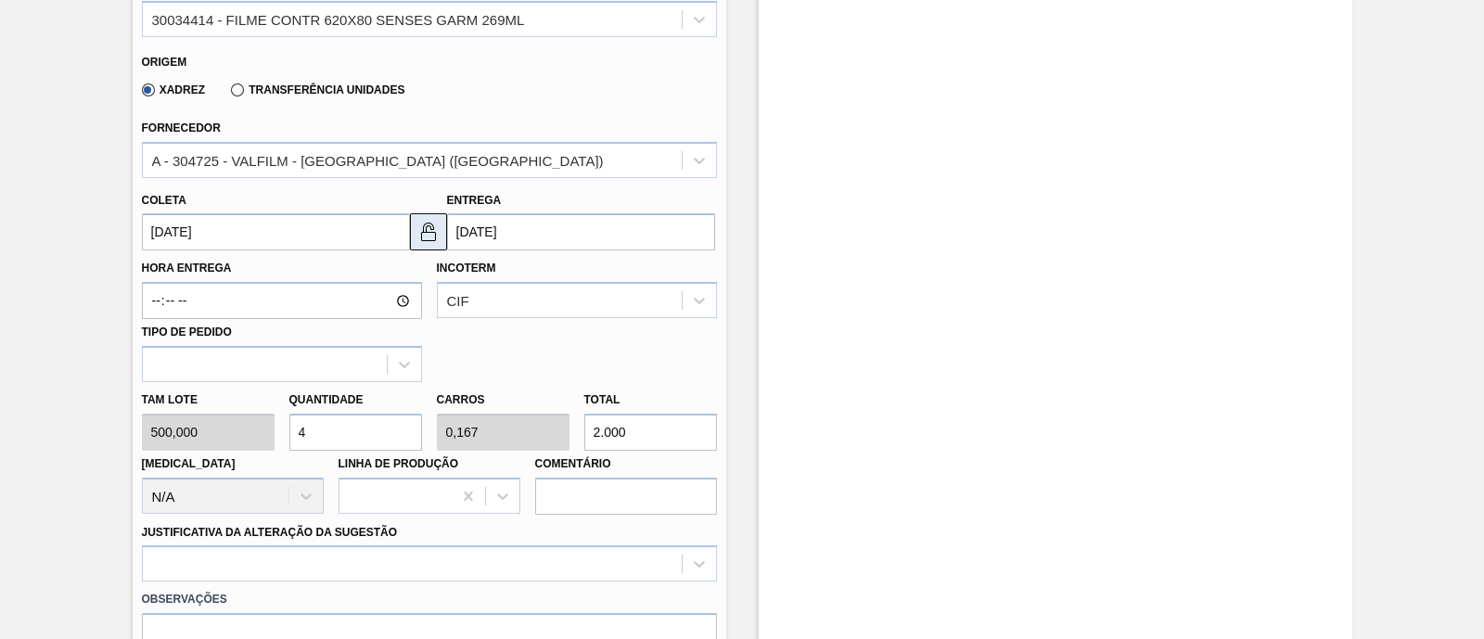
click at [434, 229] on img at bounding box center [428, 232] width 22 height 22
click at [520, 240] on input "12/09/2025" at bounding box center [581, 231] width 268 height 37
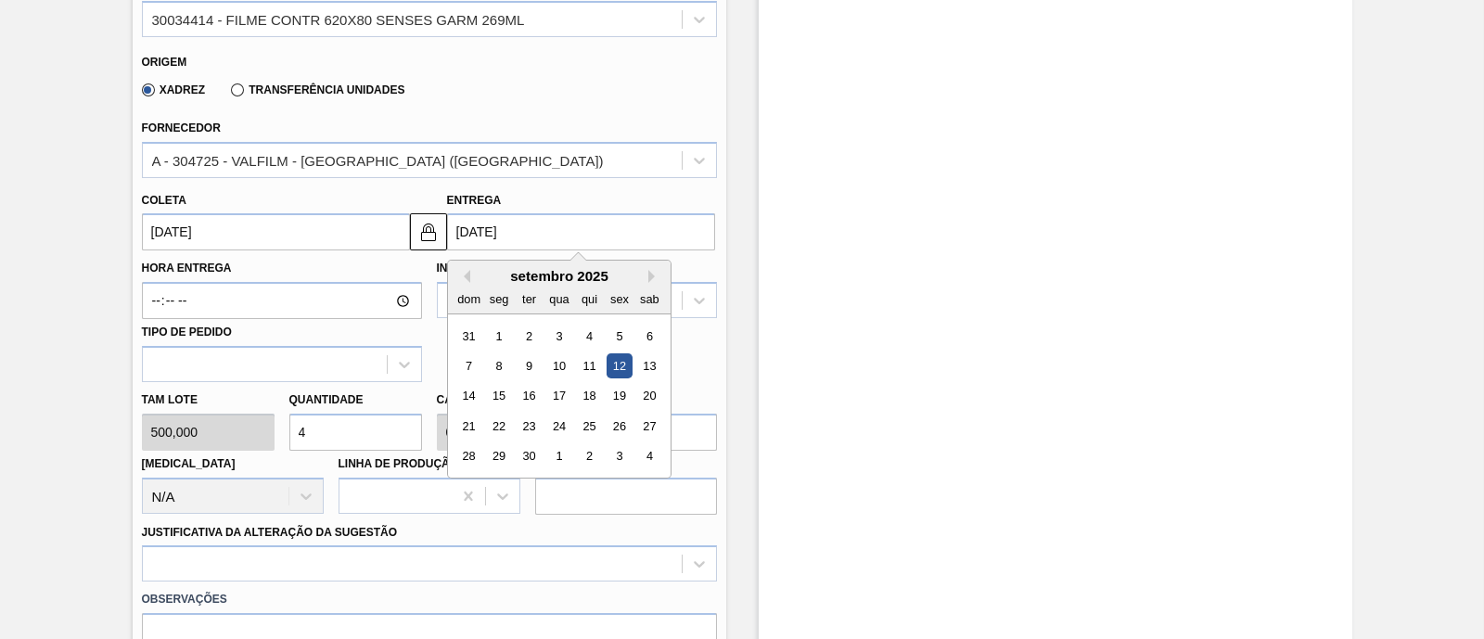
click at [611, 372] on div "12" at bounding box center [619, 365] width 25 height 25
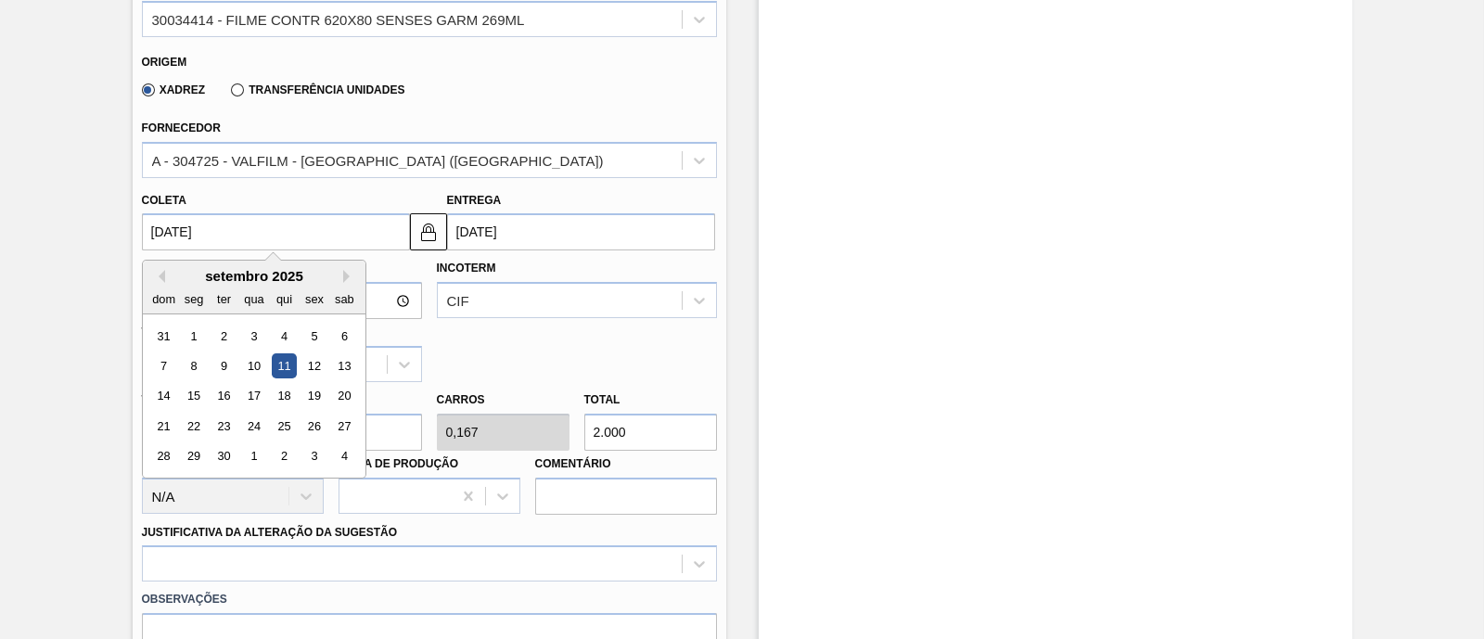
click at [360, 243] on input "11/09/2025" at bounding box center [276, 231] width 268 height 37
click at [426, 241] on img at bounding box center [428, 232] width 22 height 22
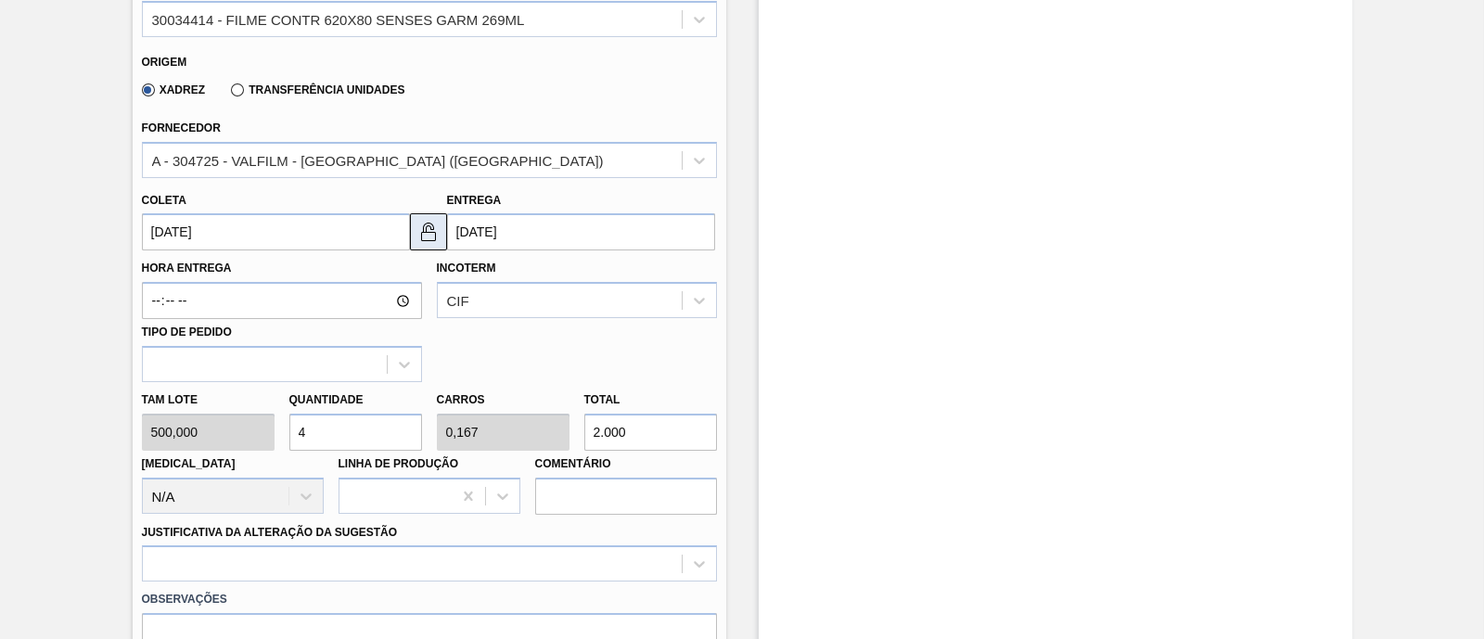
click at [431, 238] on img at bounding box center [428, 232] width 22 height 22
click at [420, 264] on label "Hora Entrega" at bounding box center [282, 268] width 280 height 27
click at [420, 282] on input "Hora Entrega" at bounding box center [282, 300] width 280 height 37
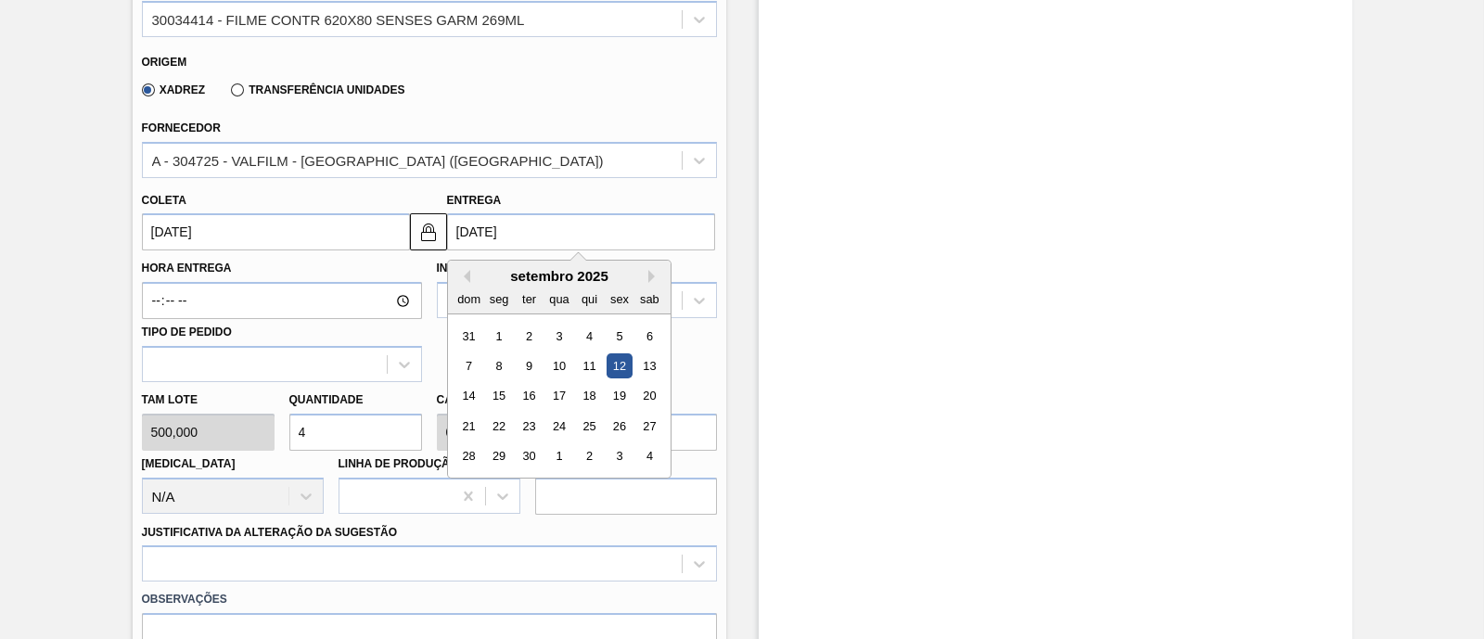
click at [524, 248] on input "12/09/2025" at bounding box center [581, 231] width 268 height 37
click at [584, 369] on div "11" at bounding box center [588, 365] width 25 height 25
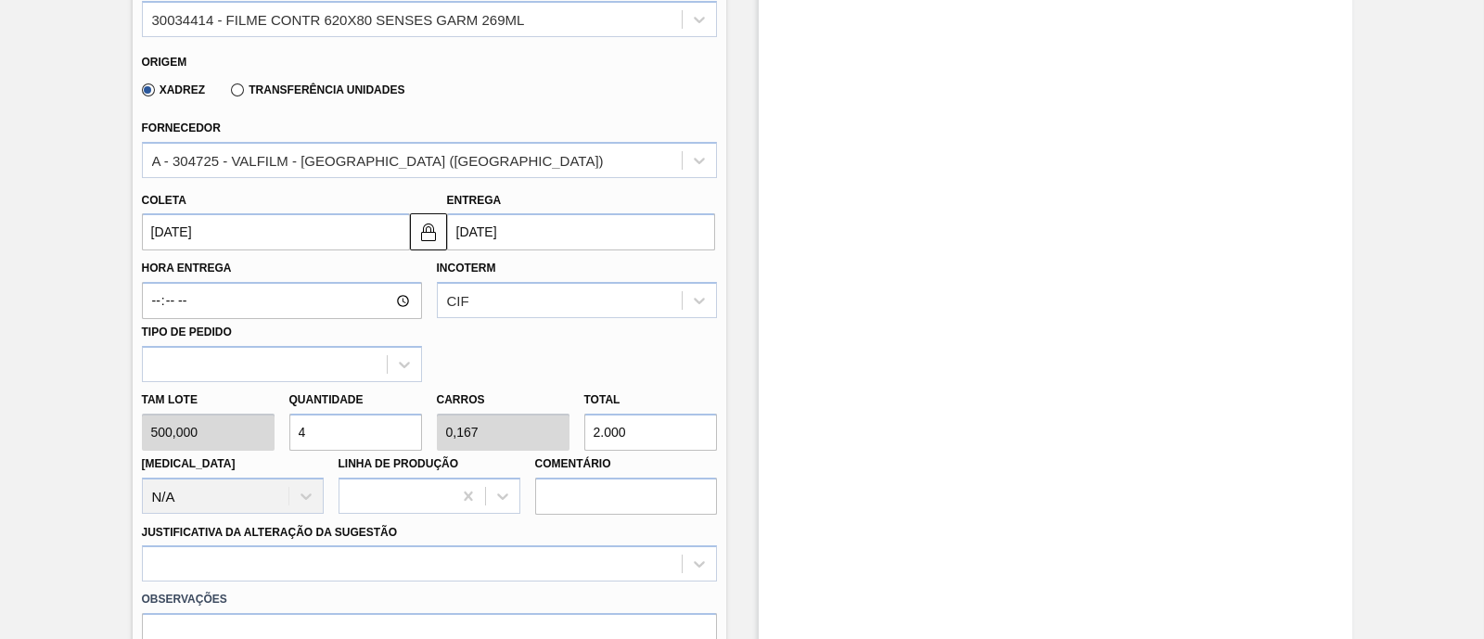
type input "01/09/2025"
type input "11/09/2025"
click at [478, 234] on input "11/09/2025" at bounding box center [581, 231] width 268 height 37
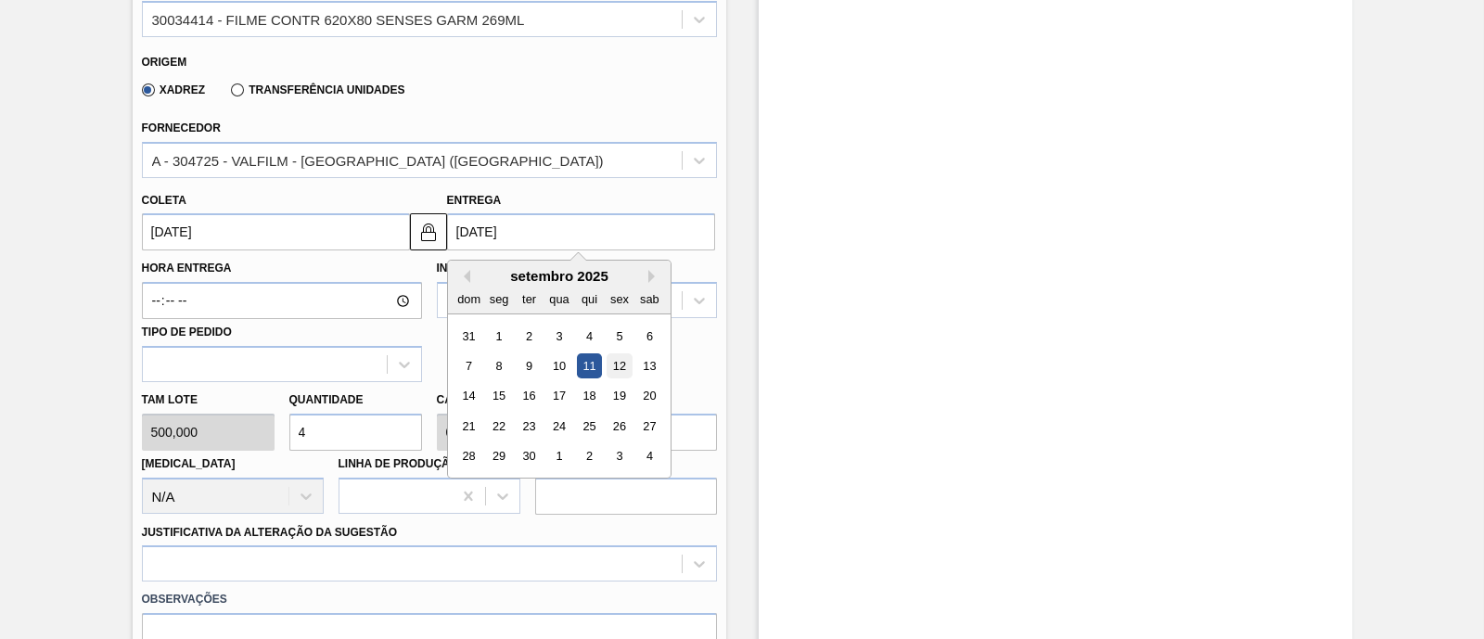
click at [622, 369] on div "12" at bounding box center [619, 365] width 25 height 25
type input "02/09/2025"
type input "12/09/2025"
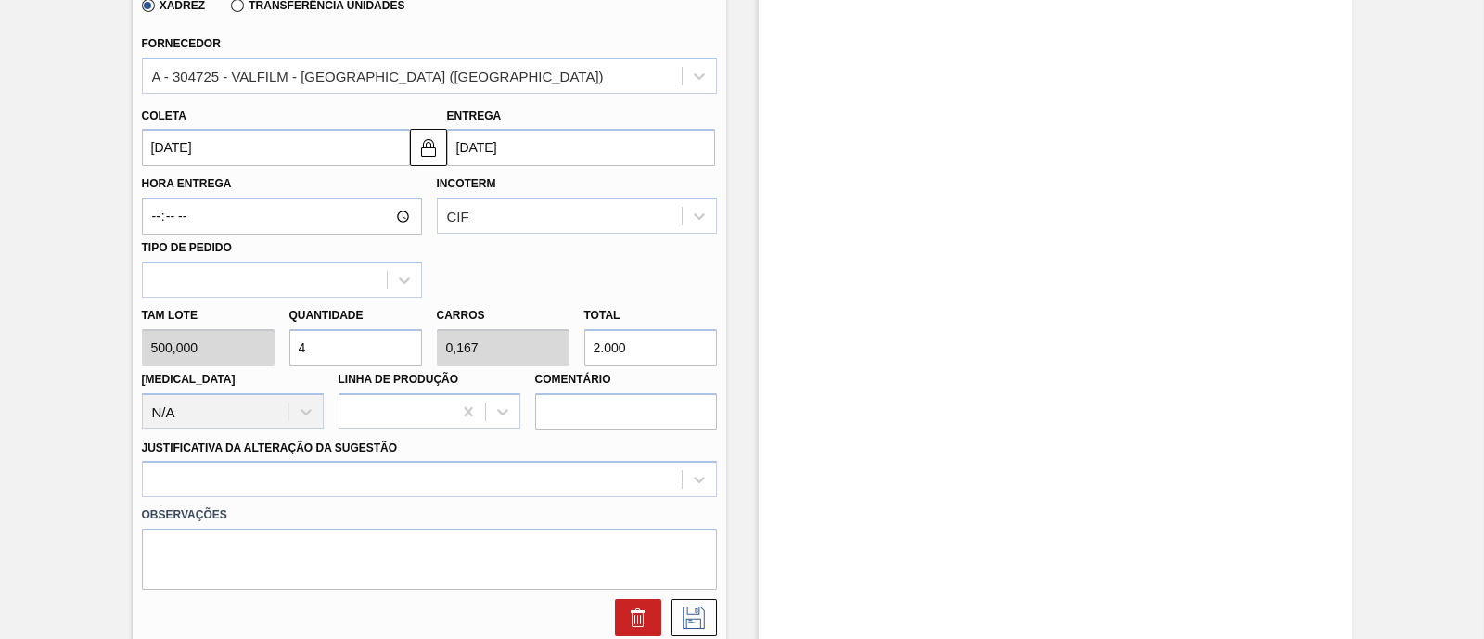
scroll to position [811, 0]
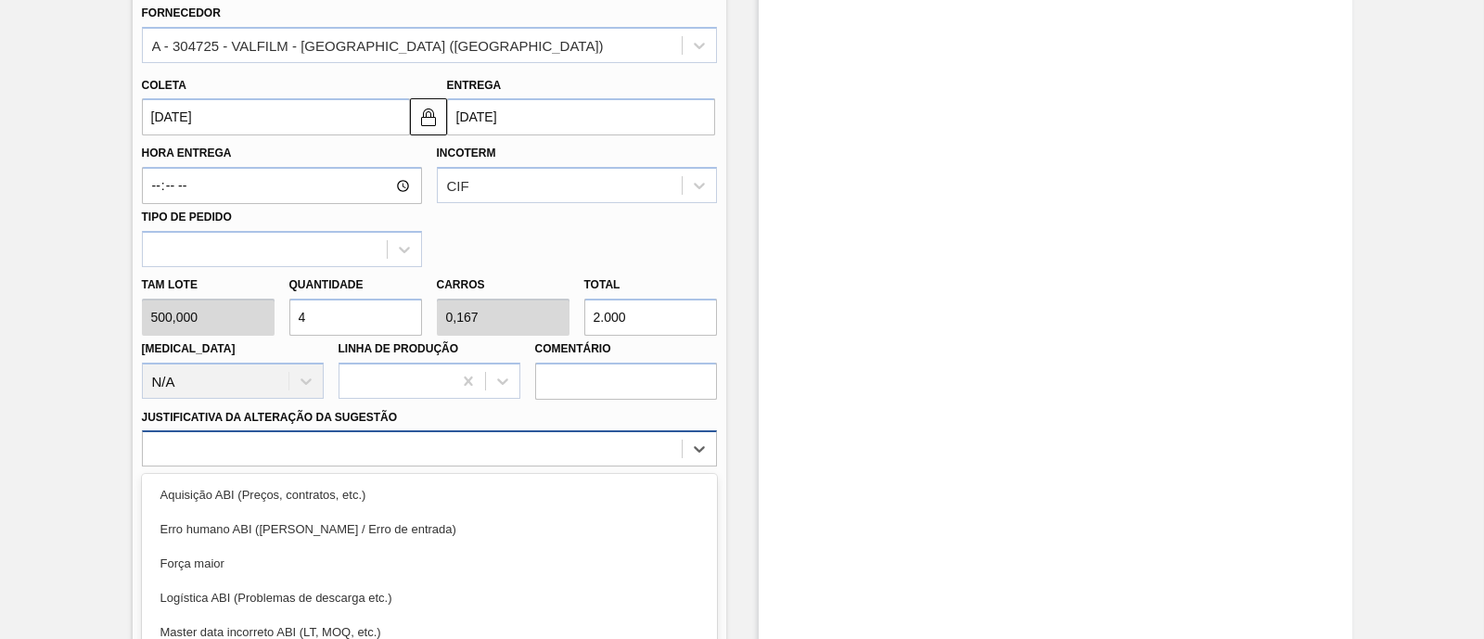
click at [483, 449] on div "option Força maior focused, 3 of 18. 18 results available. Use Up and Down to c…" at bounding box center [429, 448] width 575 height 36
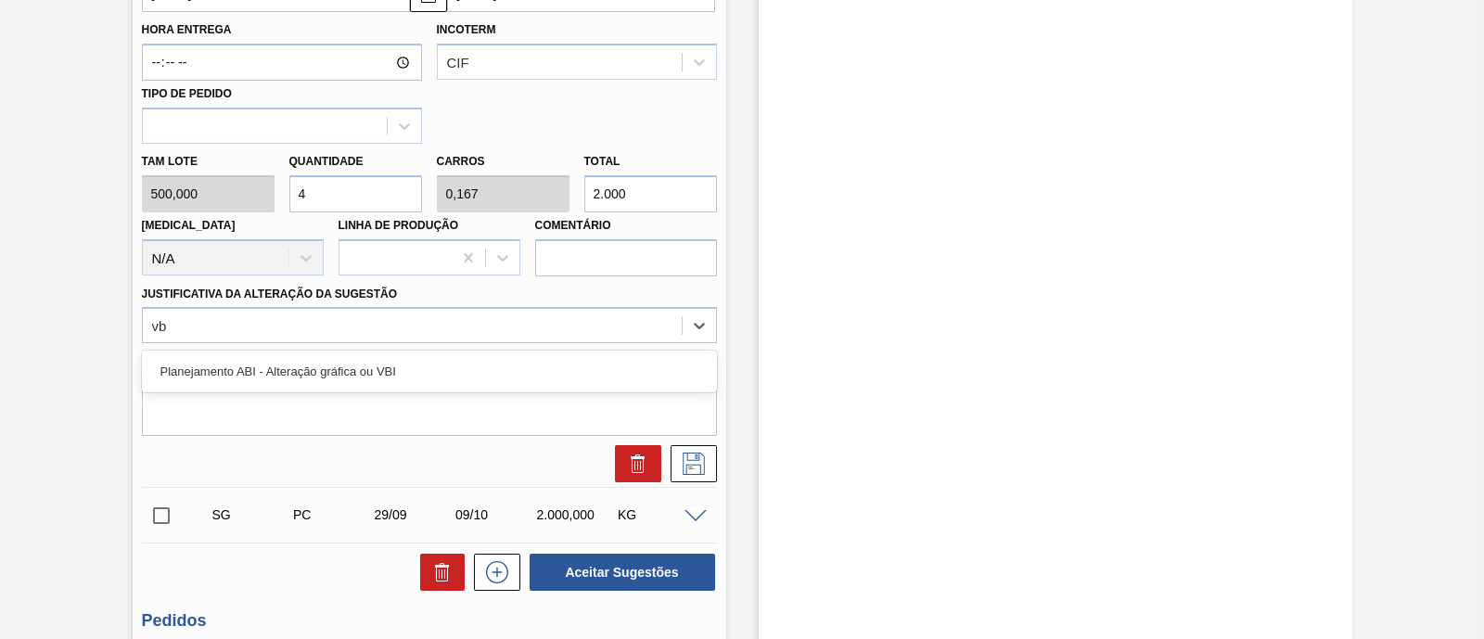
type Sugestão "vbi"
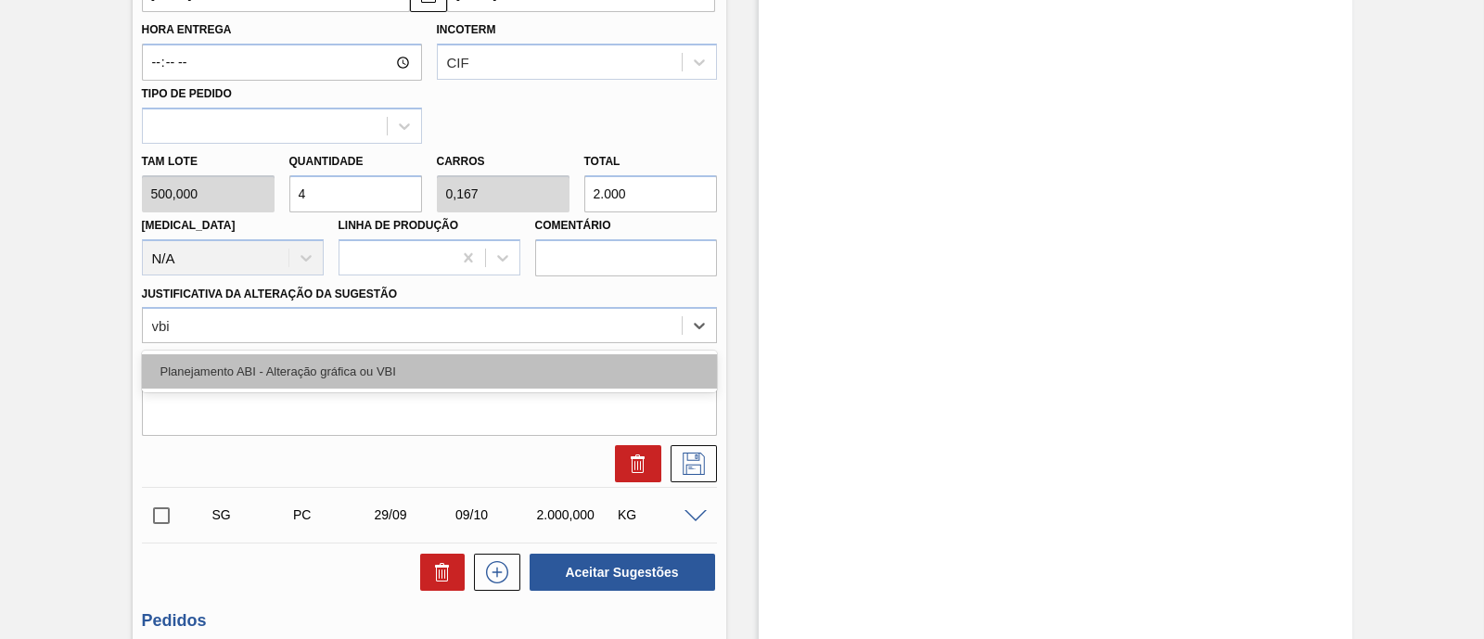
click at [427, 362] on div "Planejamento ABI - Alteração gráfica ou VBI" at bounding box center [429, 371] width 575 height 34
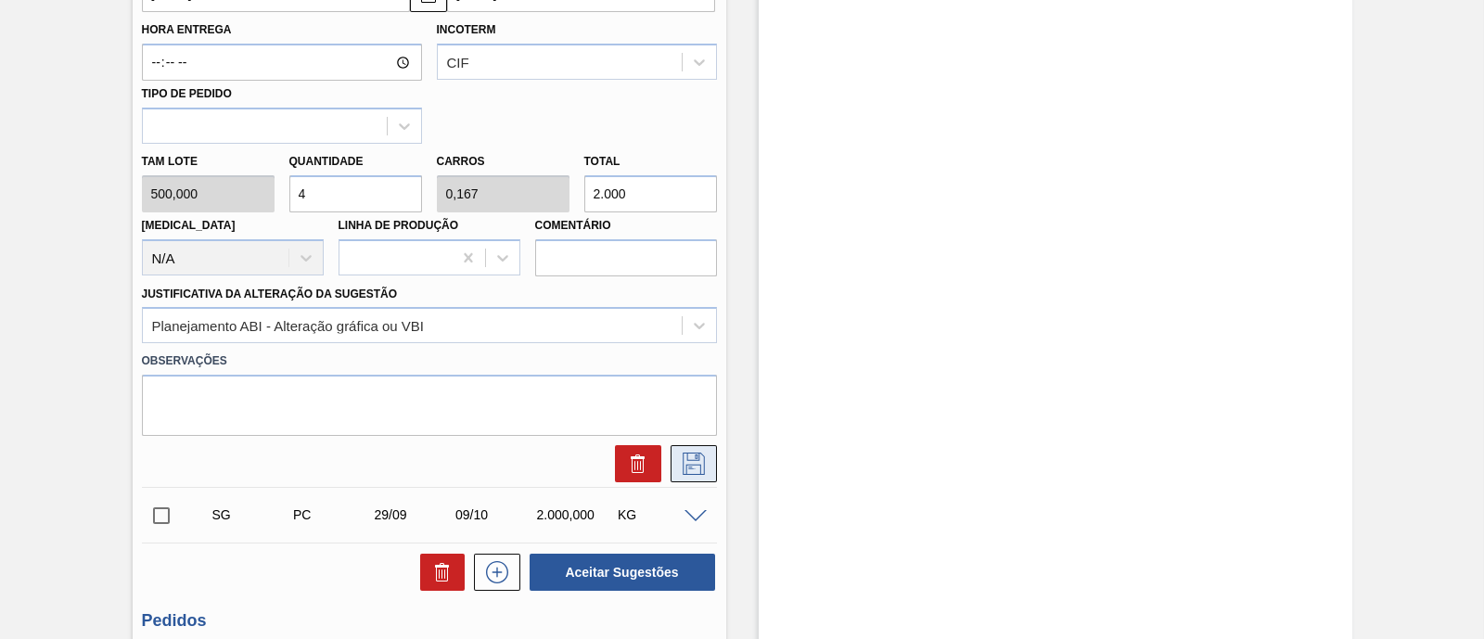
click at [705, 475] on icon at bounding box center [694, 464] width 30 height 22
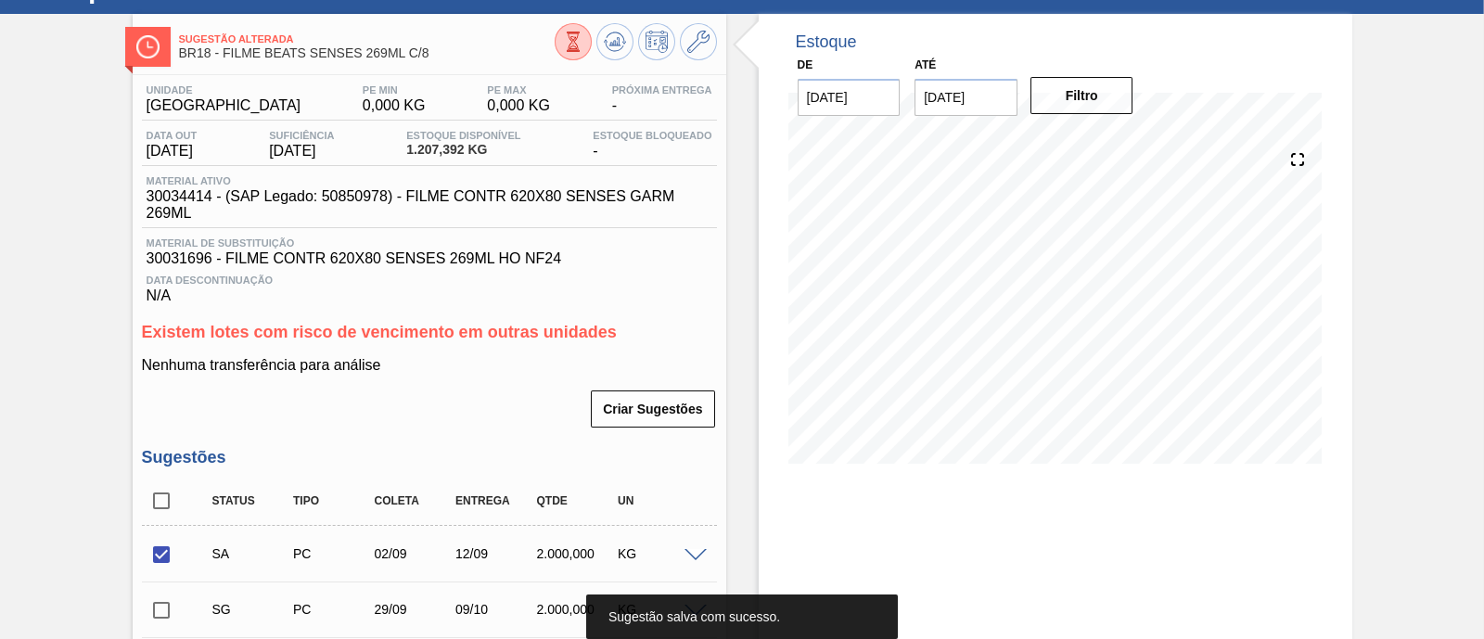
scroll to position [115, 0]
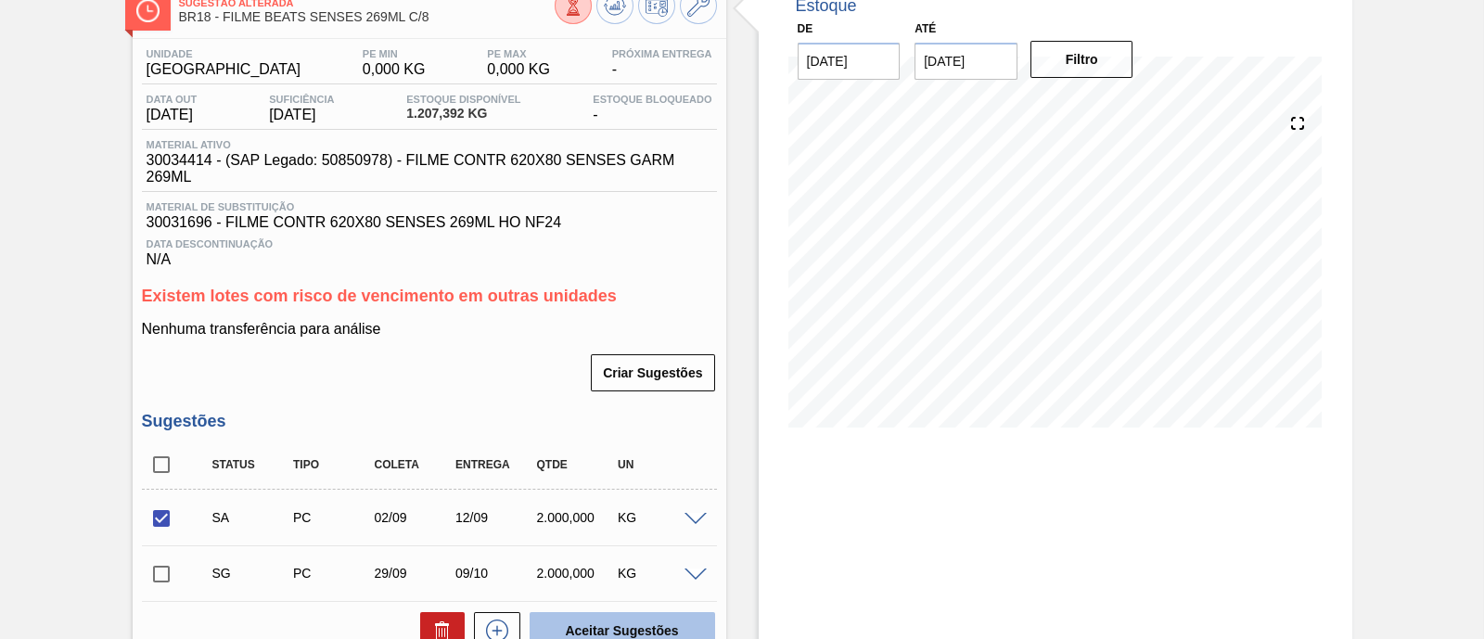
click at [596, 633] on button "Aceitar Sugestões" at bounding box center [623, 630] width 186 height 37
checkbox input "false"
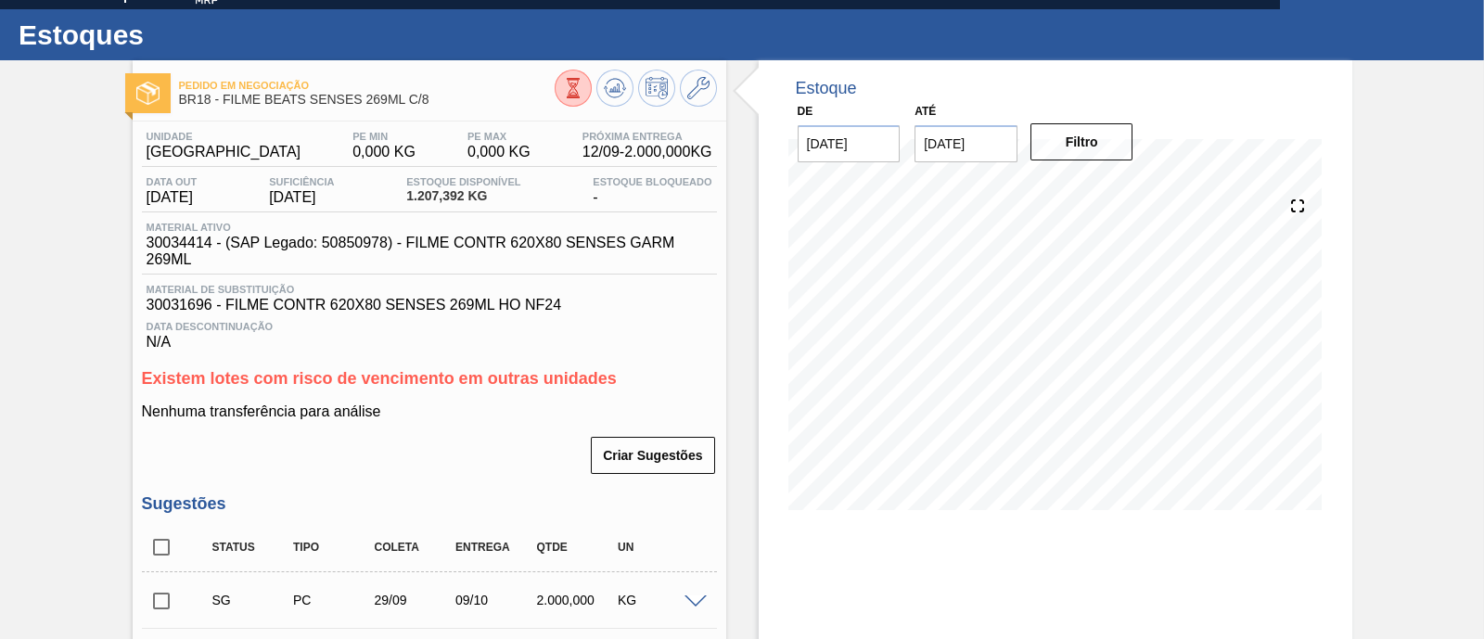
scroll to position [0, 0]
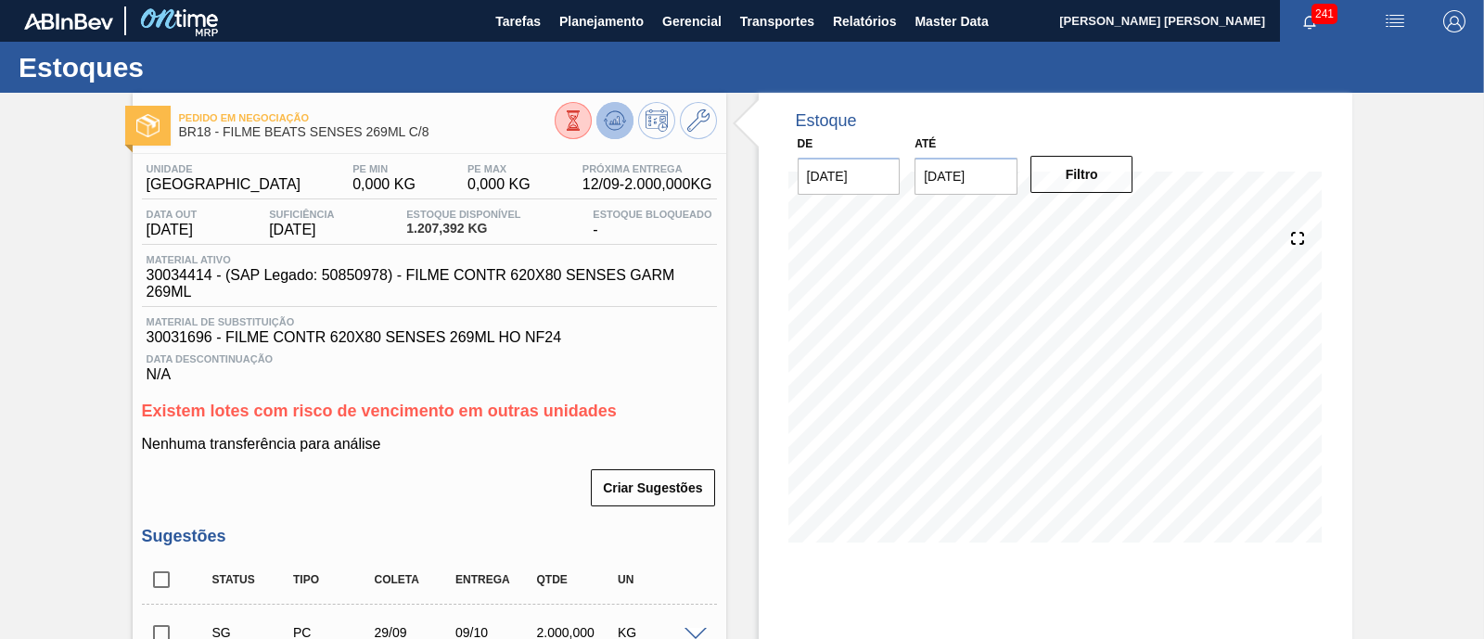
click at [584, 117] on icon at bounding box center [573, 120] width 20 height 20
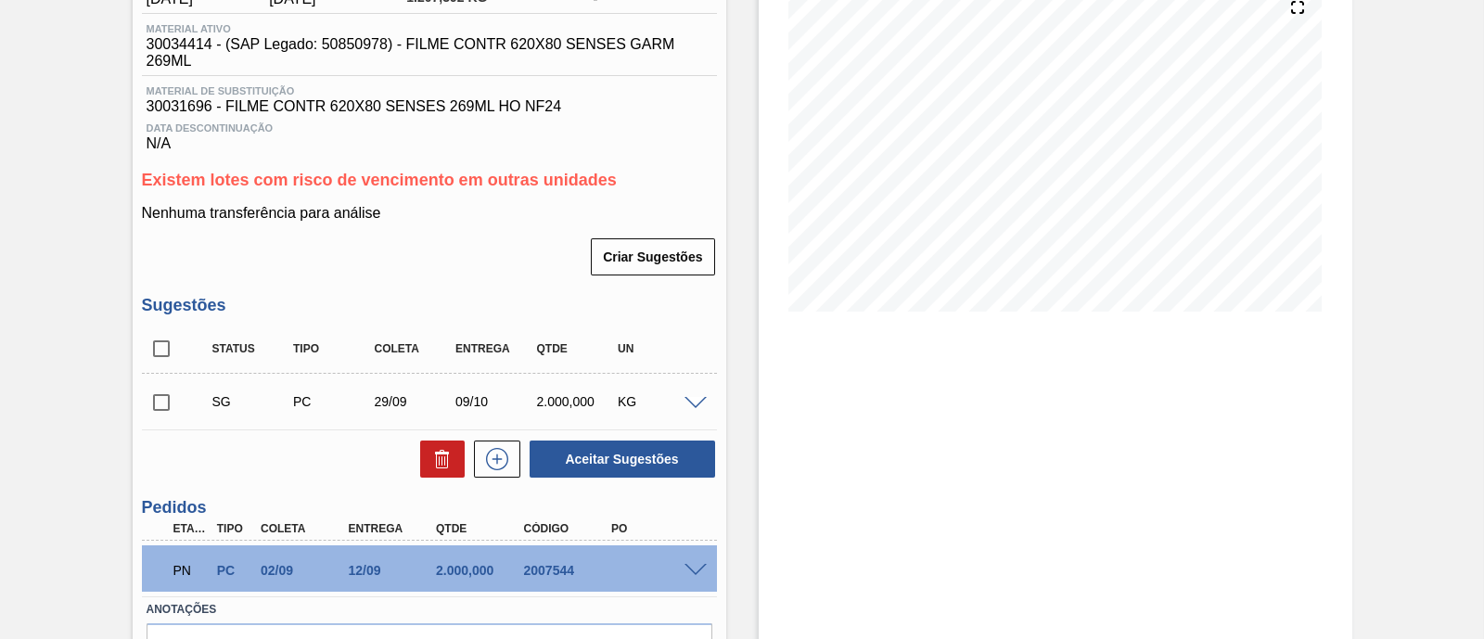
scroll to position [344, 0]
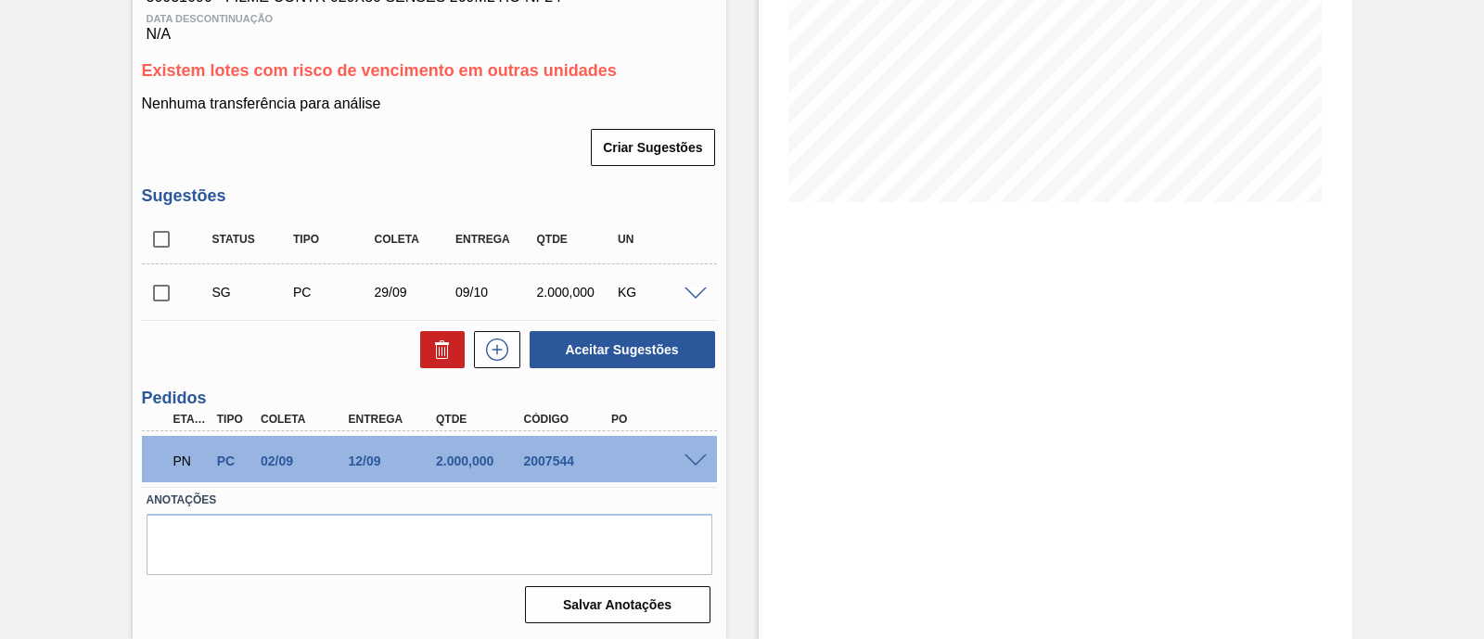
click at [702, 289] on span at bounding box center [696, 295] width 22 height 14
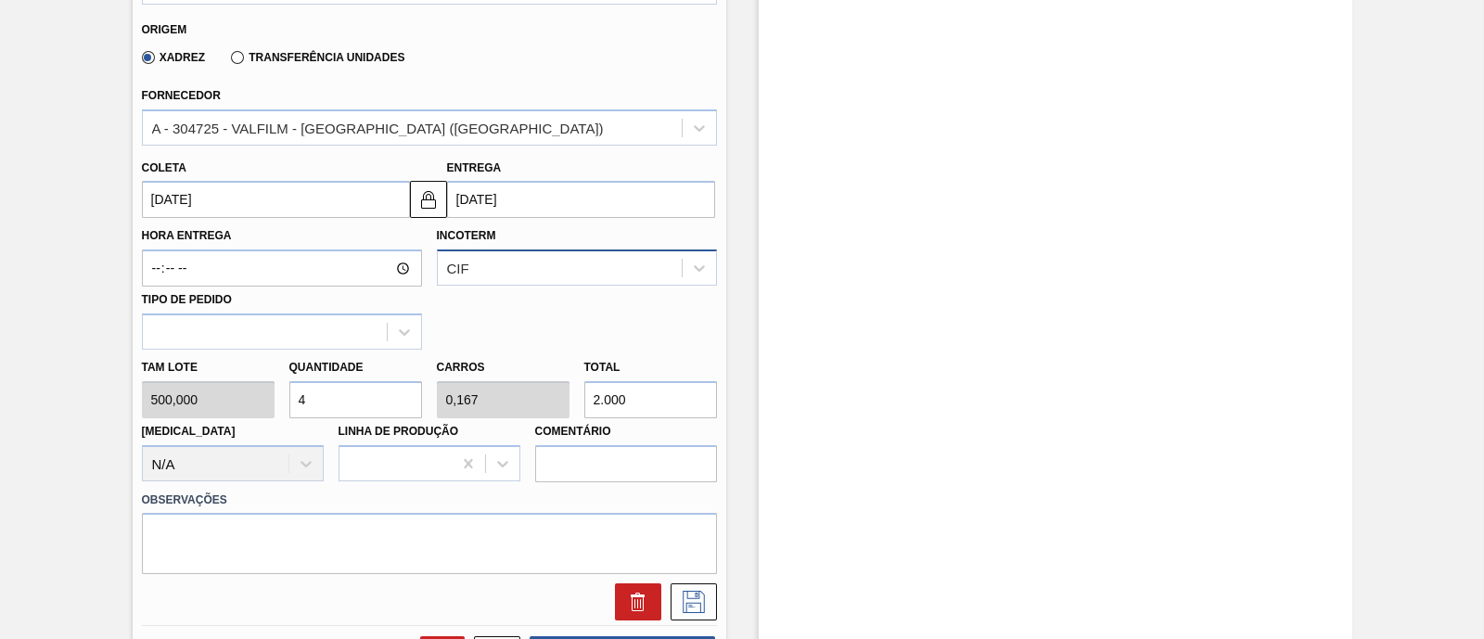
scroll to position [692, 0]
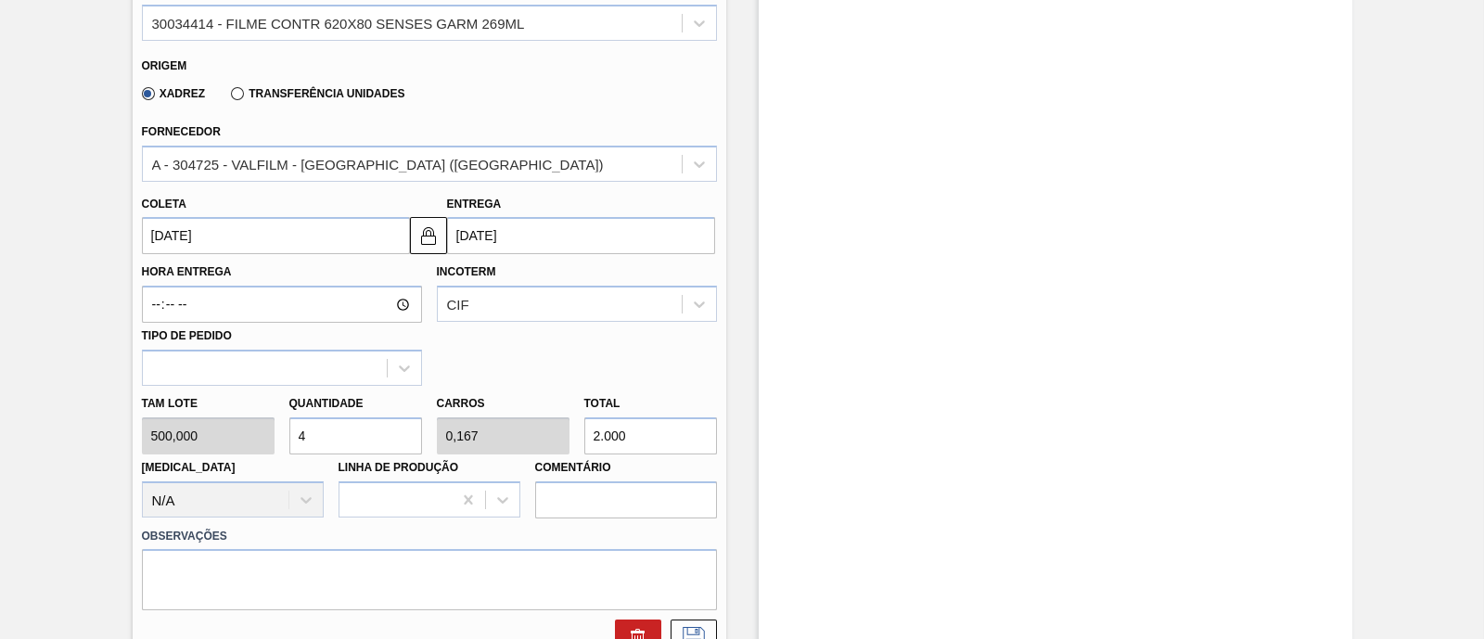
click at [273, 246] on input "29/09/2025" at bounding box center [276, 235] width 268 height 37
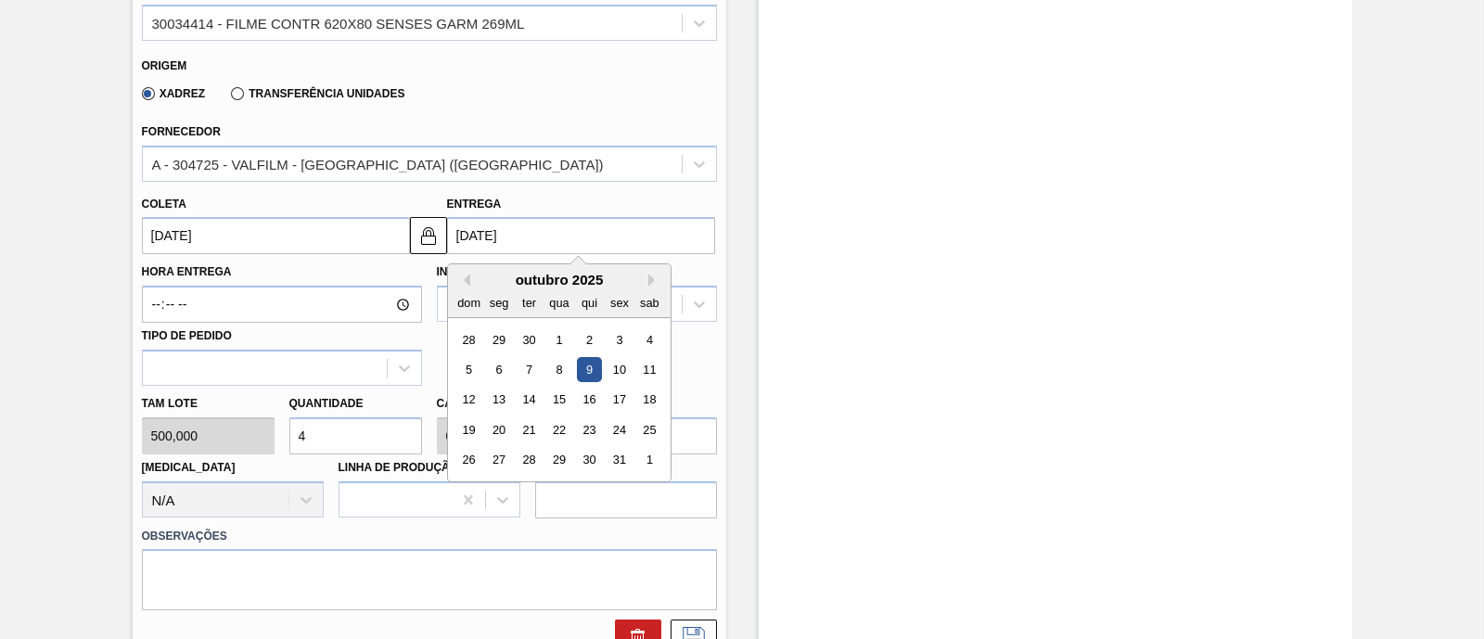
click at [469, 236] on input "09/10/2025" at bounding box center [581, 235] width 268 height 37
click at [495, 340] on div "29" at bounding box center [498, 339] width 25 height 25
type input "19/09/2025"
type input "29/09/2025"
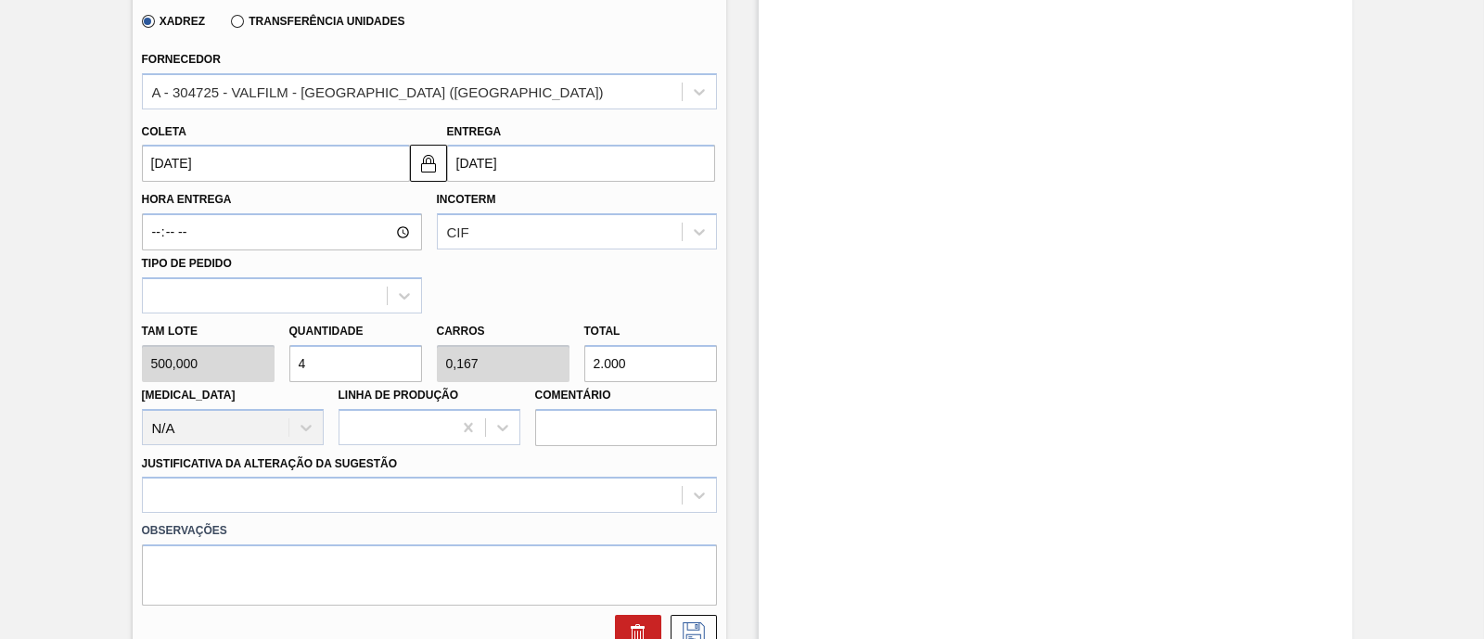
scroll to position [1040, 0]
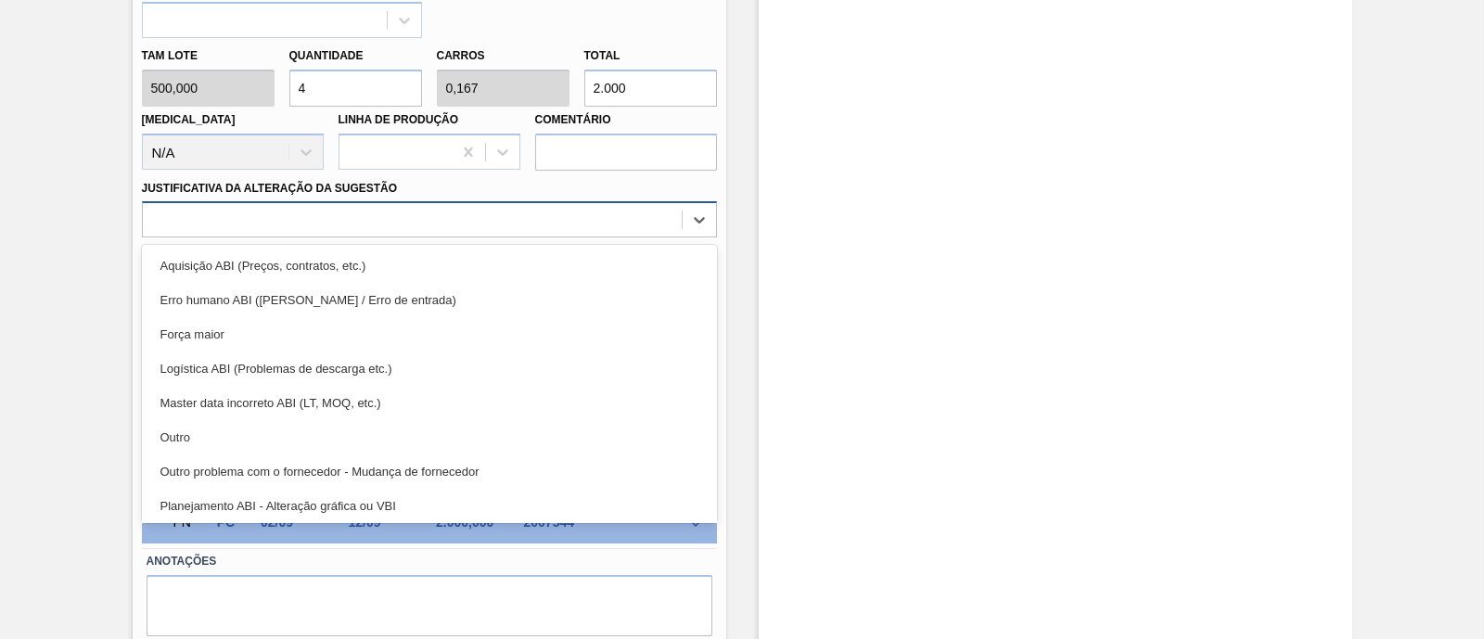
click at [372, 221] on div at bounding box center [412, 220] width 539 height 27
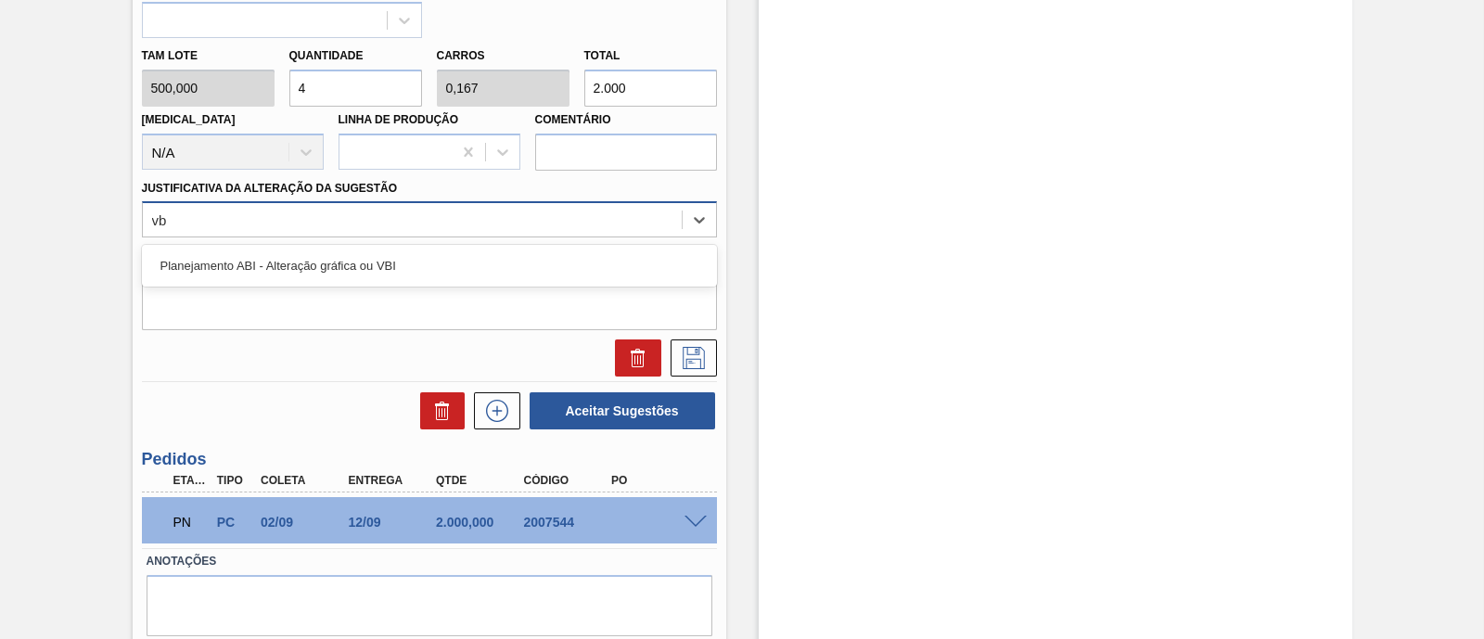
type Sugestão "vbi"
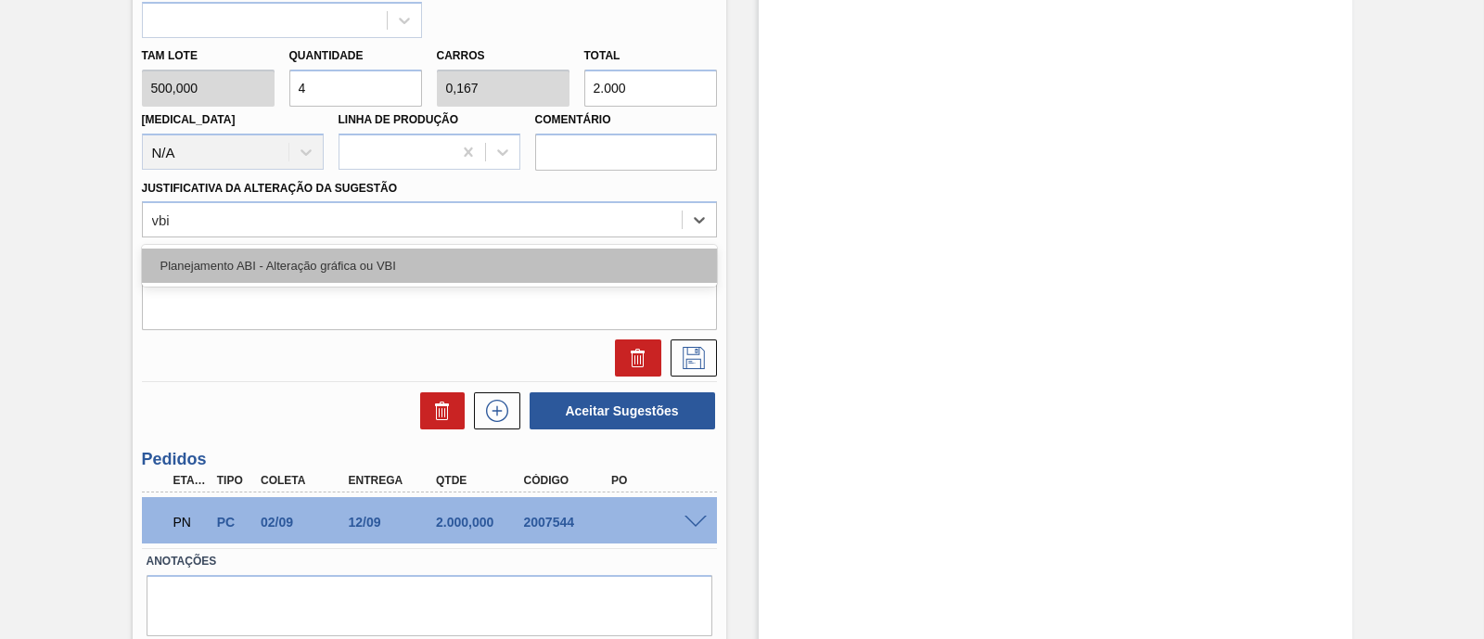
click at [418, 256] on div "Planejamento ABI - Alteração gráfica ou VBI" at bounding box center [429, 266] width 575 height 34
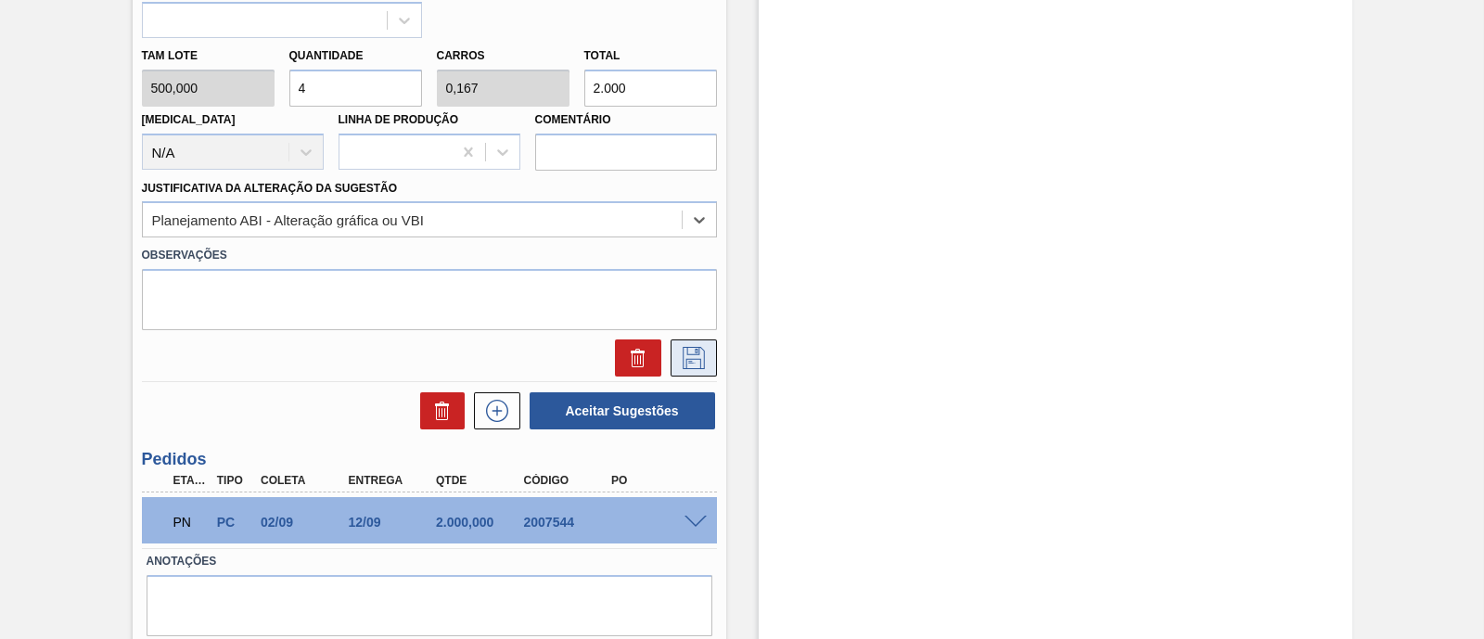
click at [697, 372] on button at bounding box center [694, 358] width 46 height 37
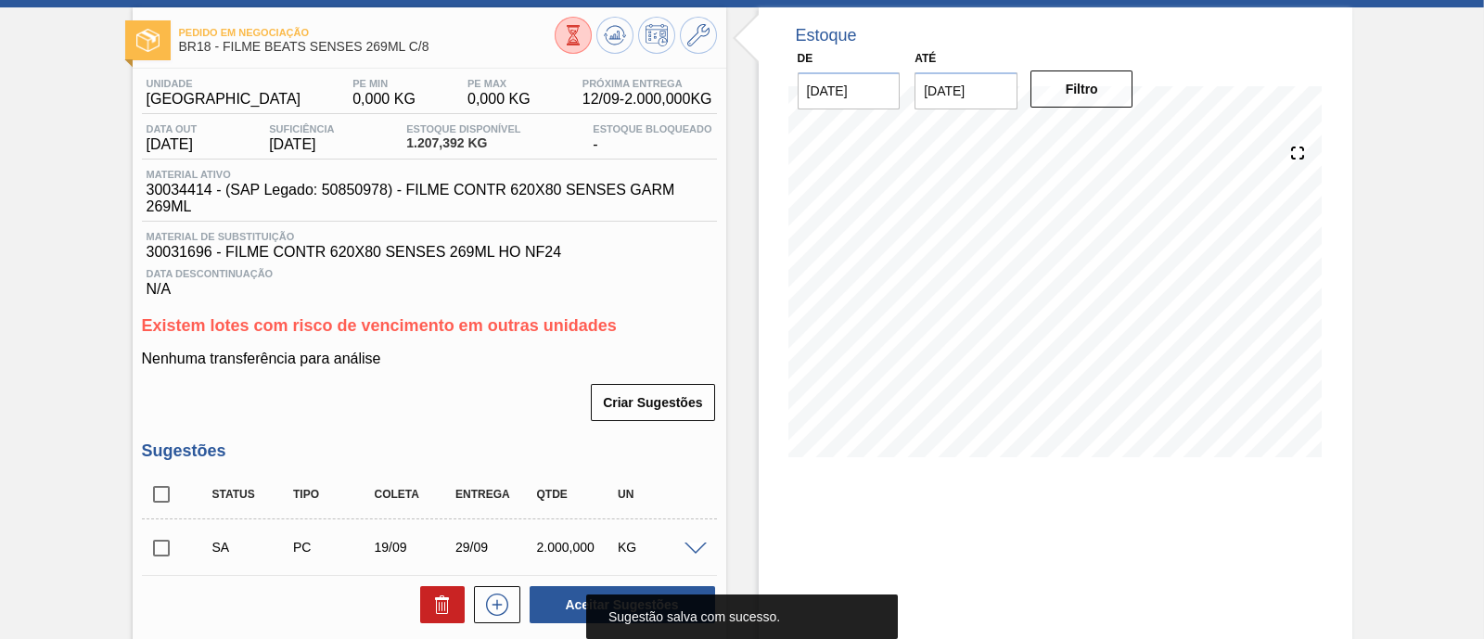
scroll to position [115, 0]
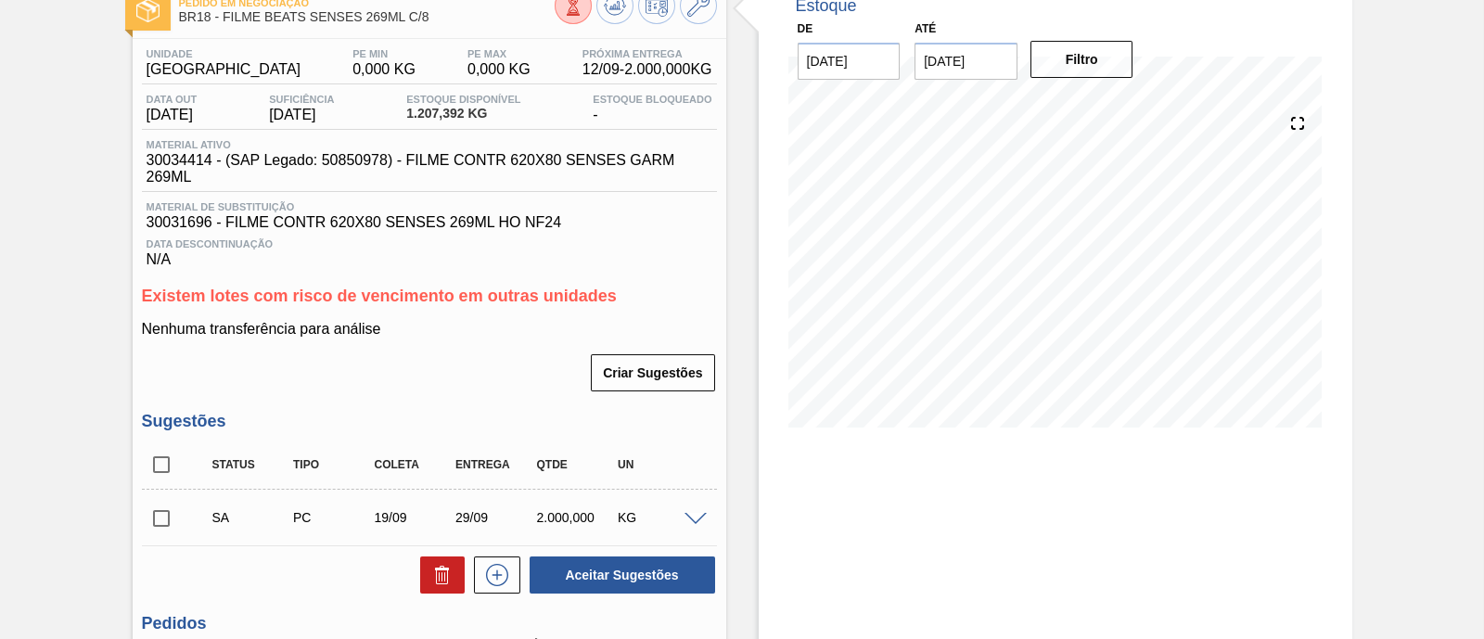
click at [158, 519] on input "checkbox" at bounding box center [161, 518] width 39 height 39
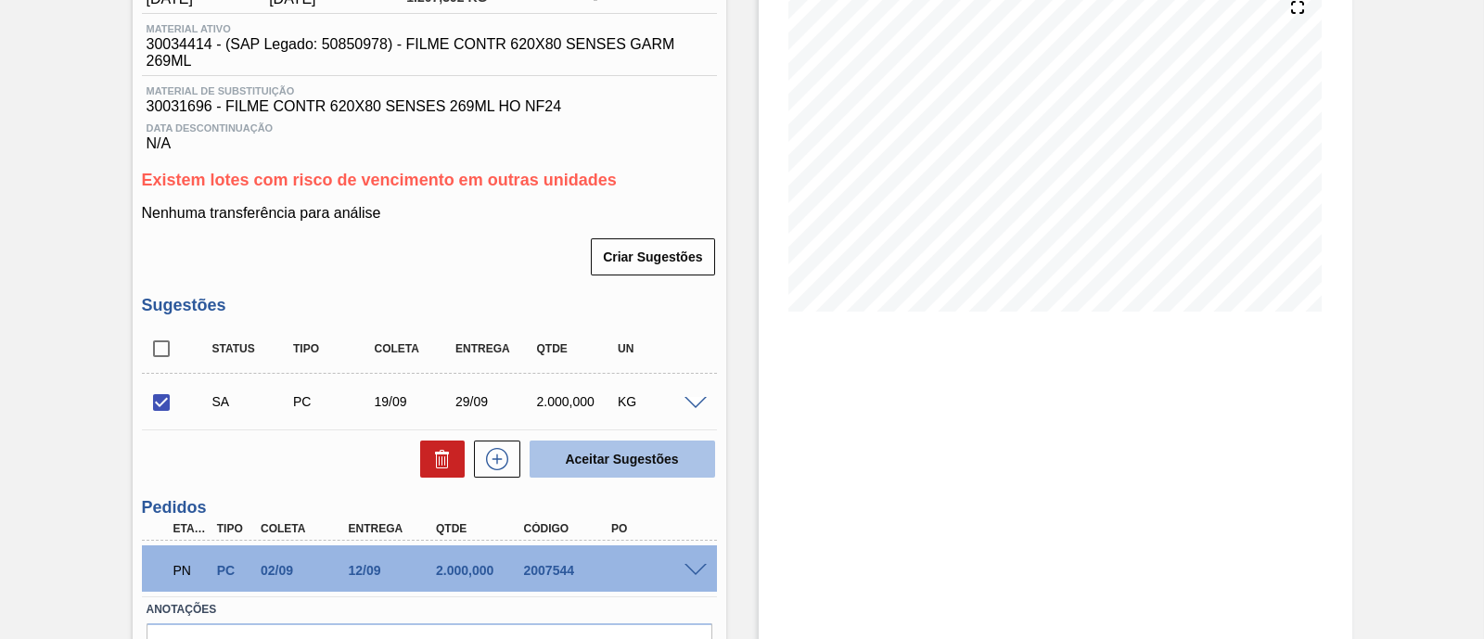
click at [650, 464] on button "Aceitar Sugestões" at bounding box center [623, 459] width 186 height 37
checkbox input "false"
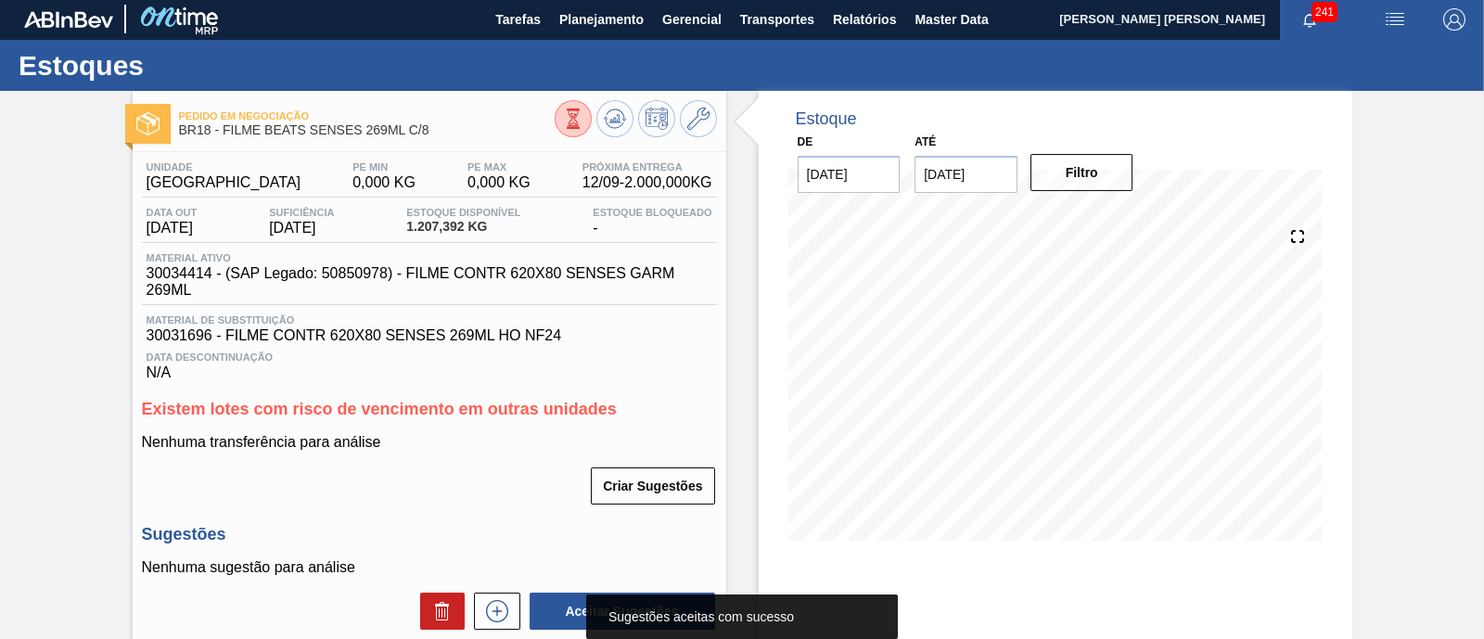
scroll to position [0, 0]
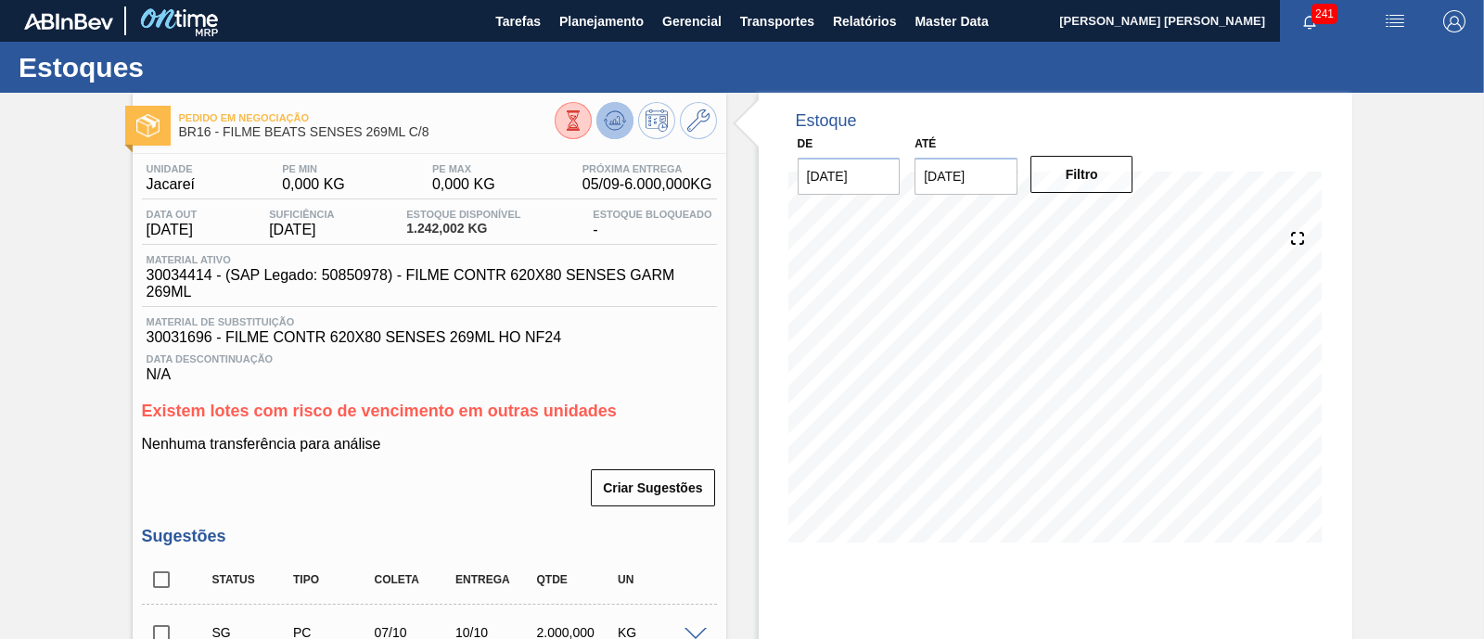
click at [617, 132] on button at bounding box center [615, 120] width 37 height 37
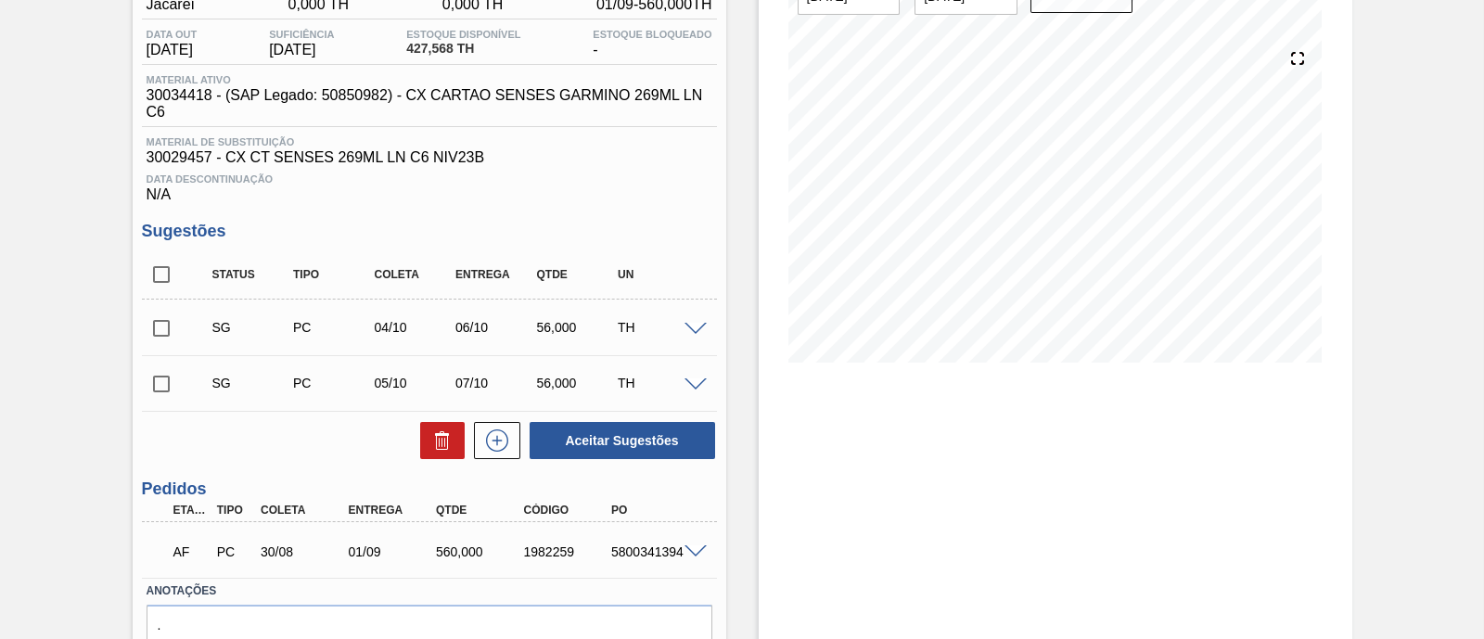
scroll to position [158, 0]
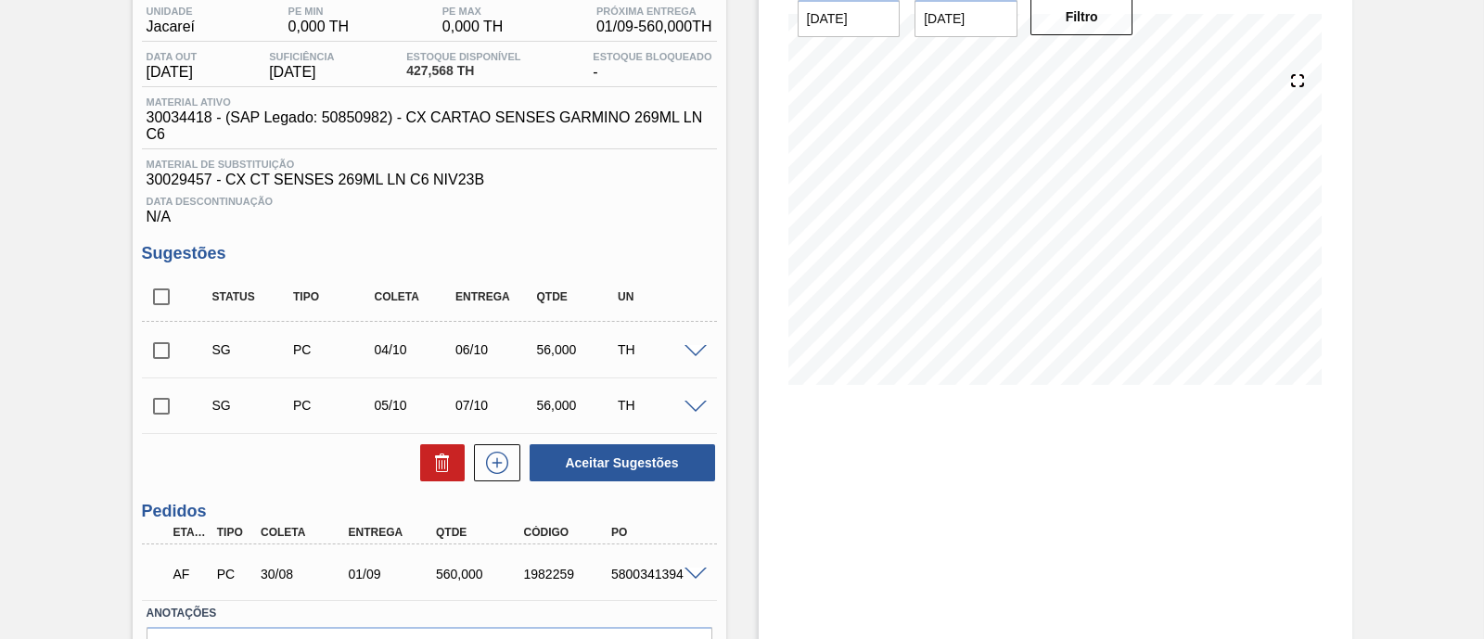
click at [696, 351] on span at bounding box center [696, 352] width 22 height 14
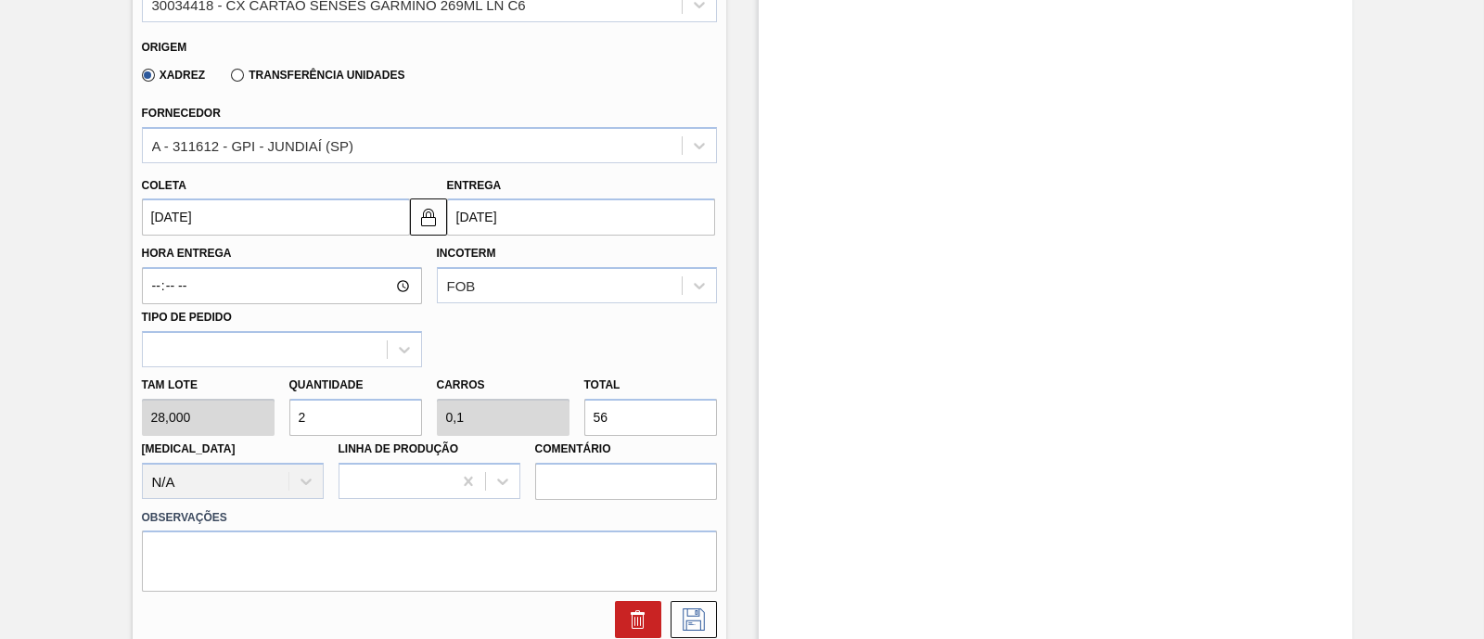
scroll to position [622, 0]
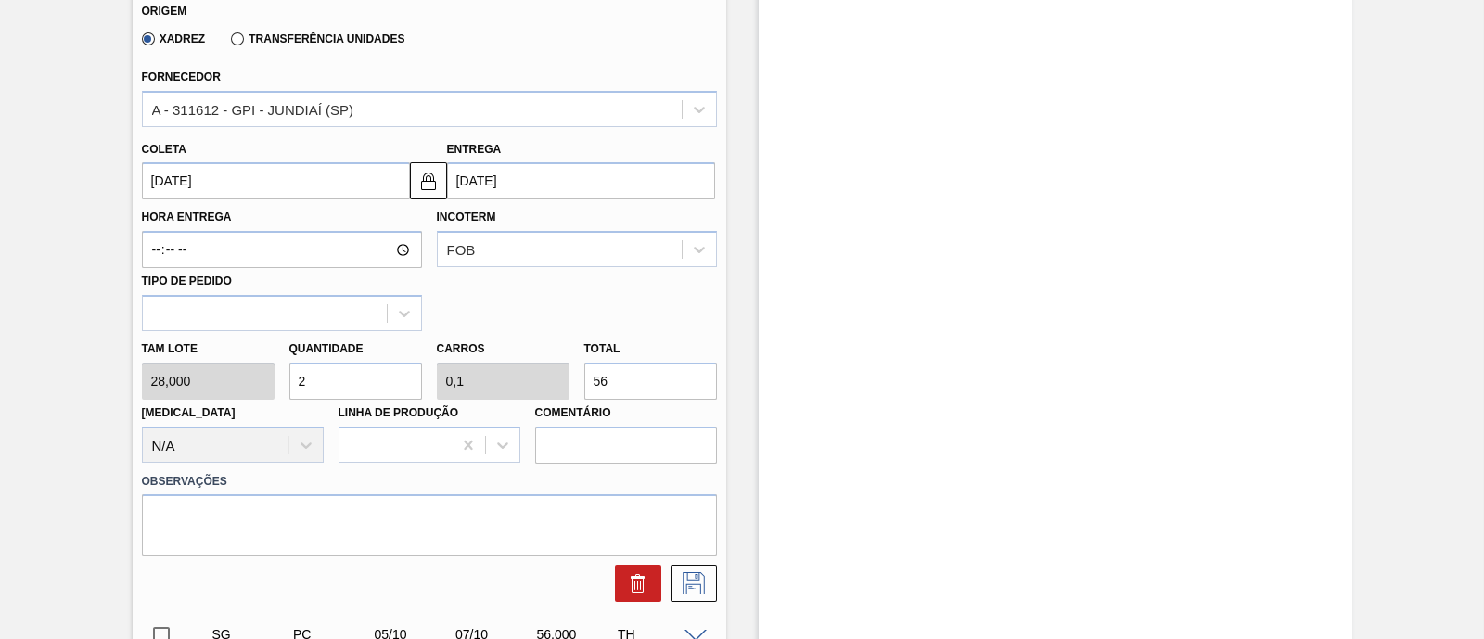
drag, startPoint x: 341, startPoint y: 376, endPoint x: 289, endPoint y: 382, distance: 52.4
click at [289, 382] on input "2" at bounding box center [355, 381] width 133 height 37
type input "1"
type input "0,05"
type input "28"
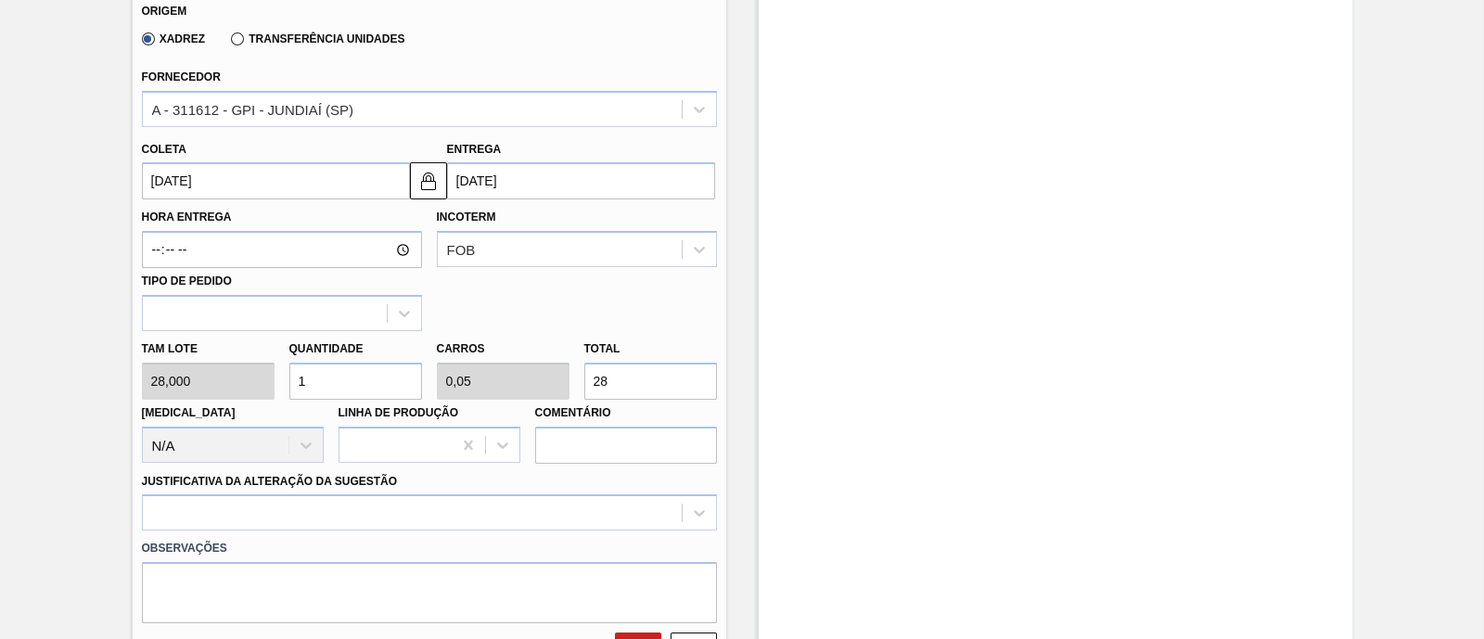
type input "10"
type input "0,5"
type input "280"
type input "10"
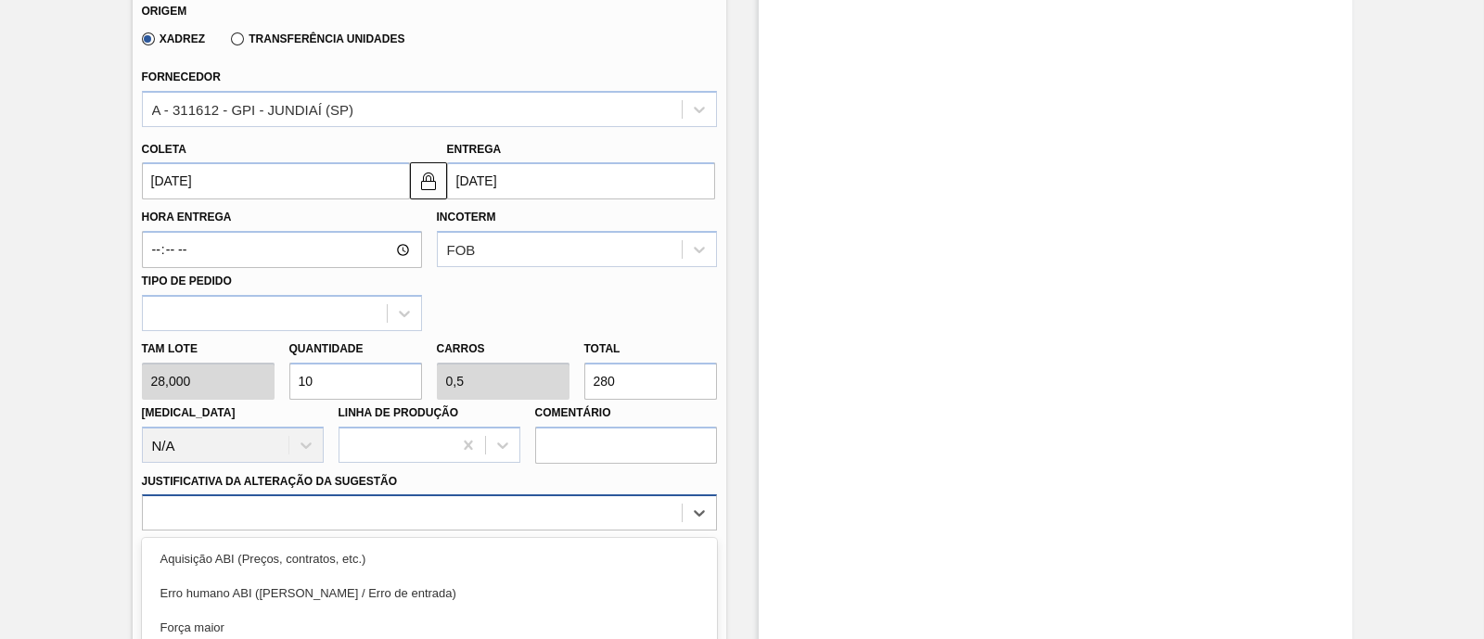
click at [237, 507] on div "option Master data incorreto ABI (LT, MOQ, etc.) focused, 5 of 18. 18 results a…" at bounding box center [429, 512] width 575 height 36
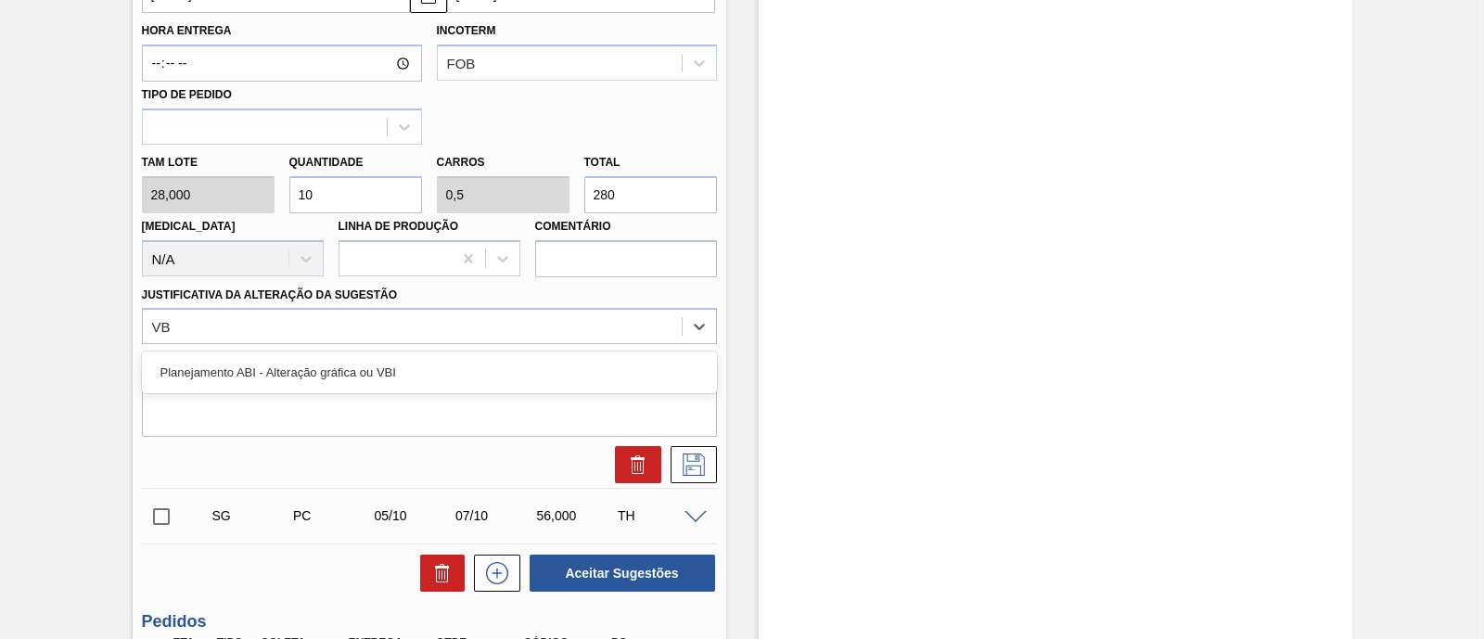
type Sugestão "VBI"
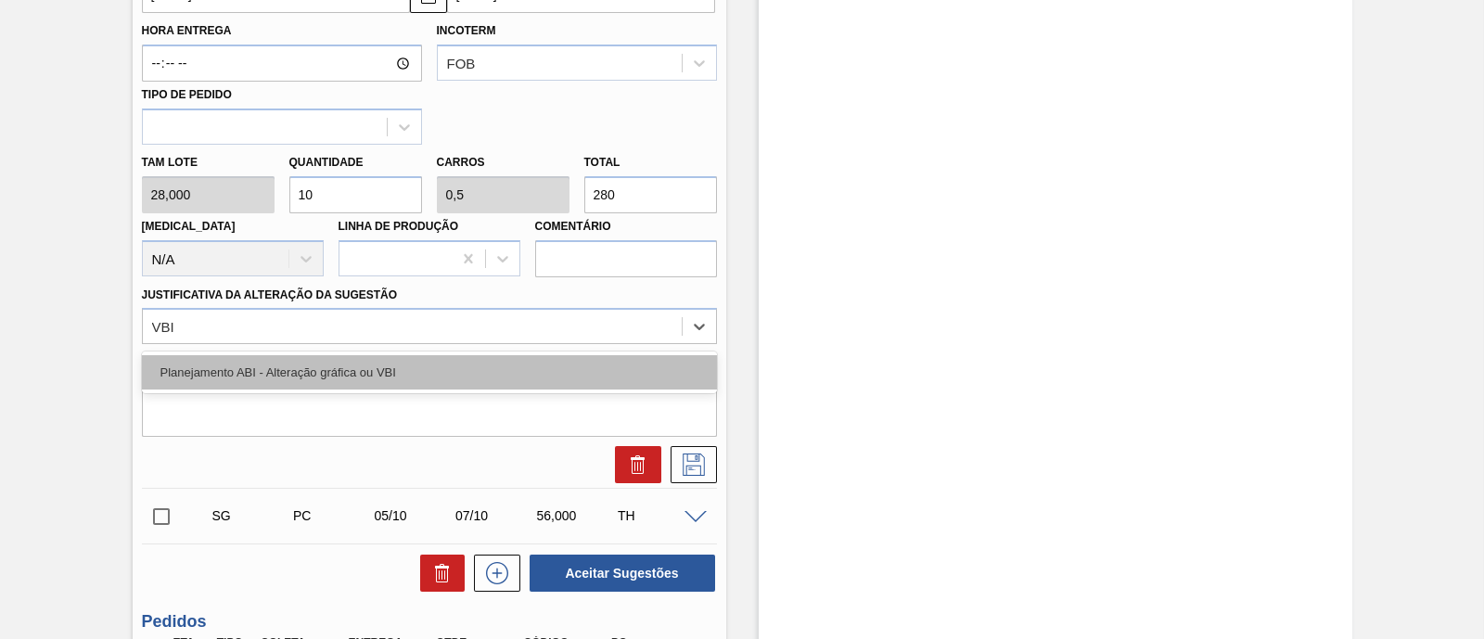
click at [341, 369] on div "Planejamento ABI - Alteração gráfica ou VBI" at bounding box center [429, 372] width 575 height 34
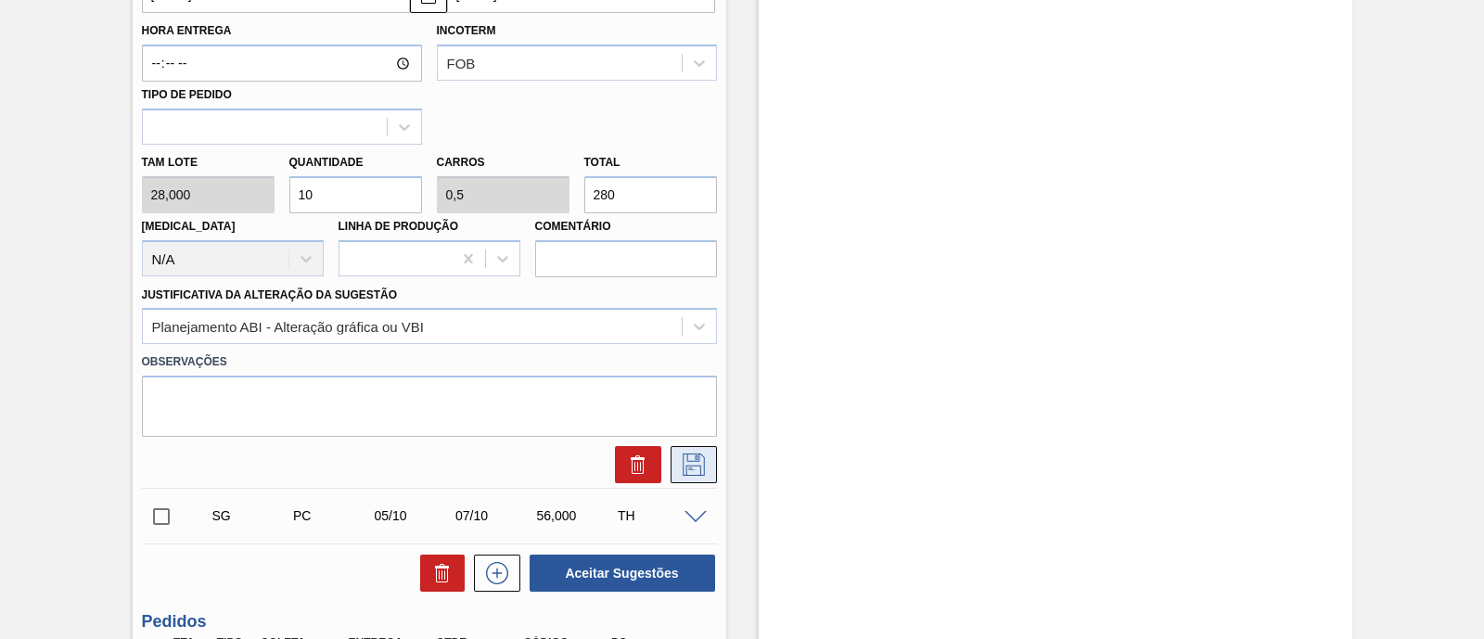
click at [690, 469] on icon at bounding box center [694, 465] width 30 height 22
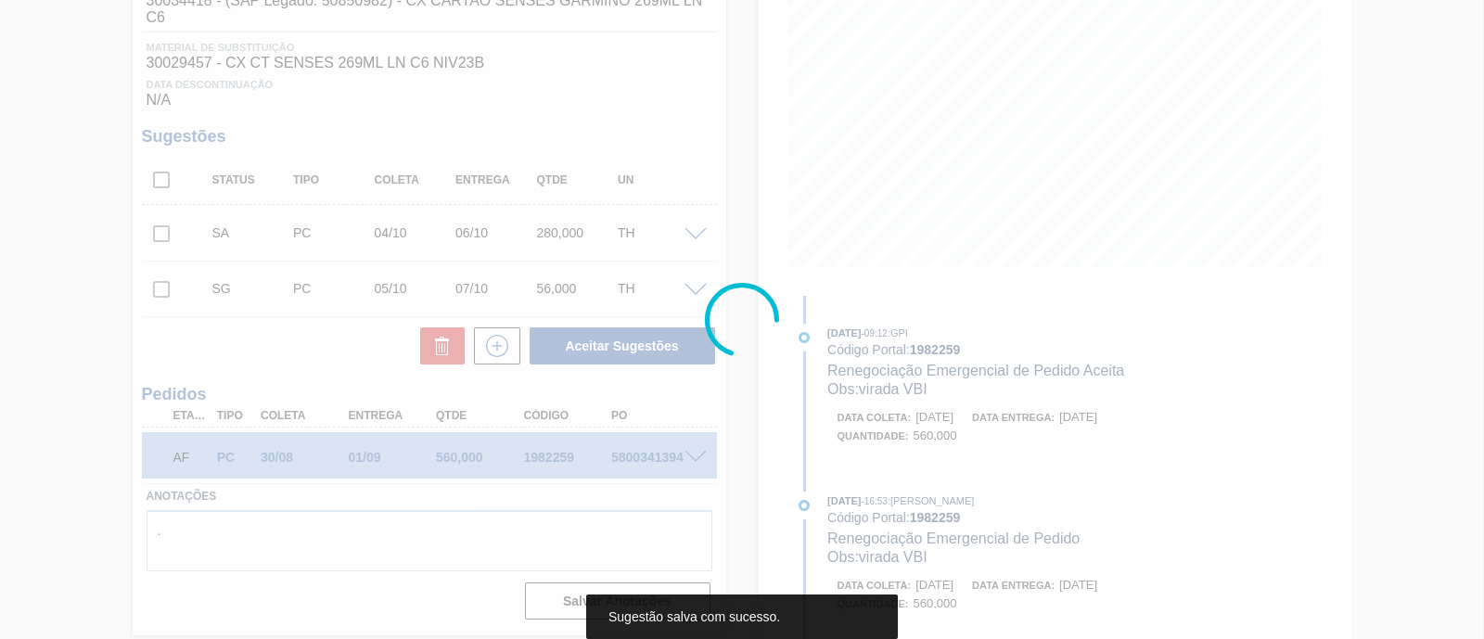
scroll to position [274, 0]
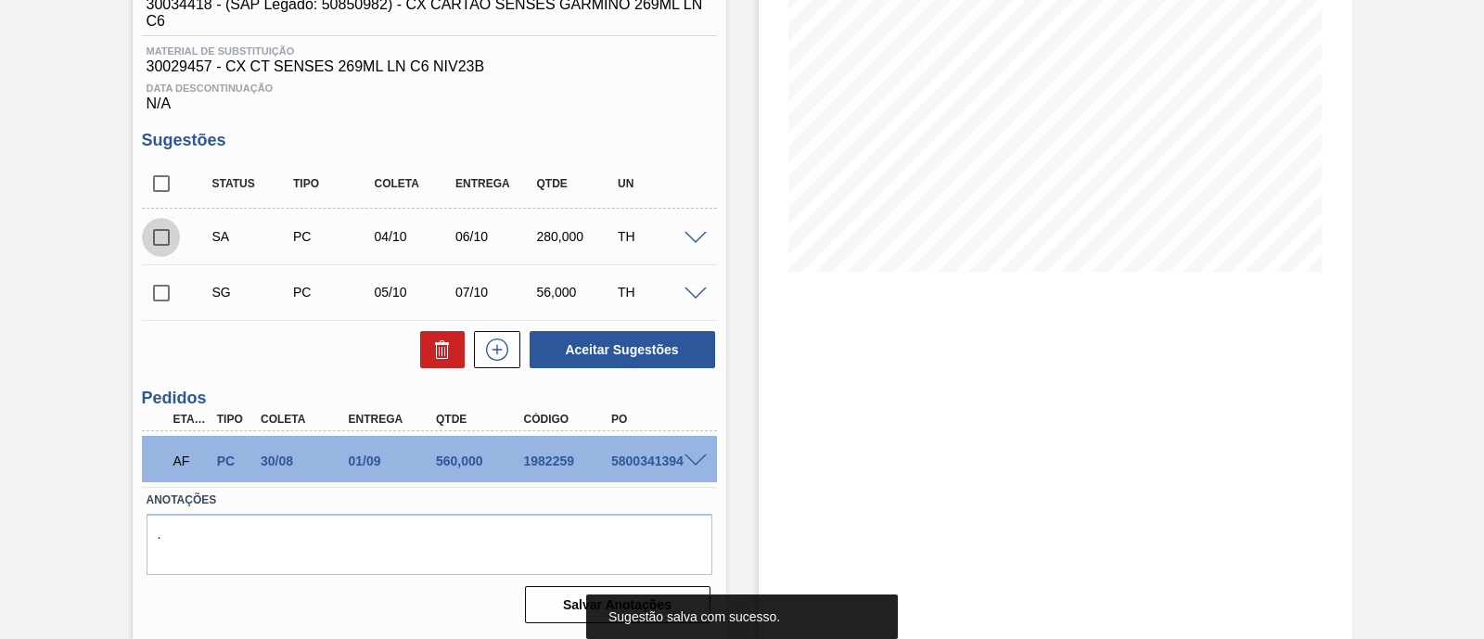
click at [163, 238] on input "checkbox" at bounding box center [161, 237] width 39 height 39
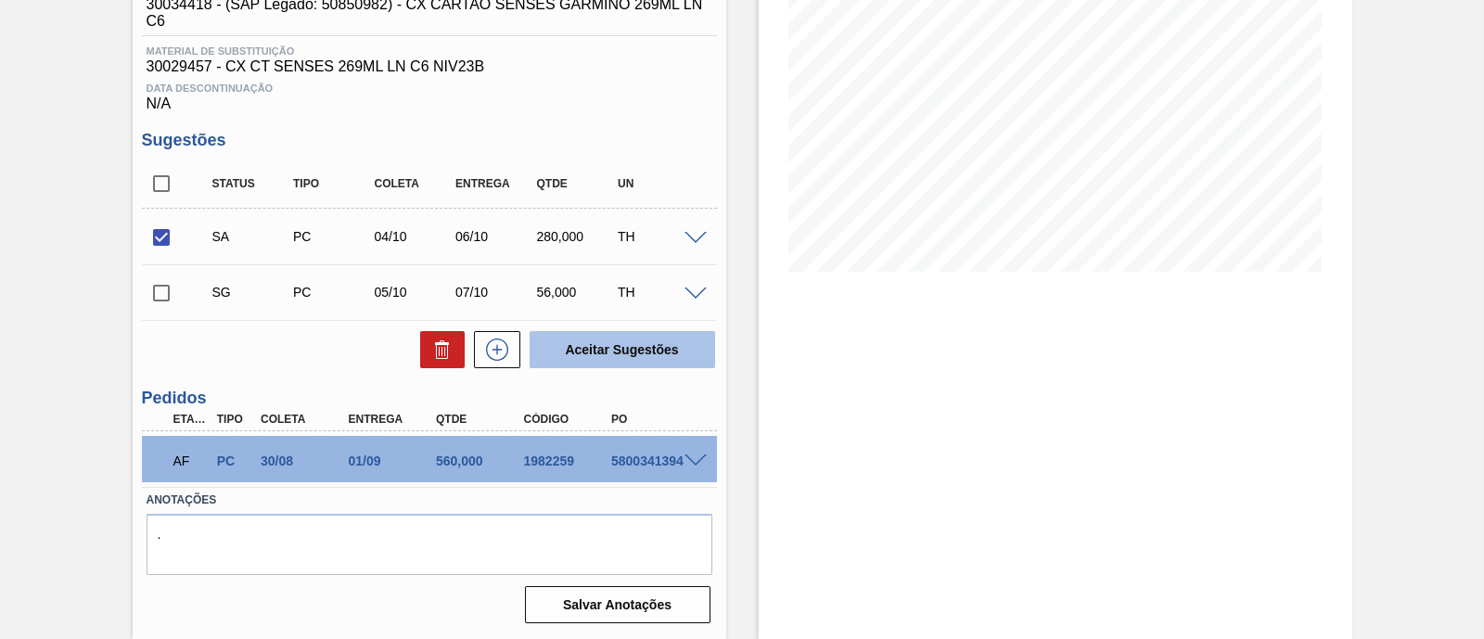
click at [686, 359] on button "Aceitar Sugestões" at bounding box center [623, 349] width 186 height 37
checkbox input "false"
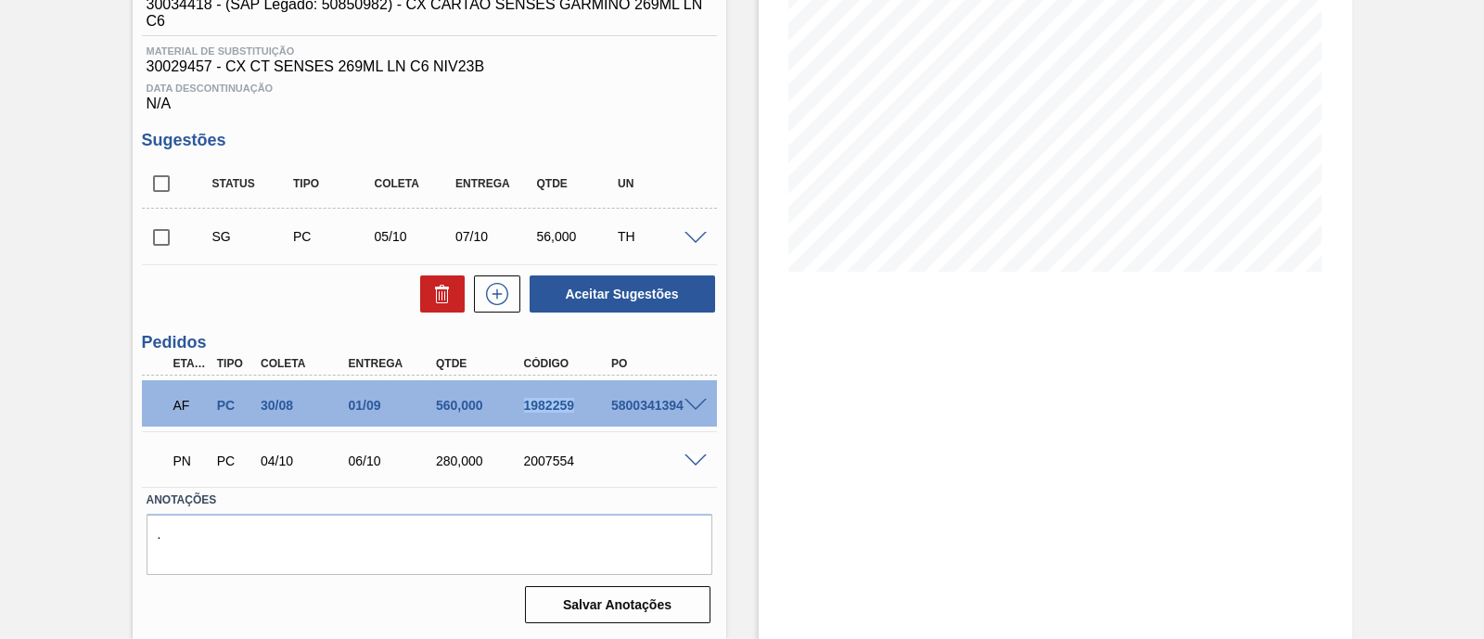
drag, startPoint x: 520, startPoint y: 406, endPoint x: 586, endPoint y: 415, distance: 66.4
click at [585, 415] on div "AF PC 30/08 01/09 560,000 1982259 5800341394" at bounding box center [424, 403] width 526 height 37
copy div "1982259"
click at [591, 431] on div "PN PC 04/10 06/10 280,000 2007554 Material 30034418 - CX CARTAO SENSES GARMINO …" at bounding box center [429, 459] width 575 height 56
drag, startPoint x: 494, startPoint y: 392, endPoint x: 571, endPoint y: 394, distance: 77.1
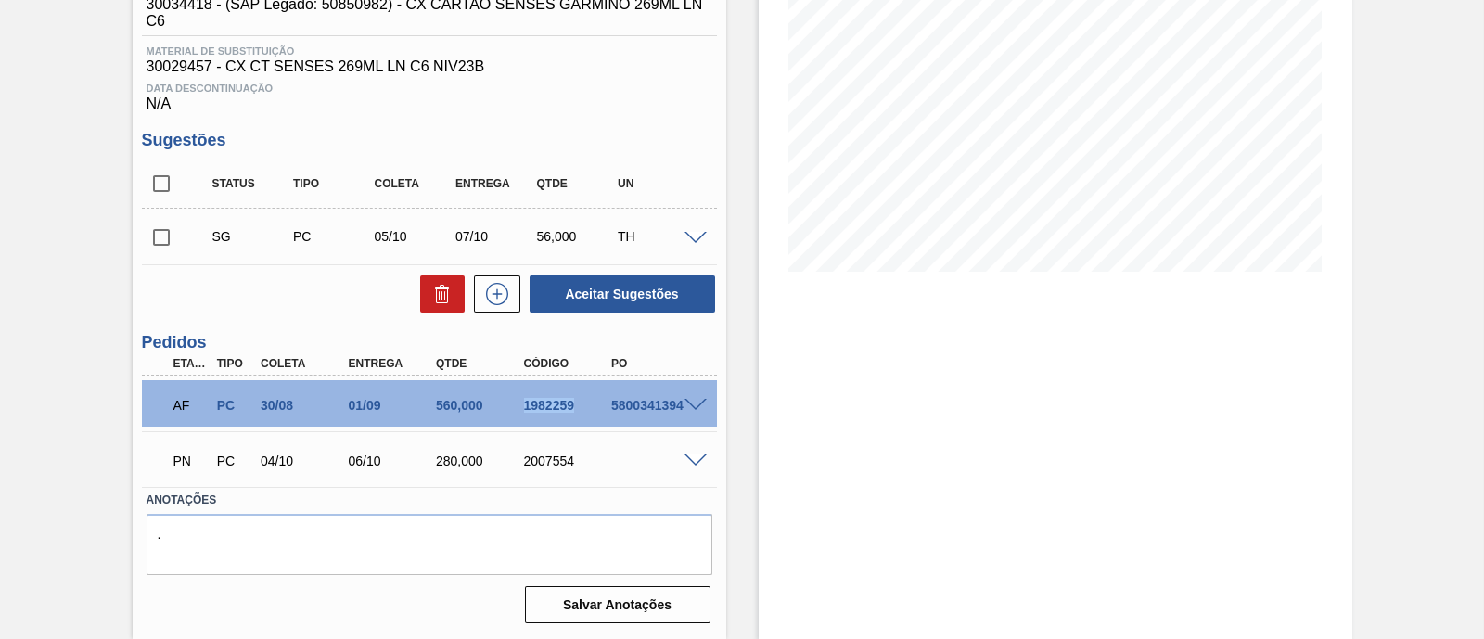
click at [571, 394] on div "AF PC 30/08 01/09 560,000 1982259 5800341394" at bounding box center [424, 403] width 526 height 37
copy div "1982259"
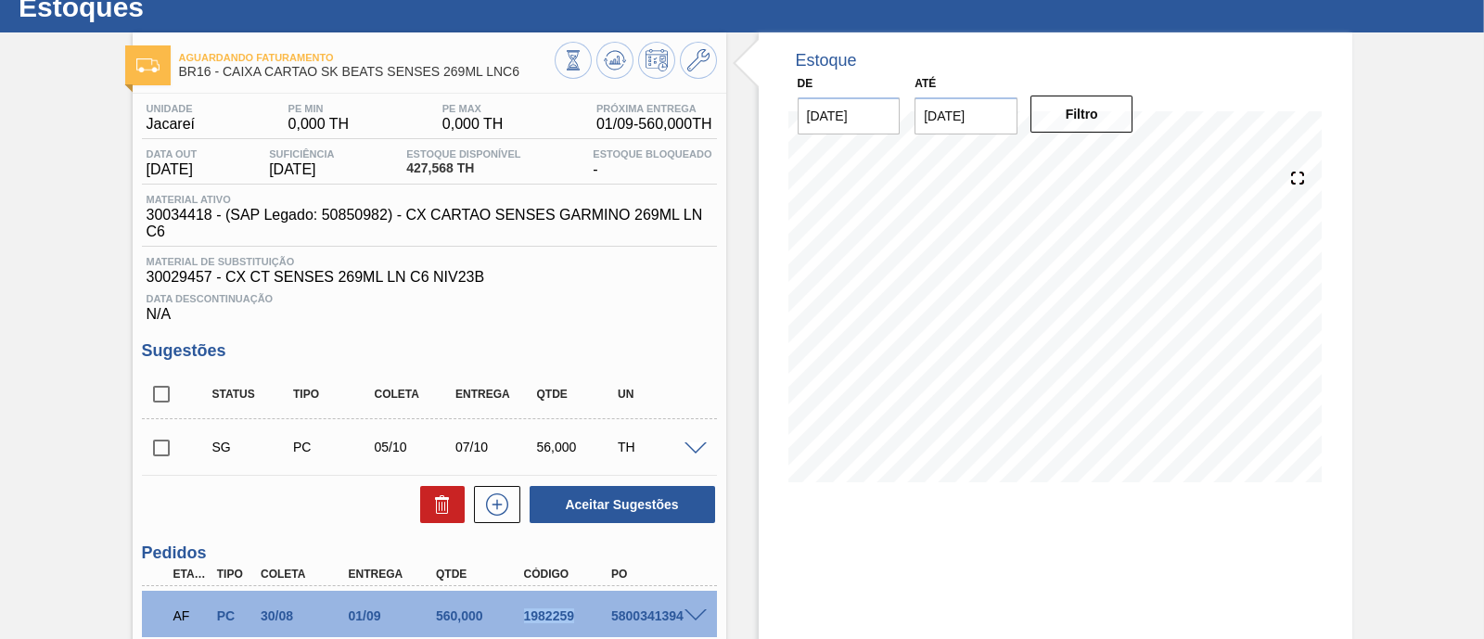
scroll to position [0, 0]
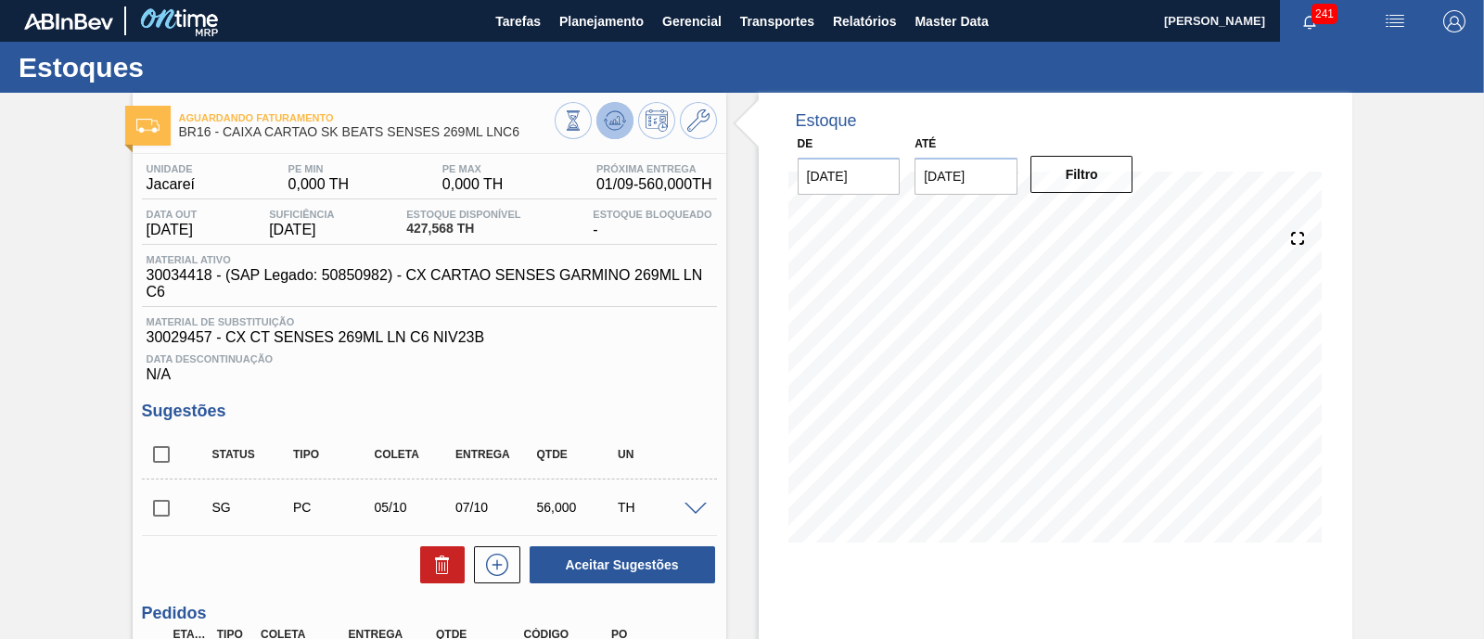
click at [584, 114] on icon at bounding box center [573, 120] width 20 height 20
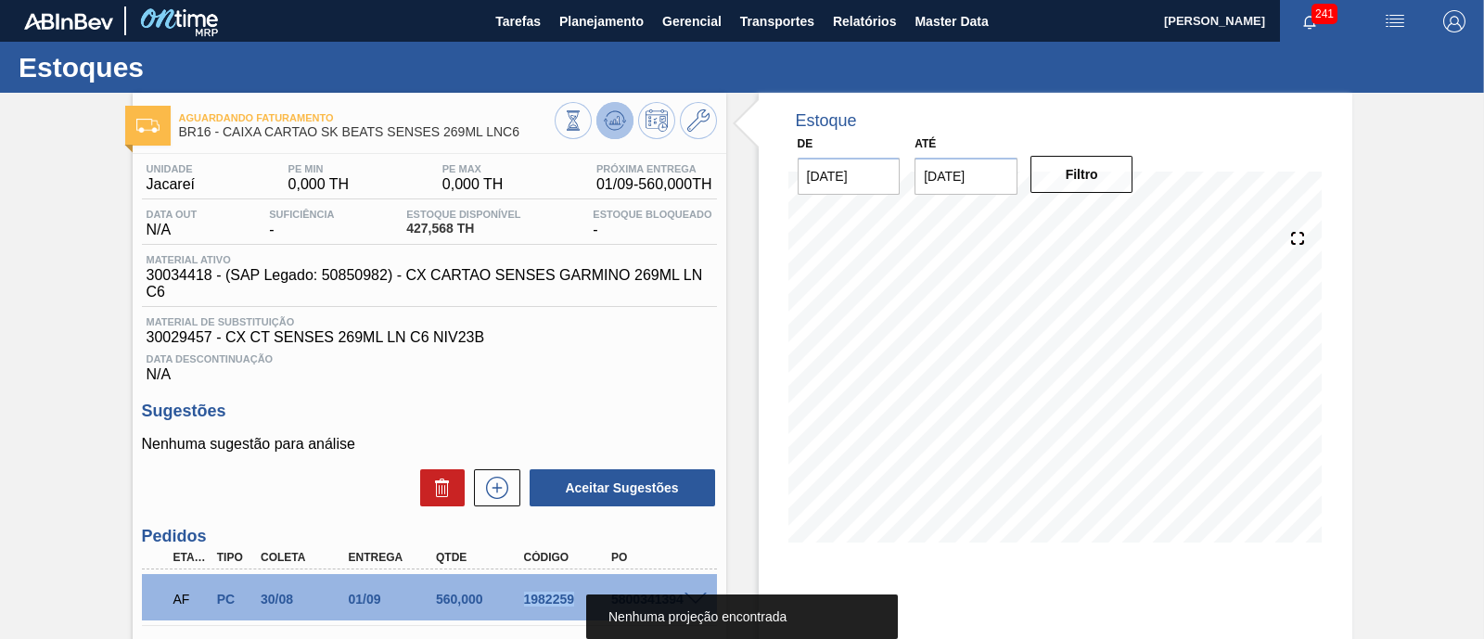
click at [605, 135] on button at bounding box center [615, 120] width 37 height 37
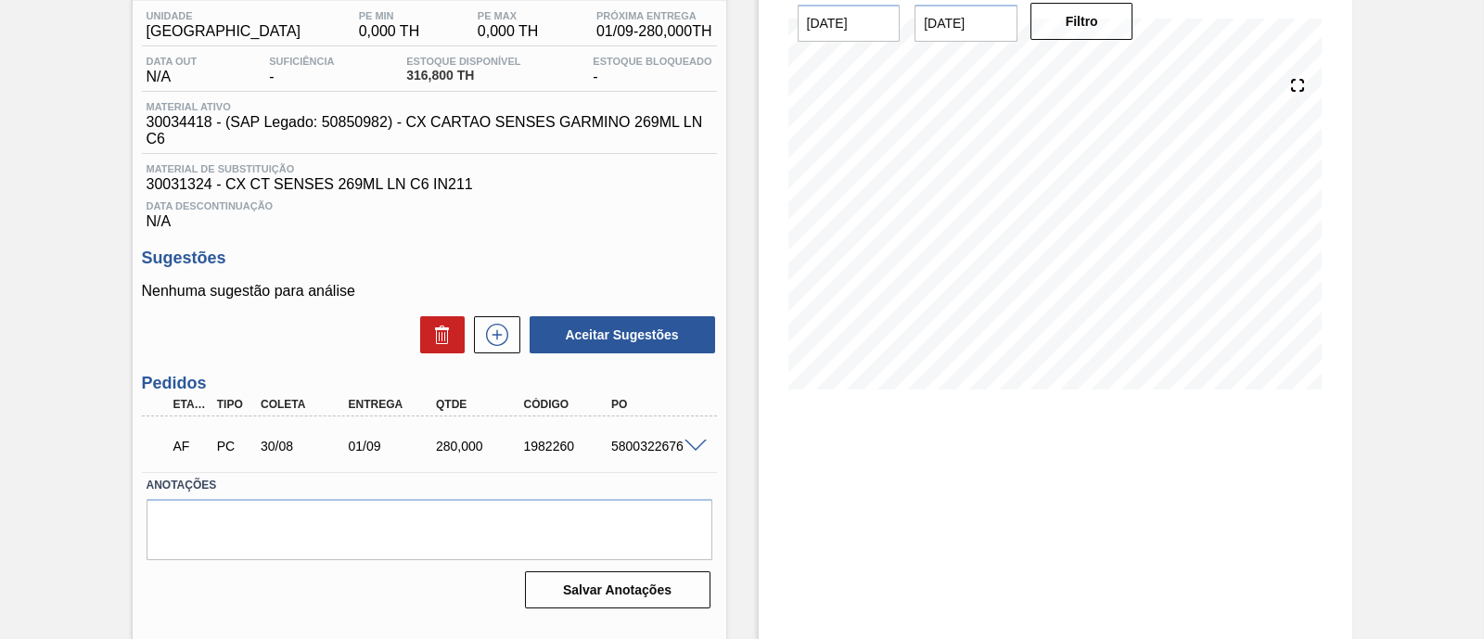
scroll to position [158, 0]
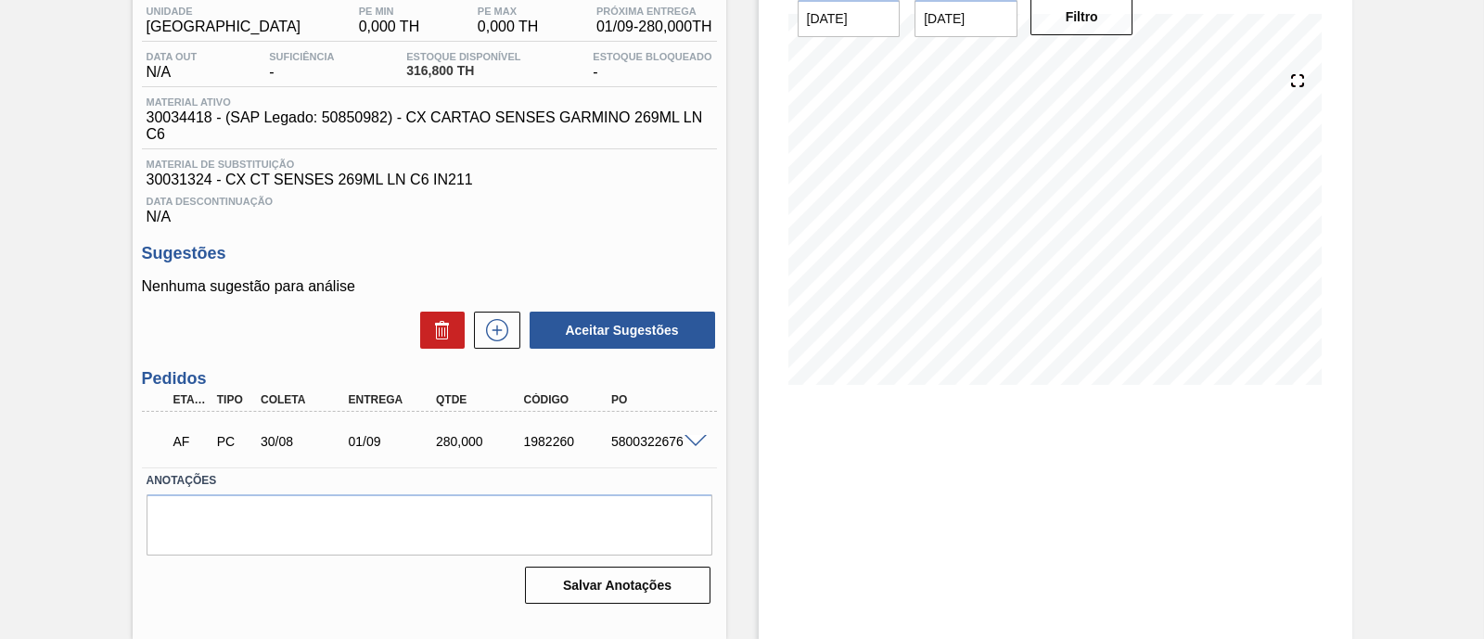
click at [685, 445] on span at bounding box center [696, 442] width 22 height 14
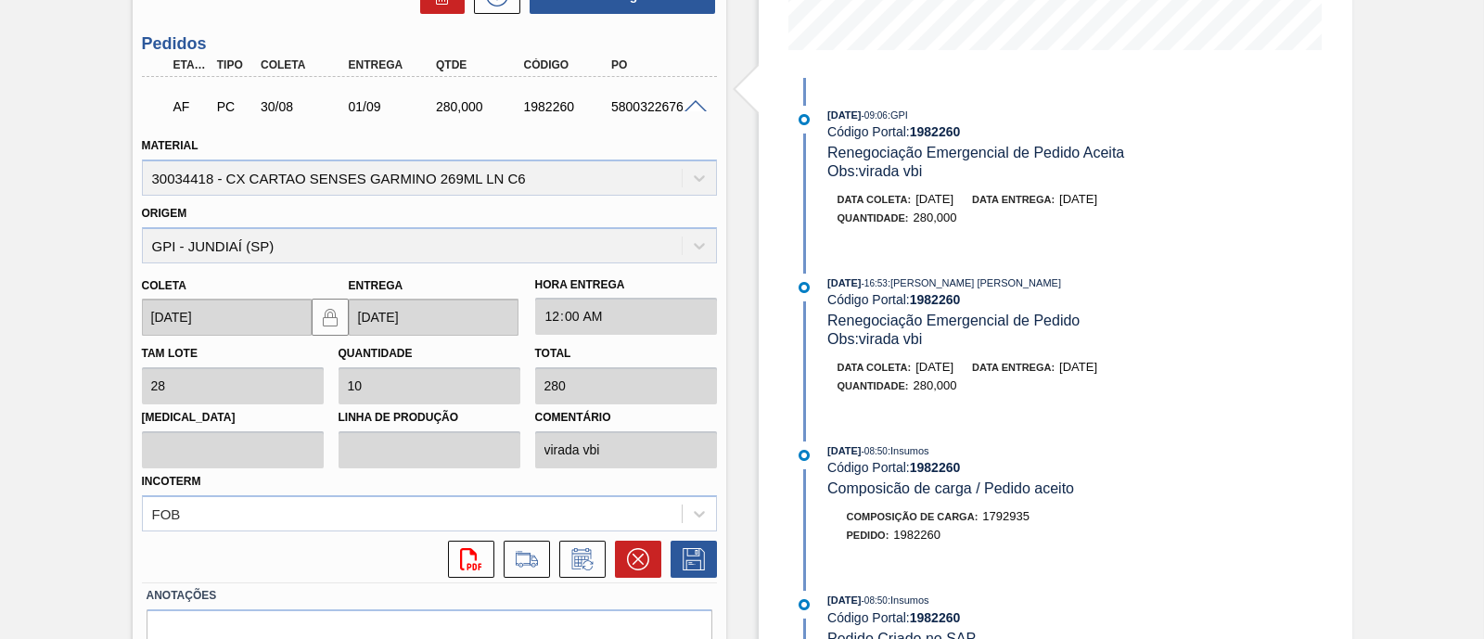
scroll to position [506, 0]
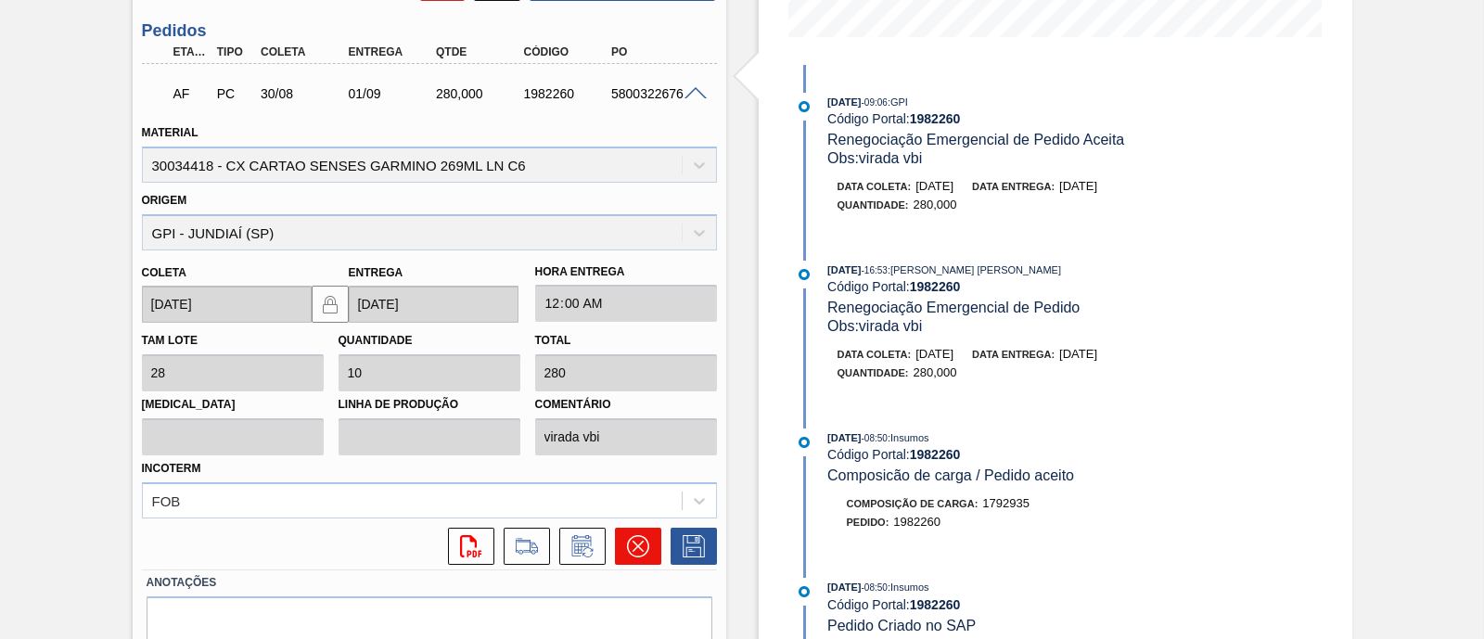
click at [652, 554] on button at bounding box center [638, 546] width 46 height 37
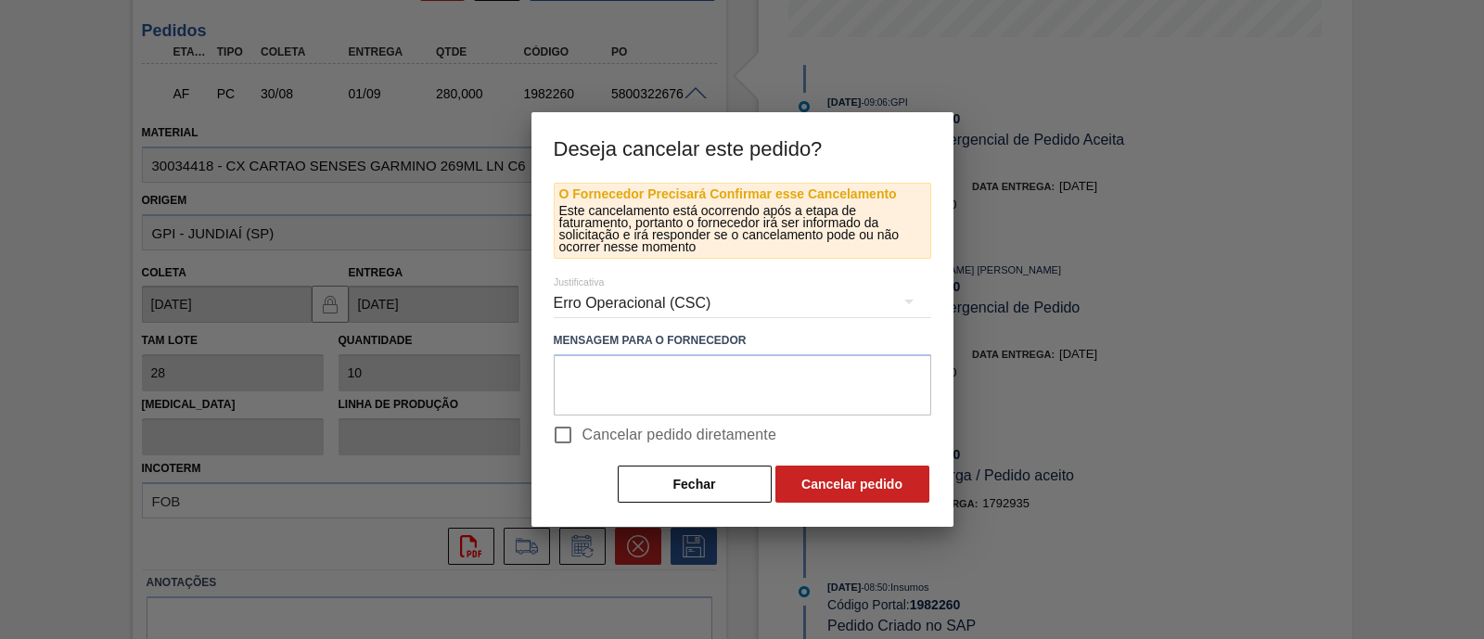
click at [647, 437] on span "Cancelar pedido diretamente" at bounding box center [680, 435] width 195 height 22
click at [583, 437] on input "Cancelar pedido diretamente" at bounding box center [563, 435] width 39 height 39
checkbox input "true"
click at [833, 483] on button "Cancelar pedido" at bounding box center [853, 484] width 154 height 37
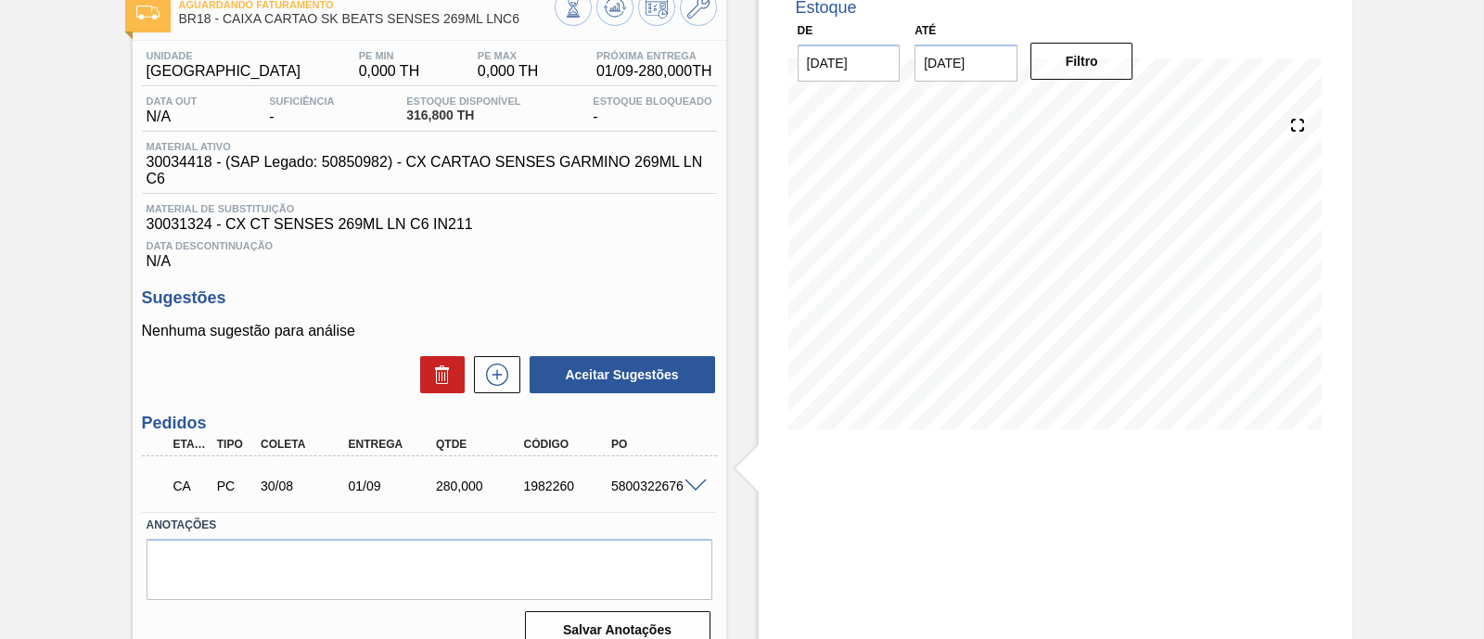
scroll to position [42, 0]
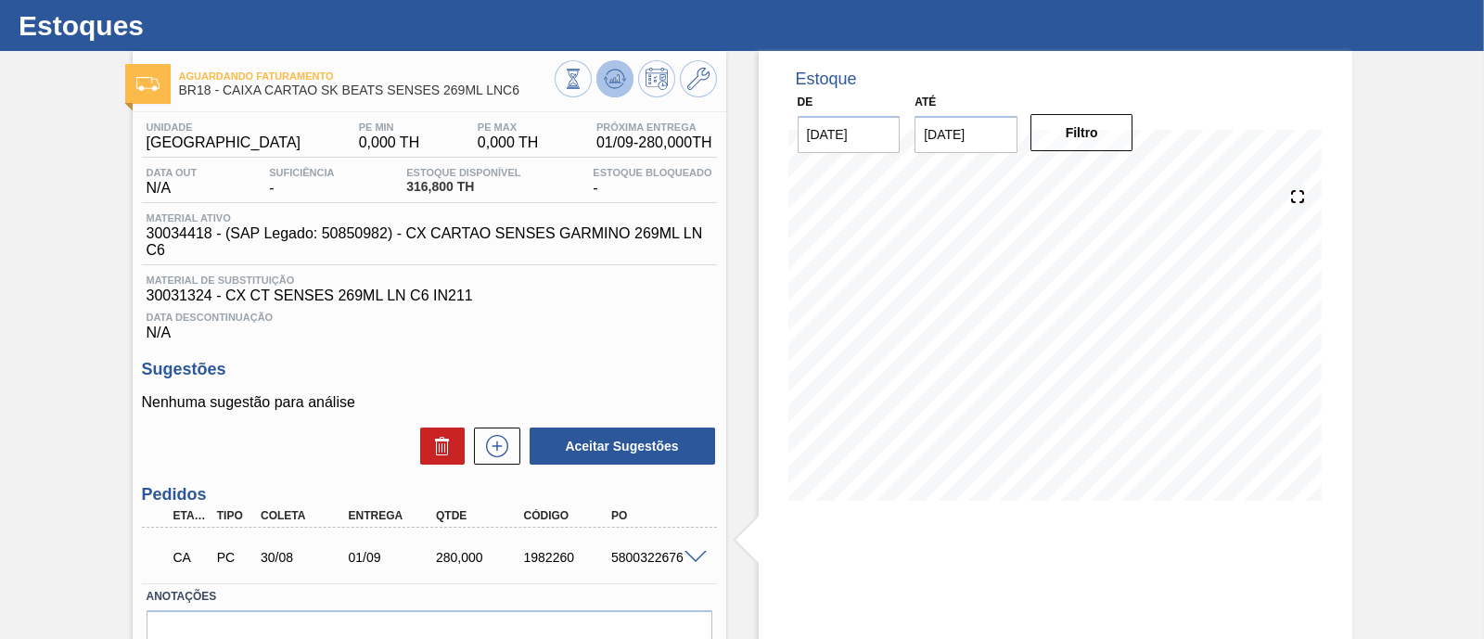
click at [584, 75] on icon at bounding box center [573, 79] width 20 height 20
